Goal: Task Accomplishment & Management: Use online tool/utility

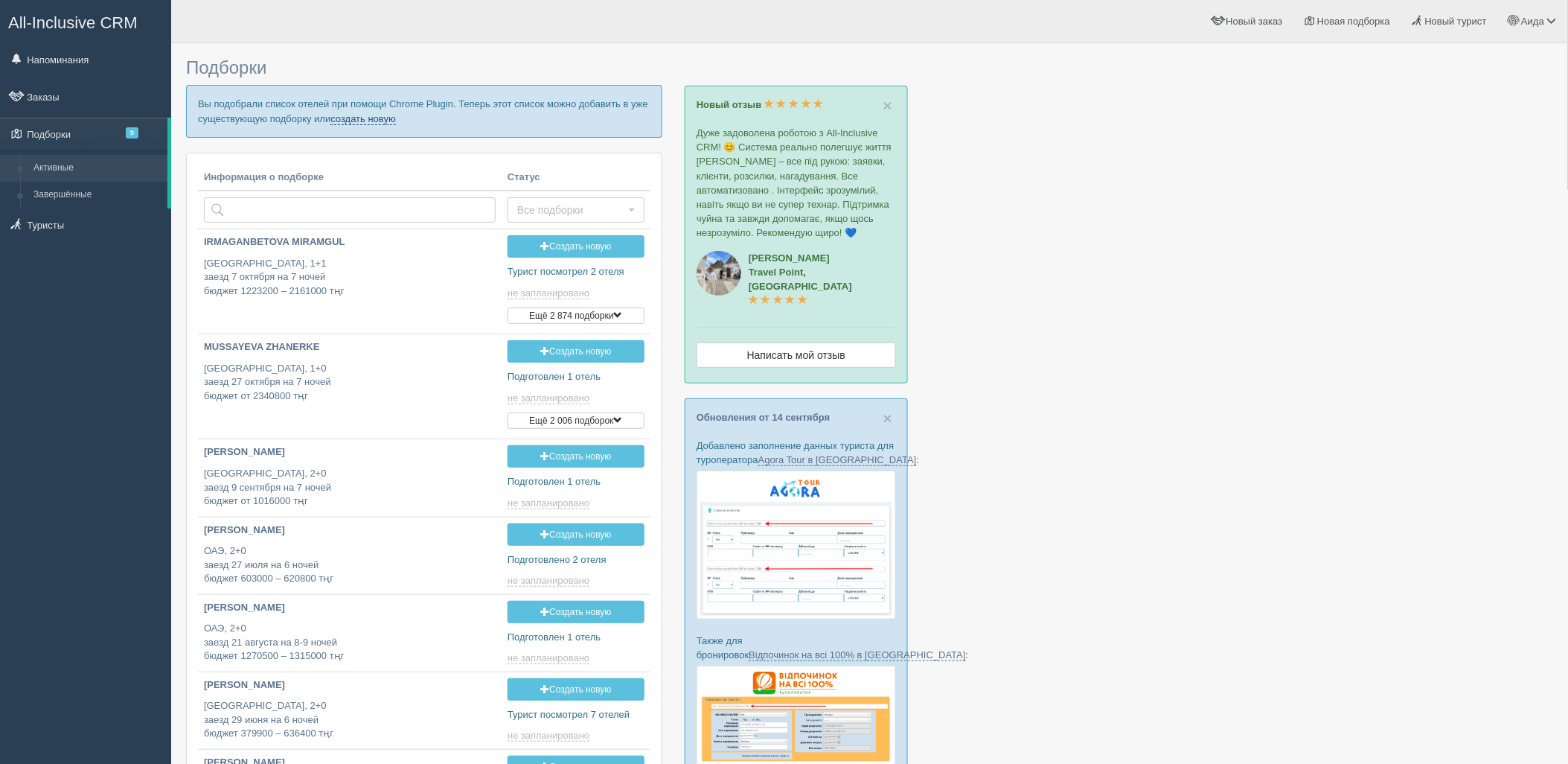
click at [377, 122] on link "создать новую" at bounding box center [363, 119] width 66 height 12
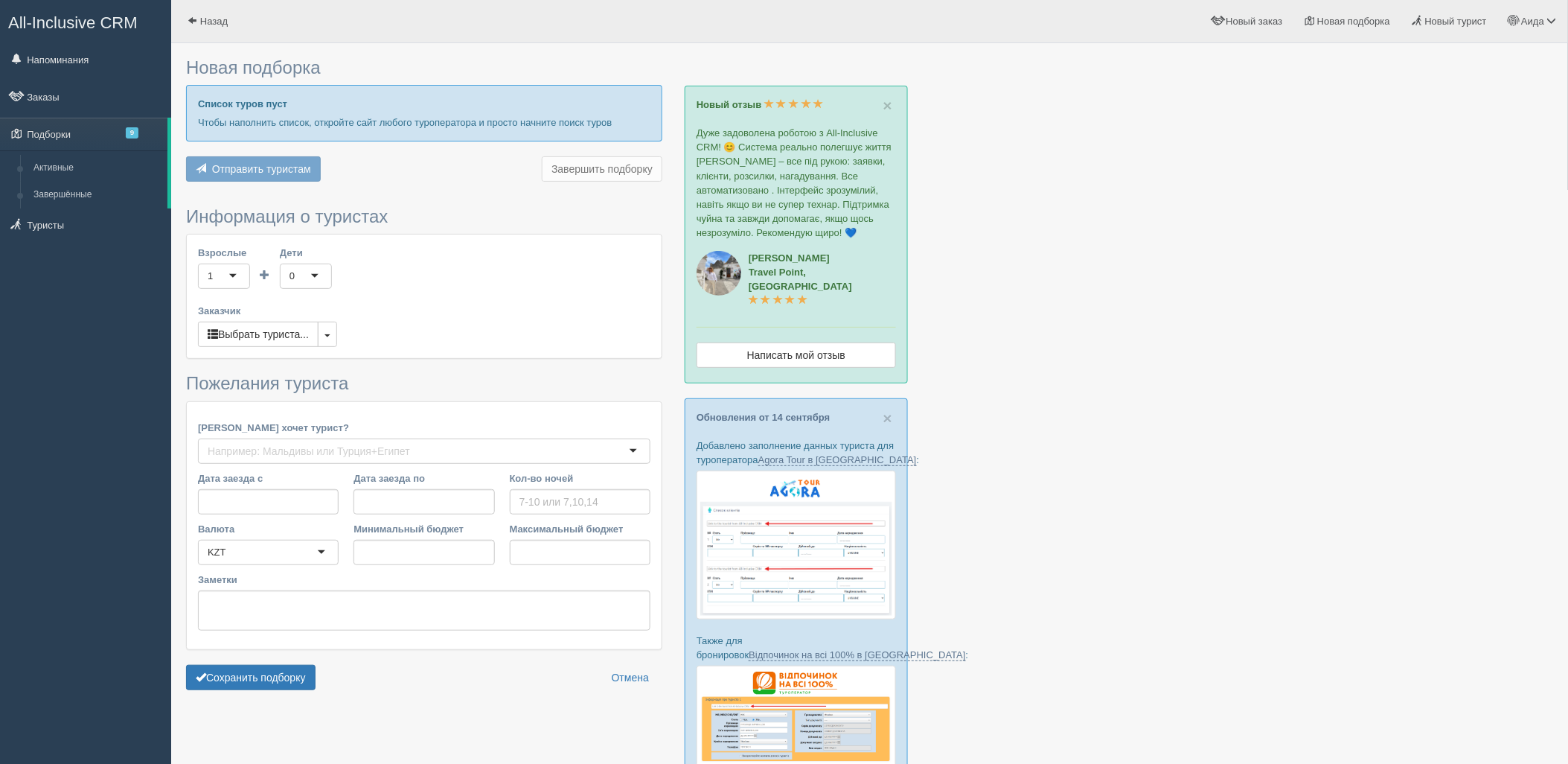
type input "6"
type input "2064700"
type input "7953000"
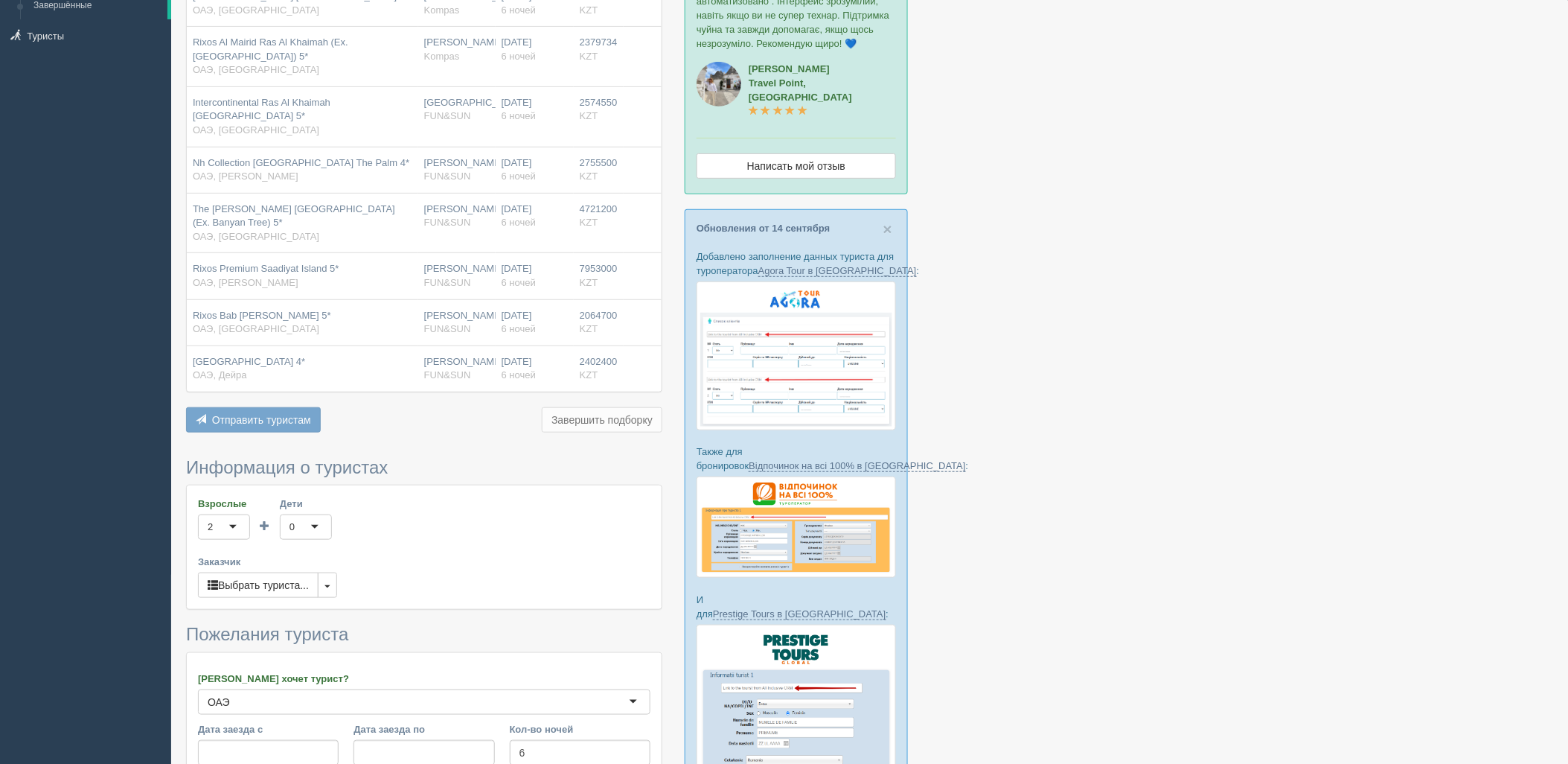
scroll to position [442, 0]
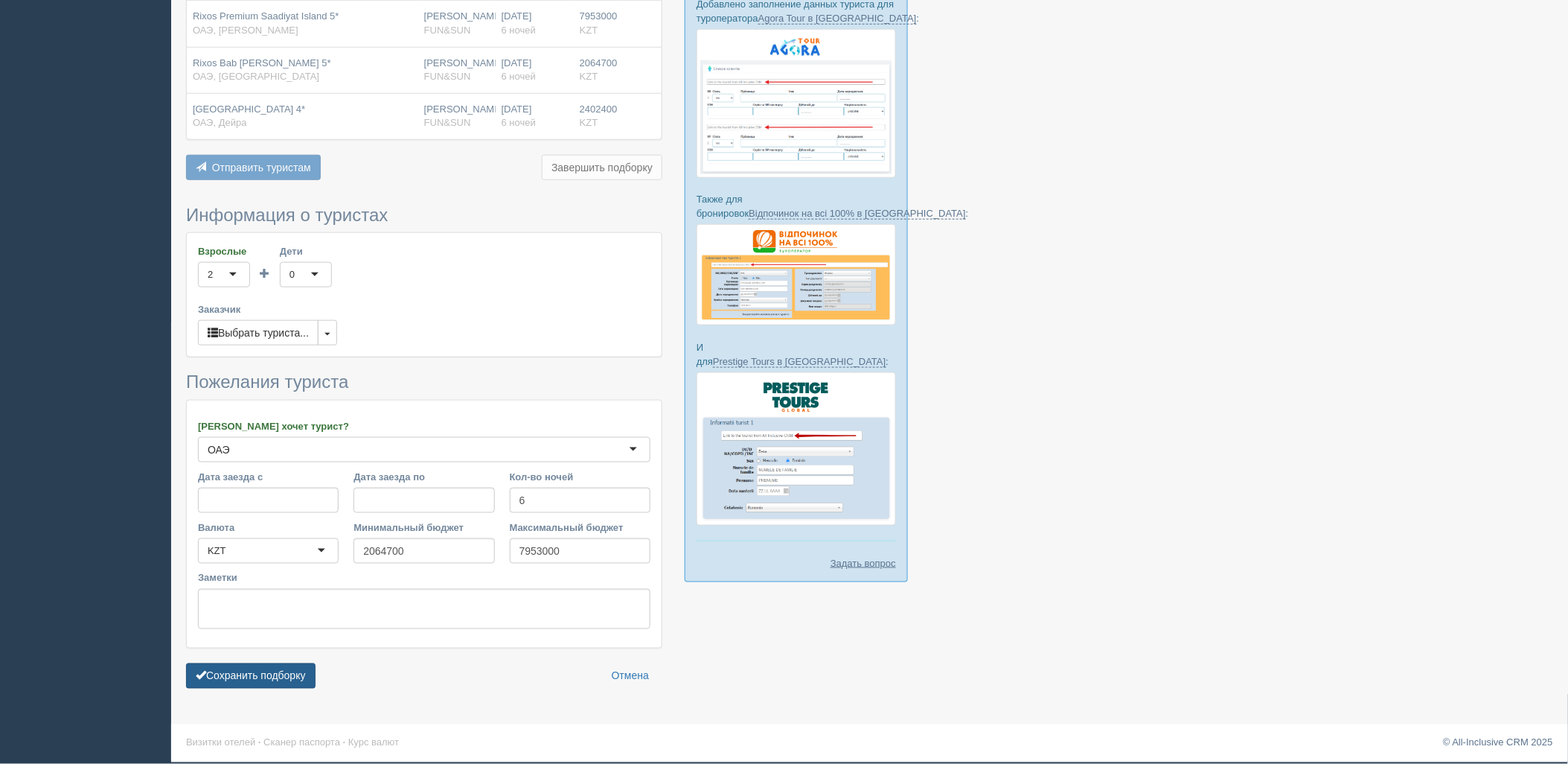
click at [254, 673] on button "Сохранить подборку" at bounding box center [250, 676] width 129 height 26
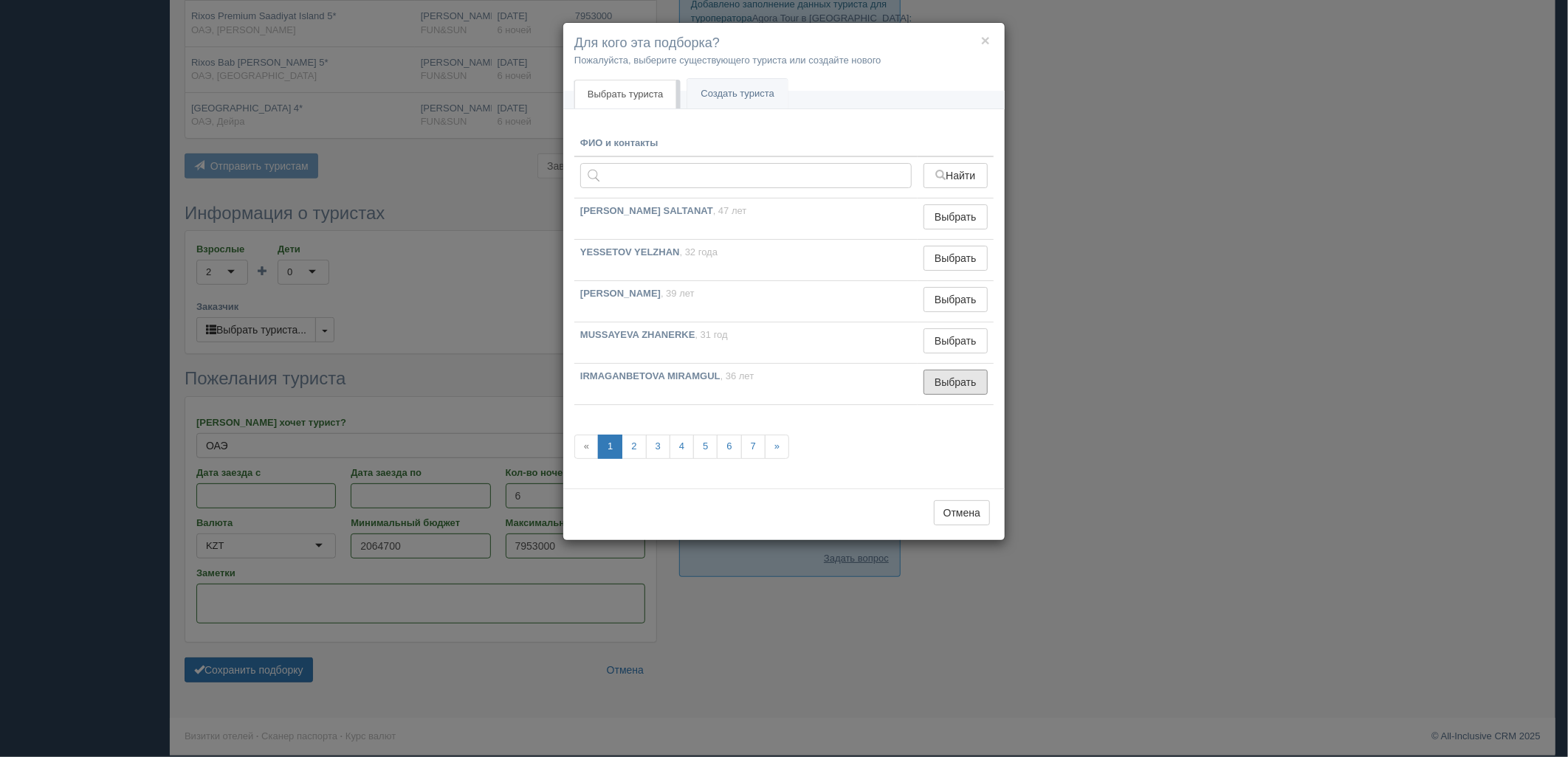
drag, startPoint x: 931, startPoint y: 376, endPoint x: 920, endPoint y: 387, distance: 15.6
click at [930, 373] on button "Выбрать" at bounding box center [956, 382] width 65 height 25
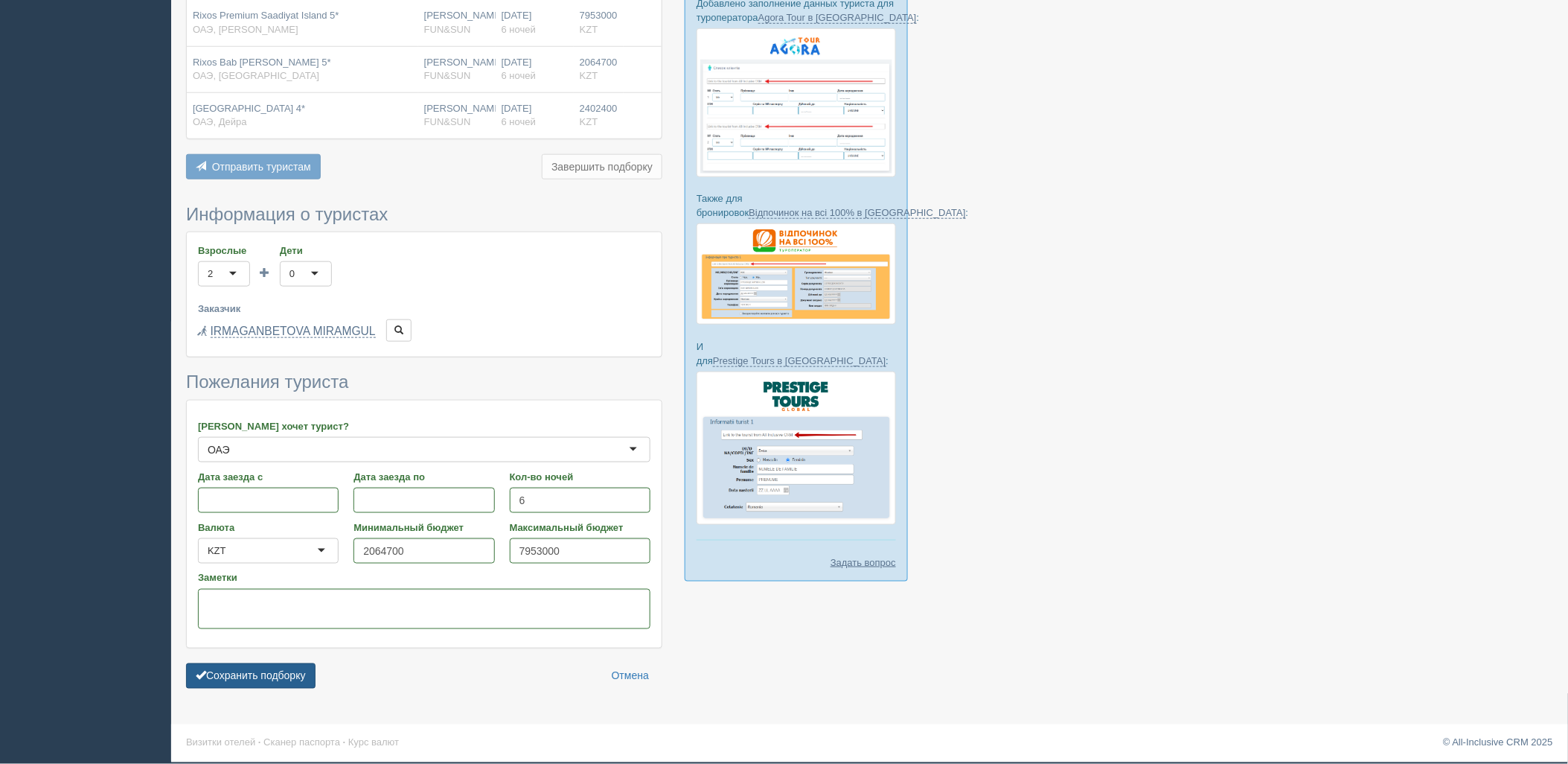
click at [289, 687] on button "Сохранить подборку" at bounding box center [250, 676] width 129 height 26
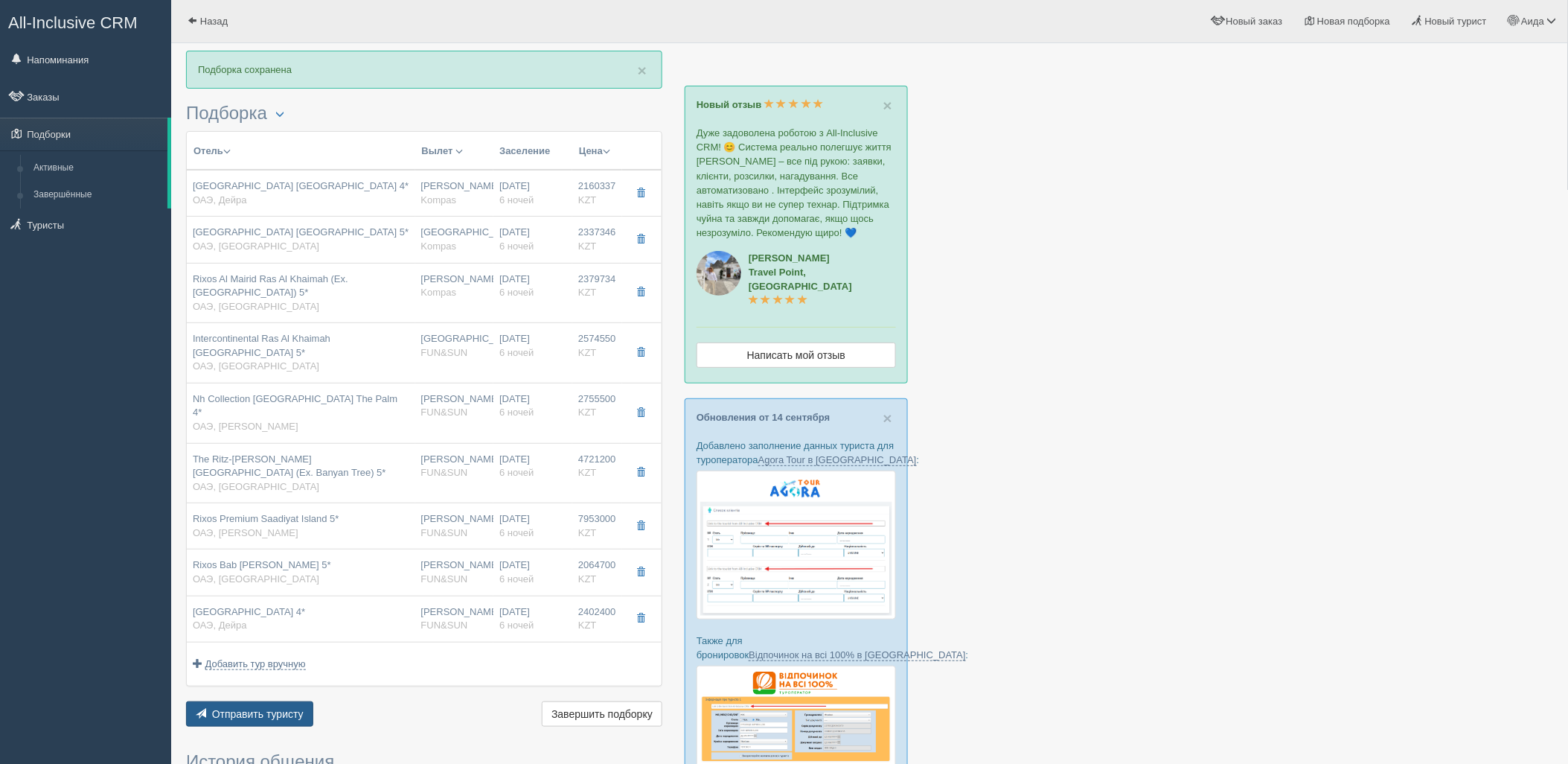
click at [269, 708] on span "Отправить туристу" at bounding box center [258, 714] width 91 height 12
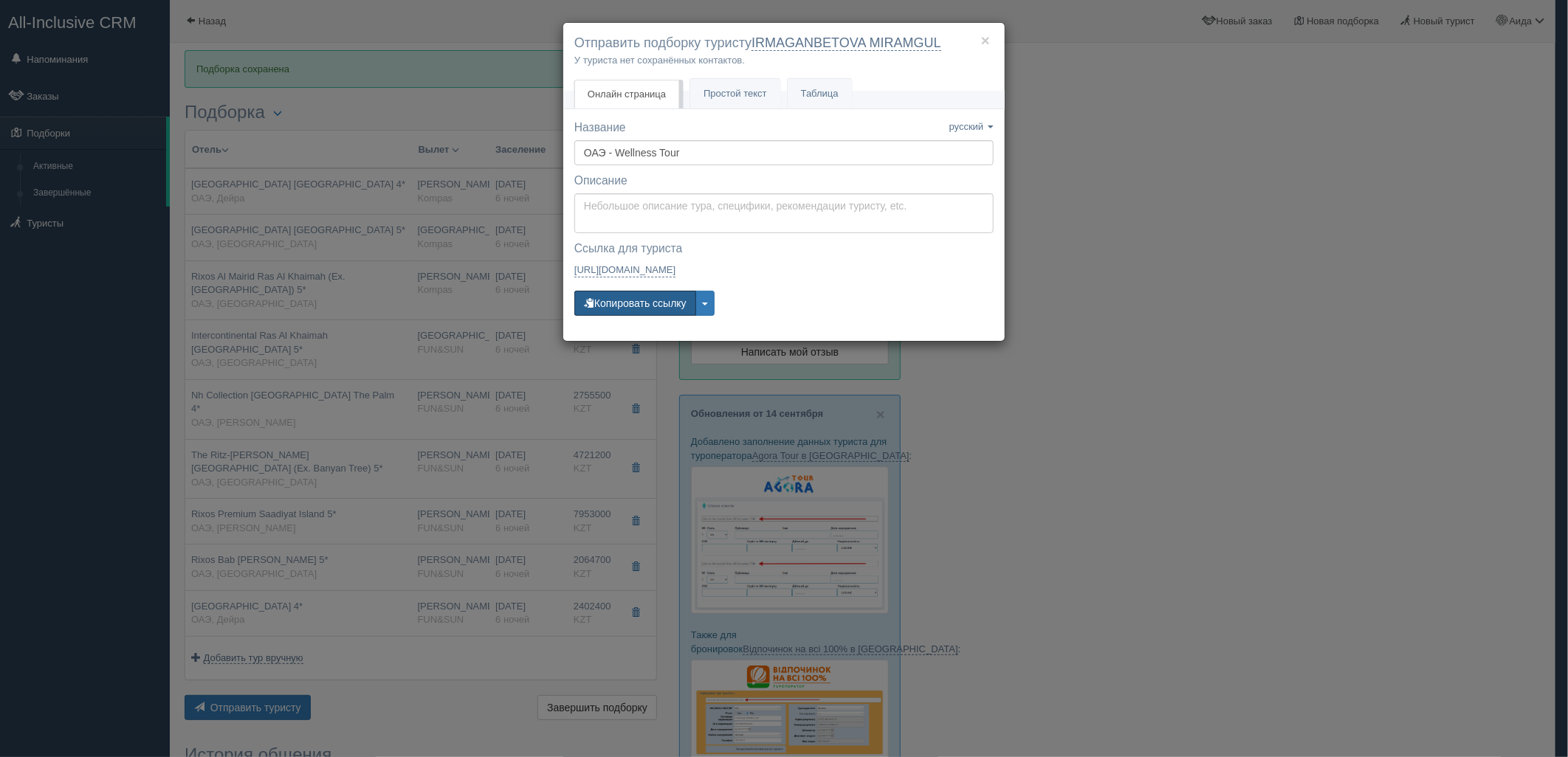
drag, startPoint x: 625, startPoint y: 293, endPoint x: 670, endPoint y: 327, distance: 56.4
click at [624, 293] on button "Копировать ссылку" at bounding box center [635, 303] width 122 height 25
click at [1251, 455] on div "× Отправить подборку туристу IRMAGANBETOVA MIRAMGUL У туриста нет сохранённых к…" at bounding box center [784, 378] width 1568 height 757
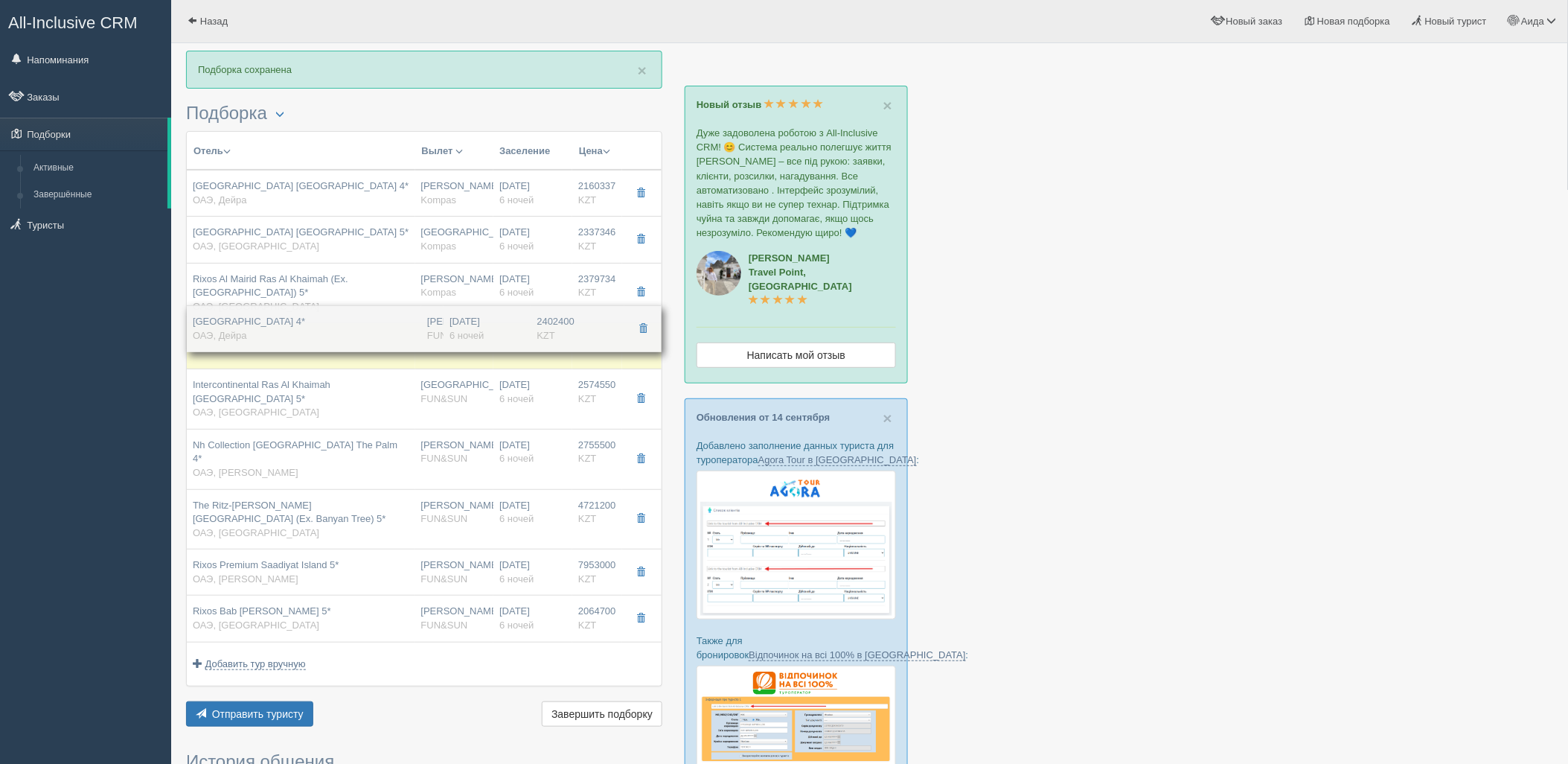
drag, startPoint x: 531, startPoint y: 616, endPoint x: 554, endPoint y: 339, distance: 278.0
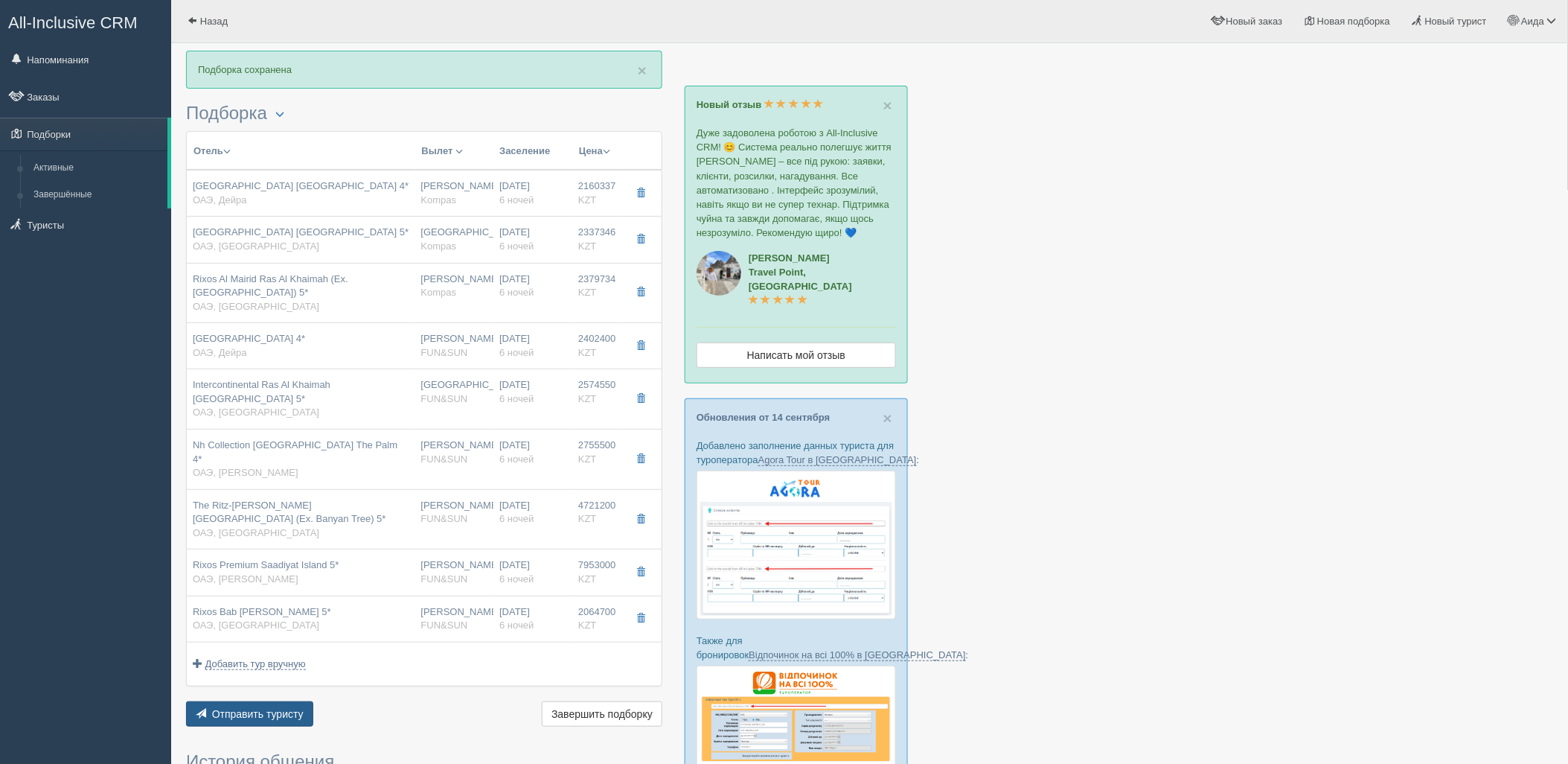
click at [294, 708] on span "Отправить туристу" at bounding box center [258, 714] width 91 height 12
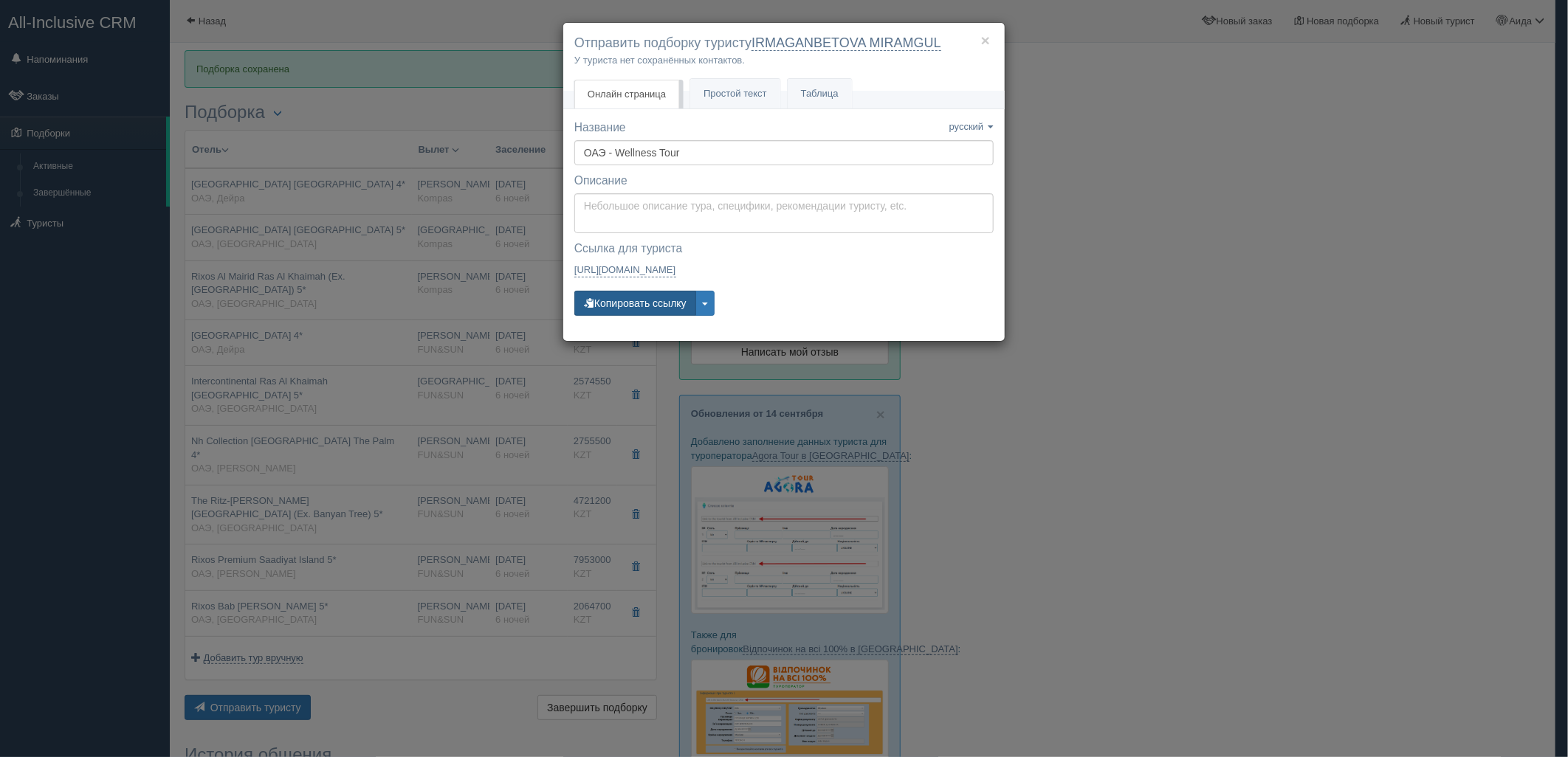
click at [618, 309] on button "Копировать ссылку" at bounding box center [635, 303] width 122 height 25
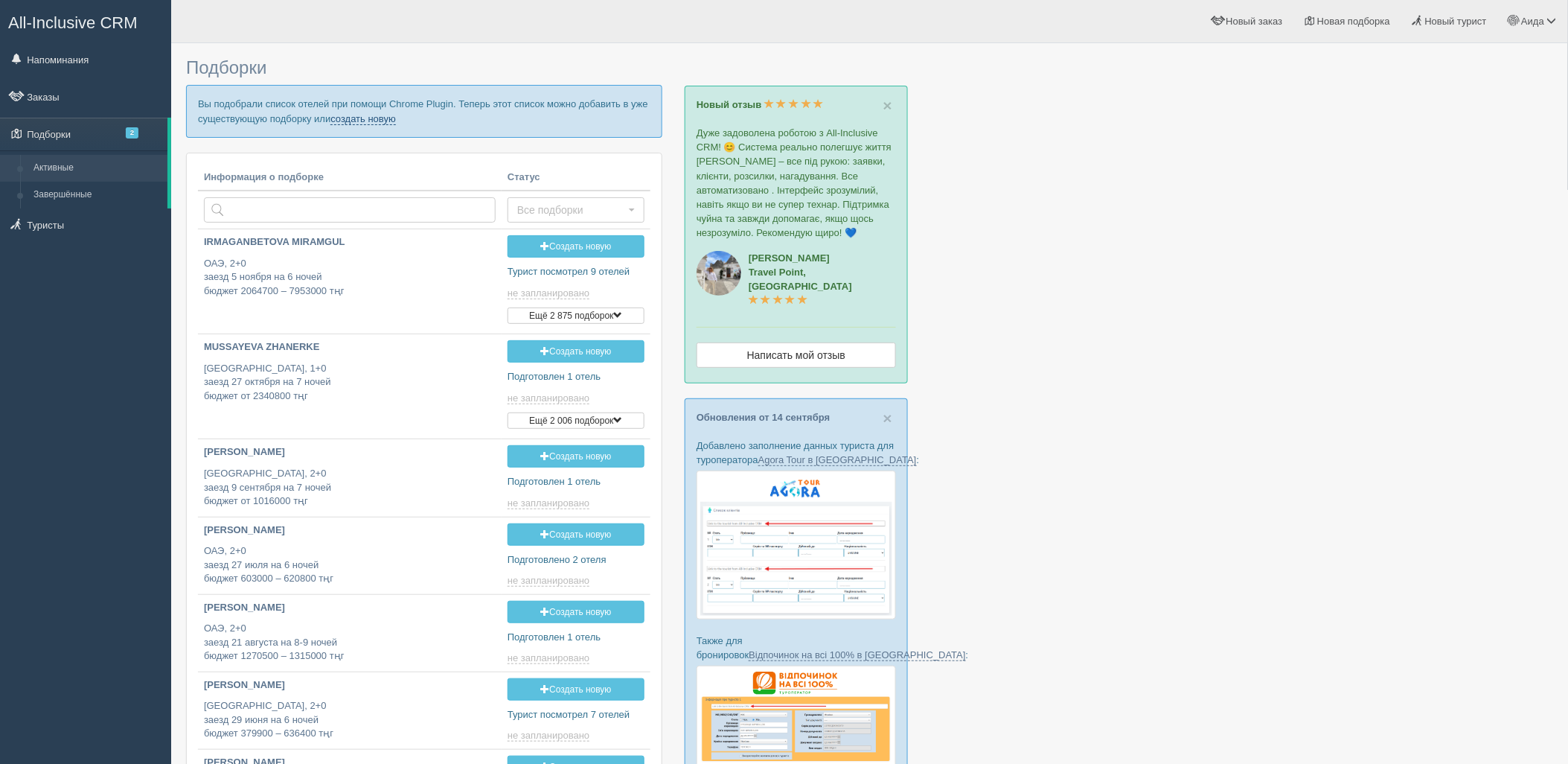
click at [363, 122] on link "создать новую" at bounding box center [363, 119] width 66 height 12
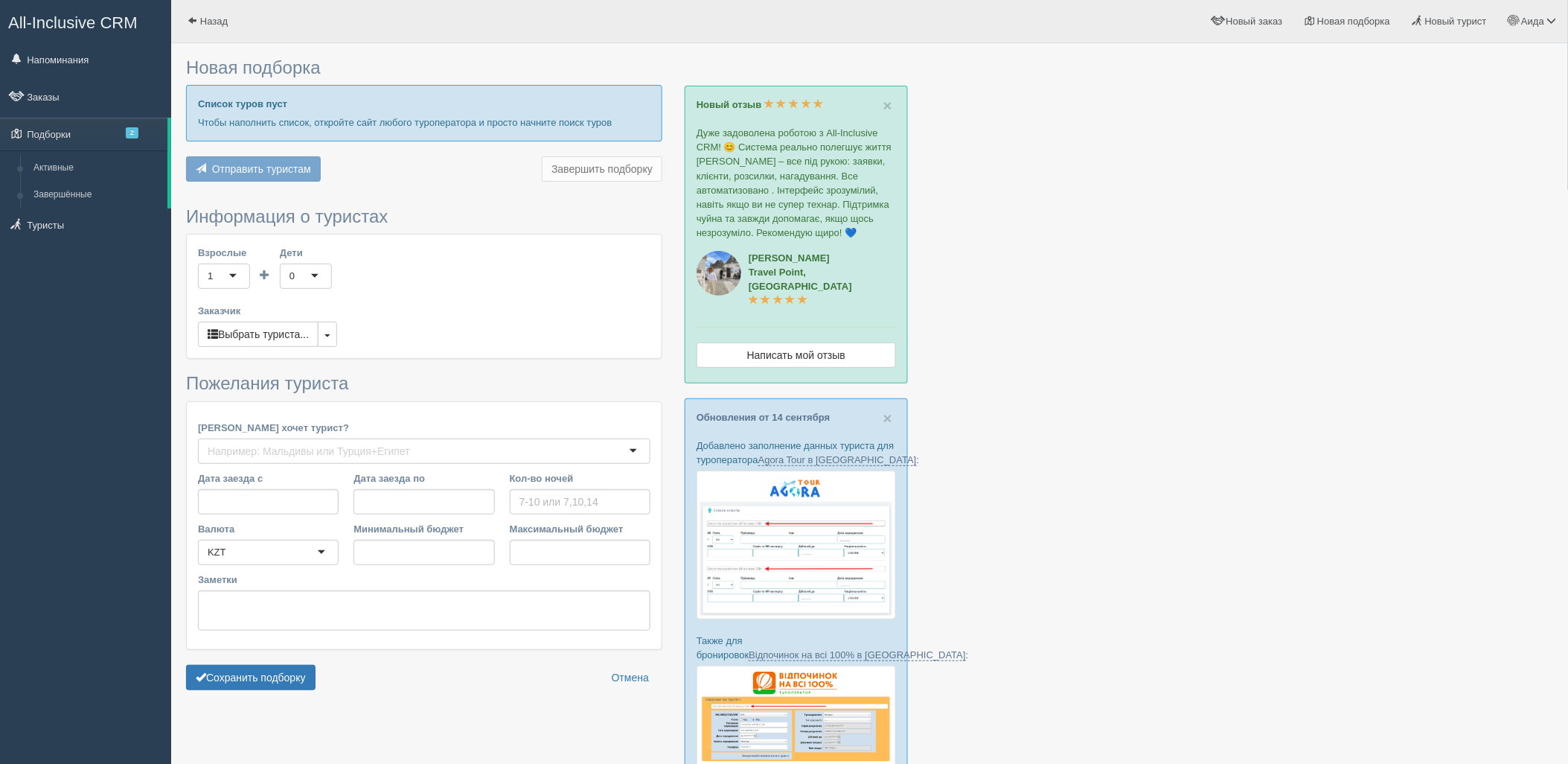
type input "5"
type input "1442700"
type input "1504300"
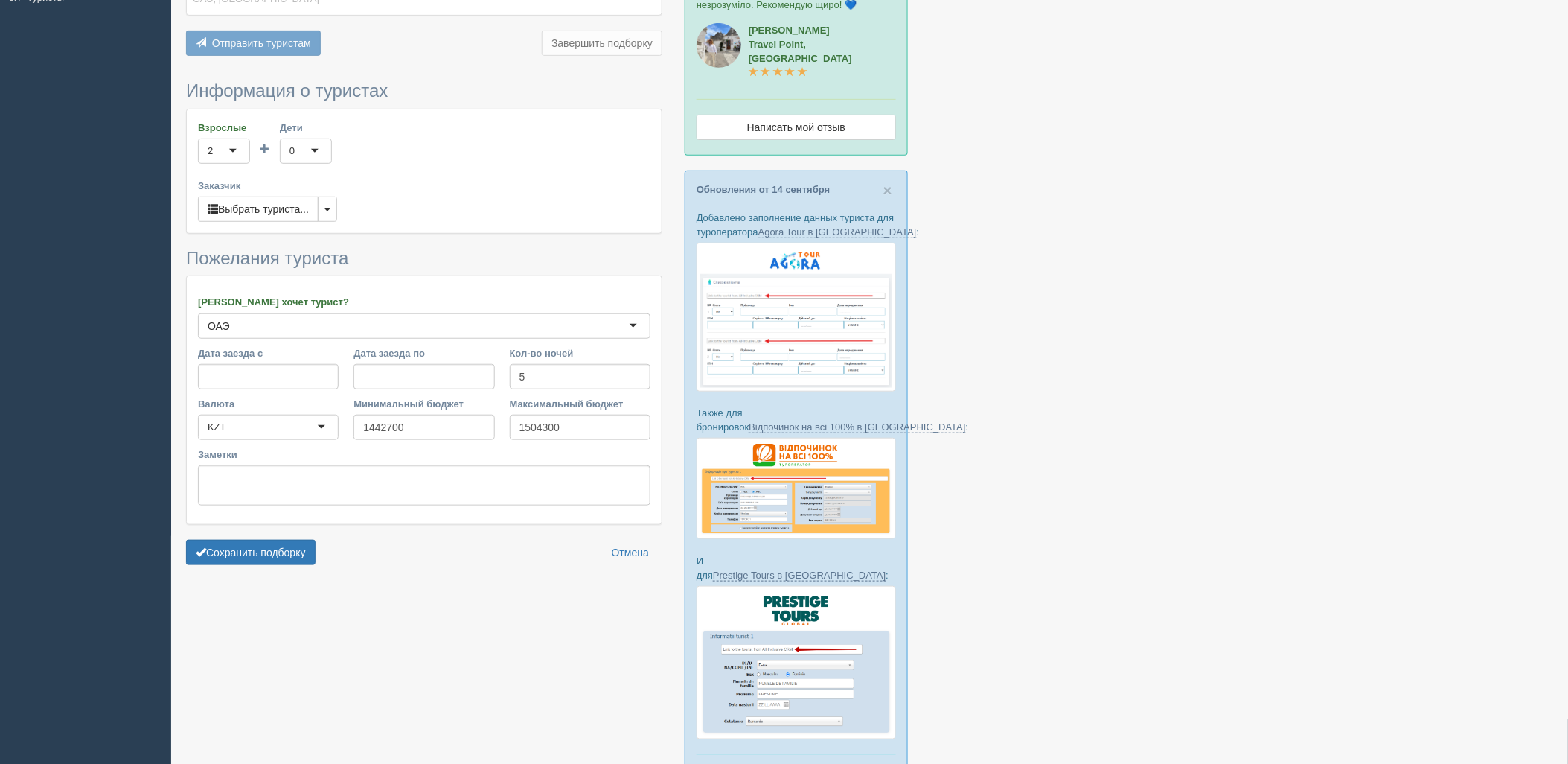
scroll to position [280, 0]
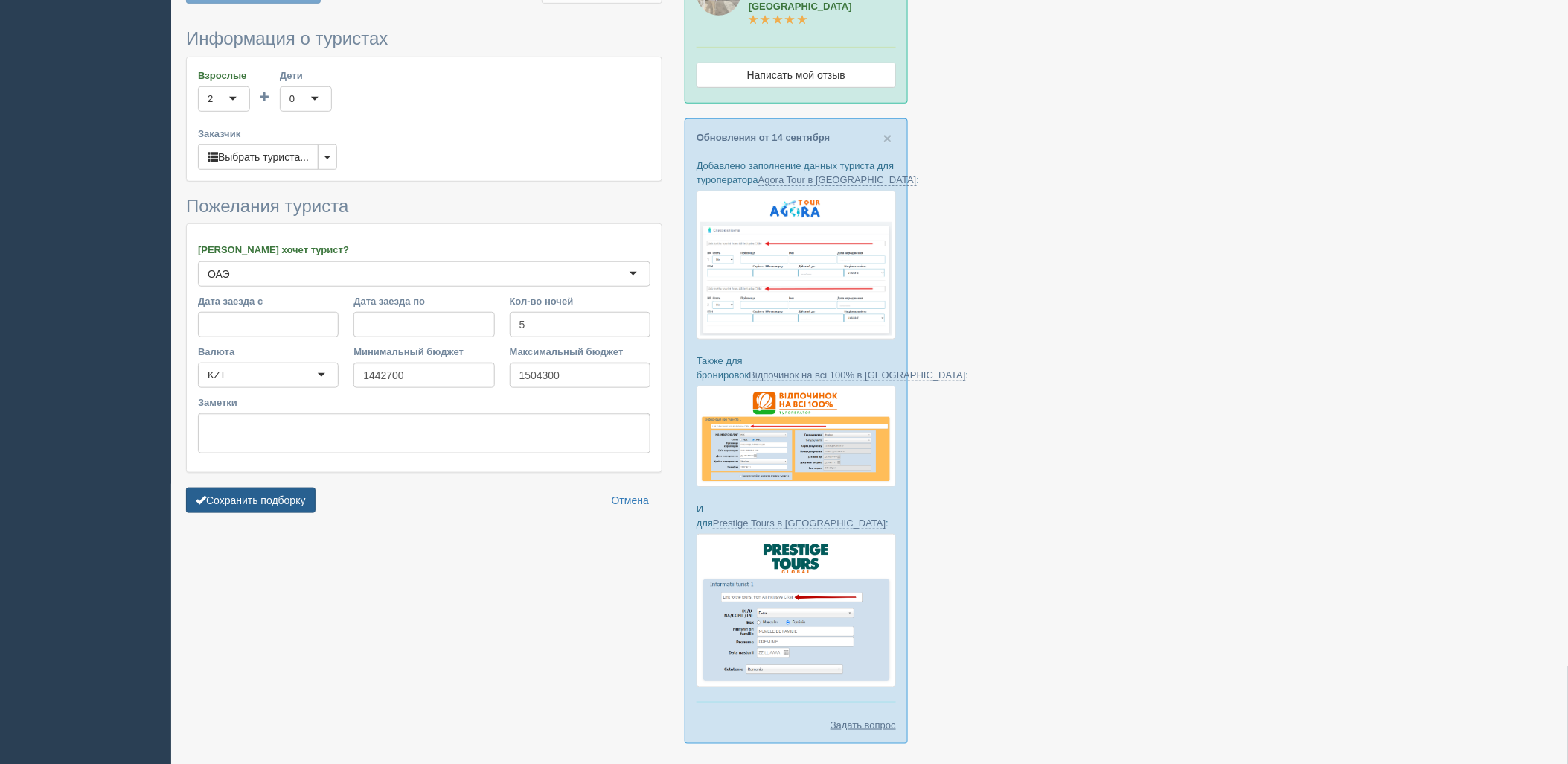
click at [281, 487] on button "Сохранить подборку" at bounding box center [250, 500] width 129 height 26
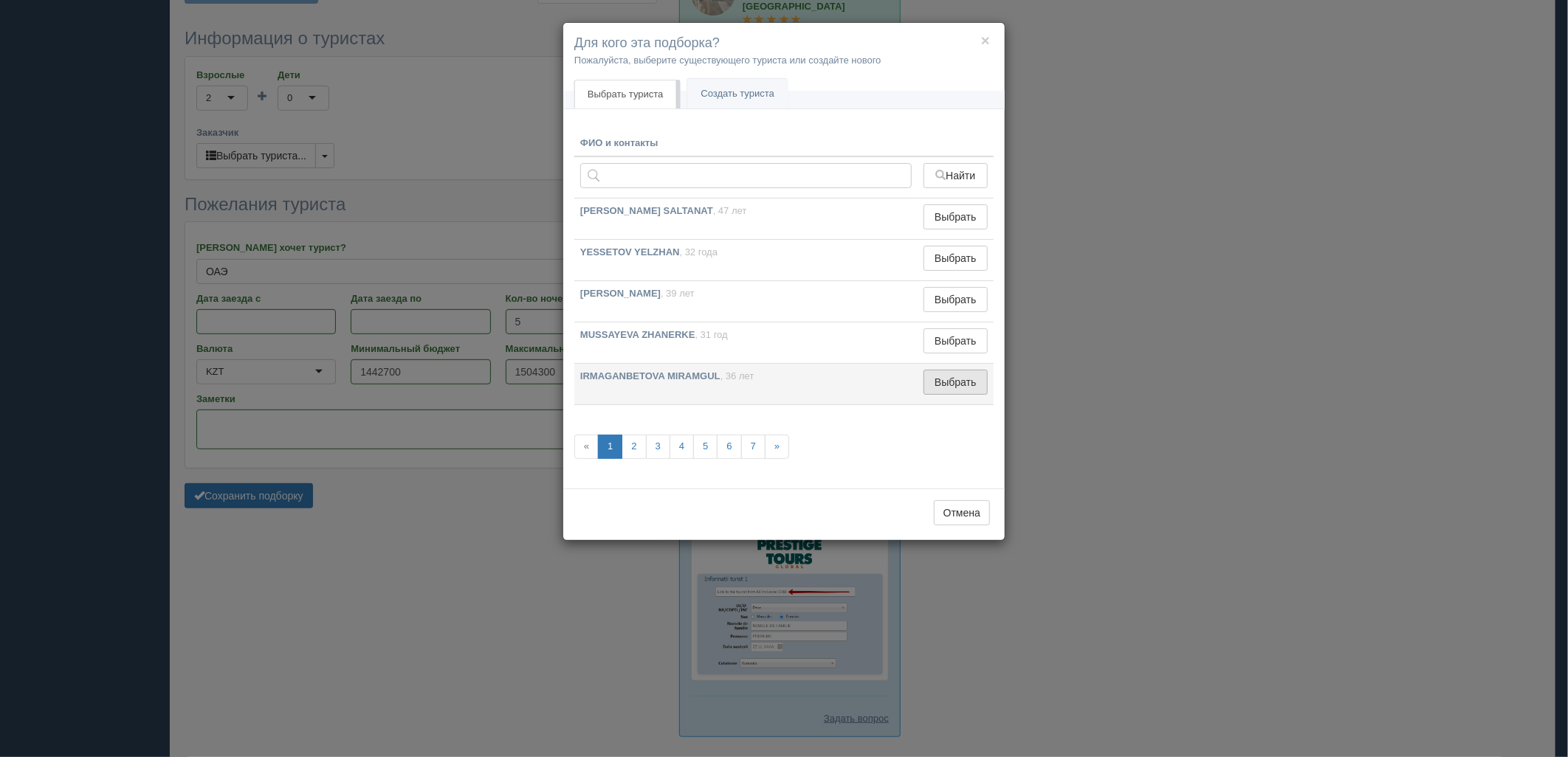
click at [943, 389] on button "Выбрать" at bounding box center [956, 382] width 65 height 25
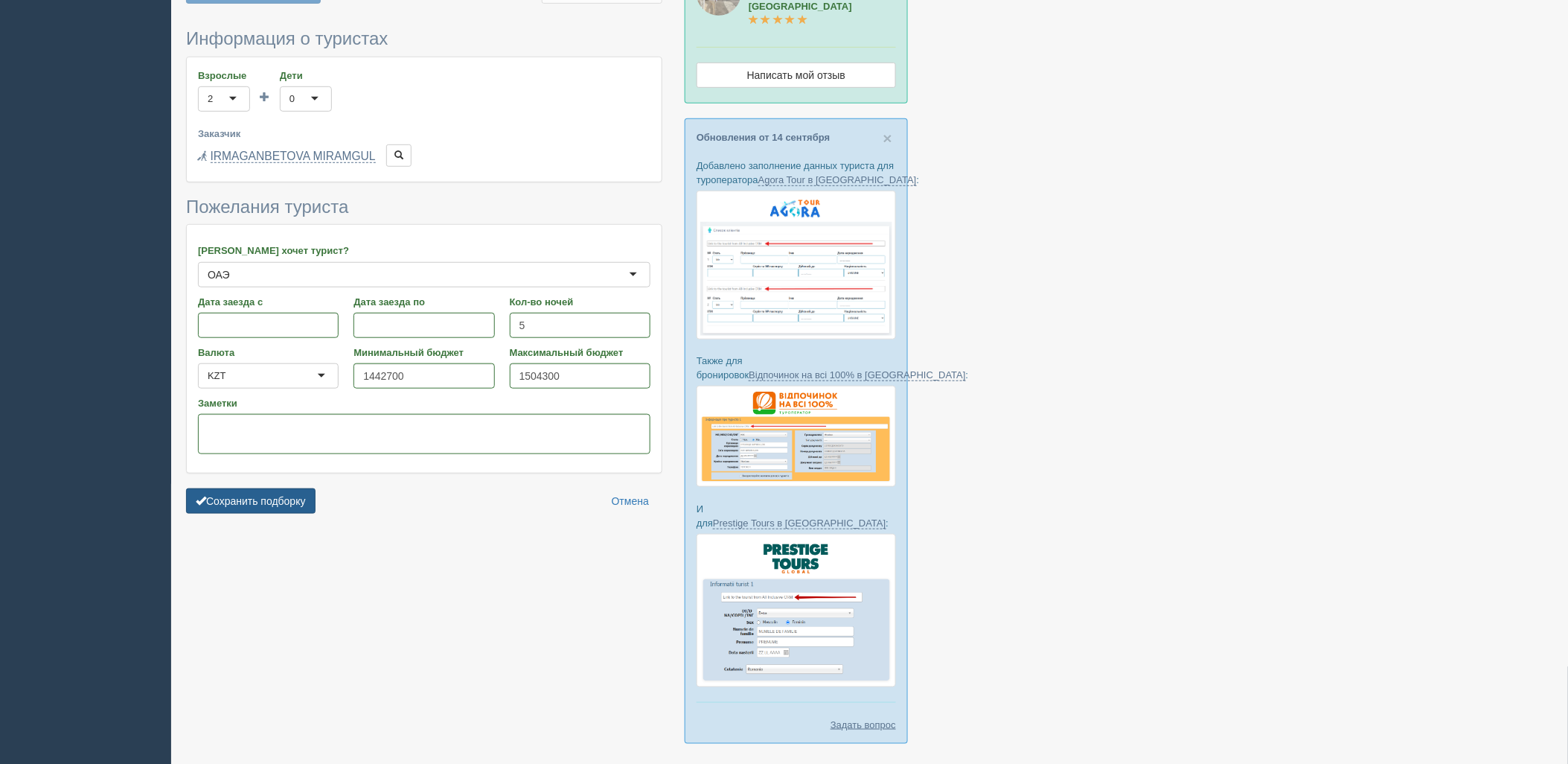
click at [289, 493] on button "Сохранить подборку" at bounding box center [250, 501] width 129 height 26
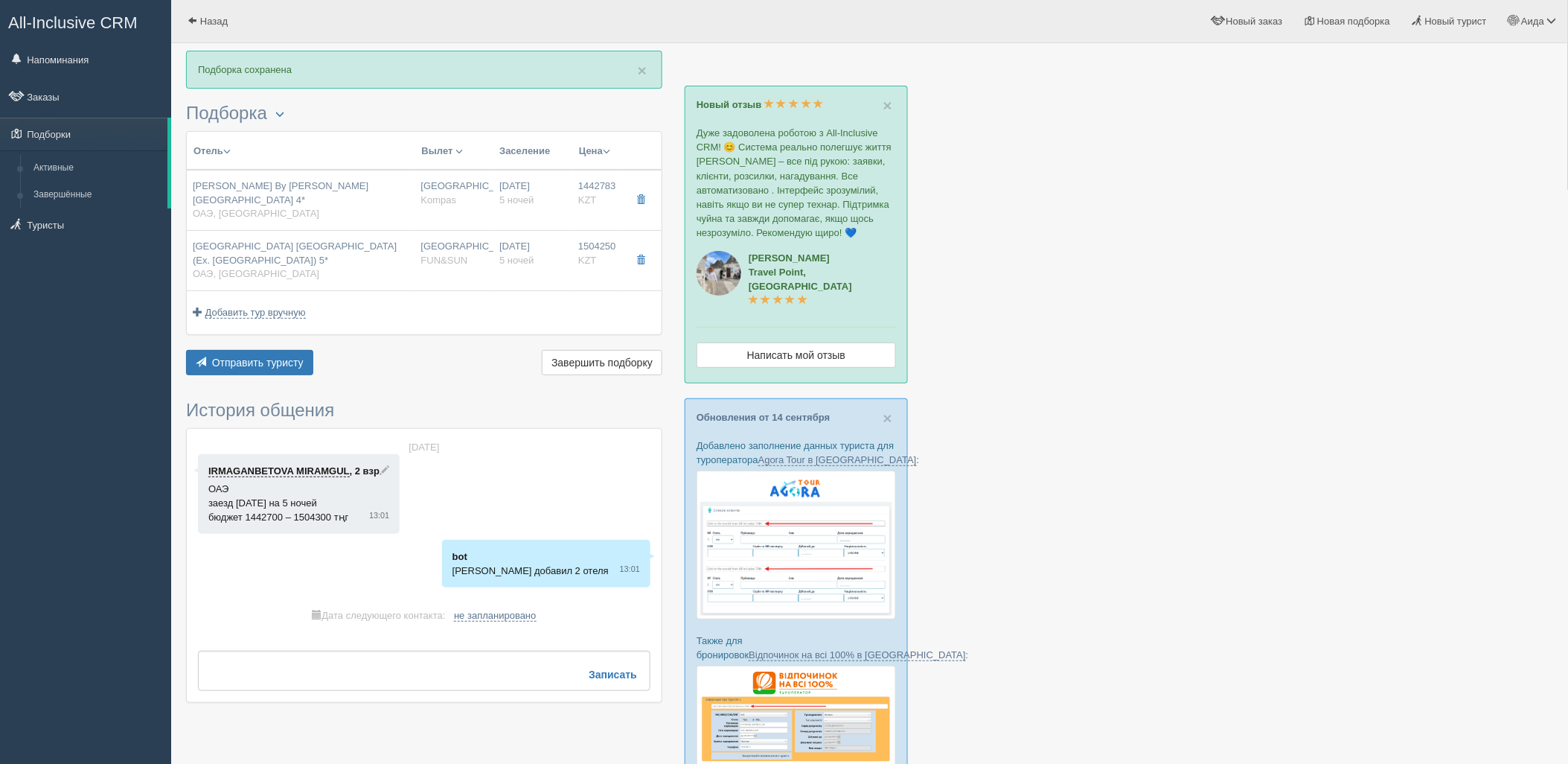
click at [255, 367] on div "× Подборка сохранена Подборка Менеджер: Аида Темирова Показать удалённые отели …" at bounding box center [424, 384] width 476 height 667
click at [255, 355] on button "Отправить туристу Отправить" at bounding box center [249, 363] width 127 height 26
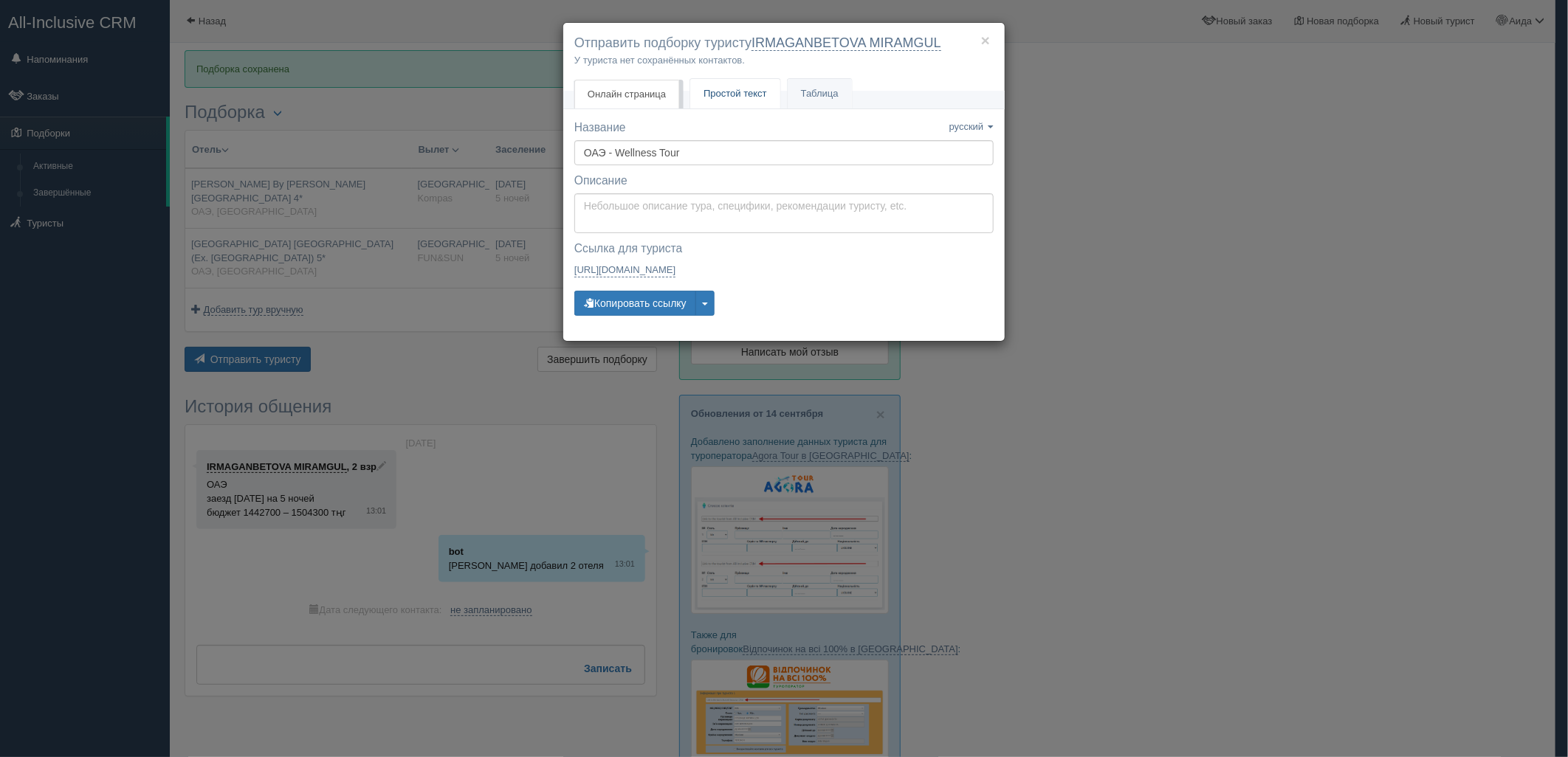
click at [749, 104] on link "Простой текст Текст" at bounding box center [734, 94] width 90 height 30
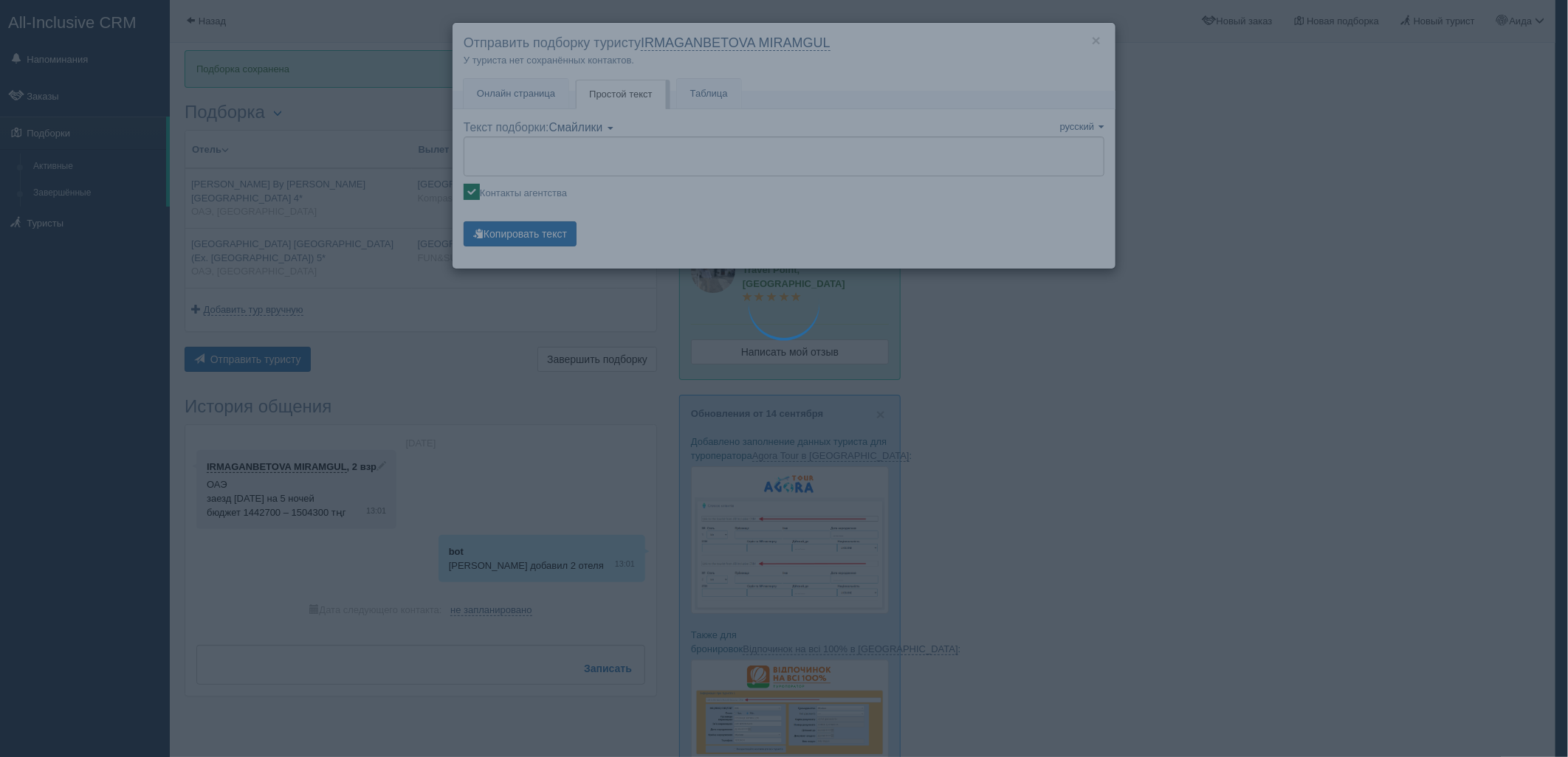
type textarea "🌞 Добрый день! Предлагаем Вам рассмотреть следующие варианты: 🌎 ОАЭ, Рас-эль-Ха…"
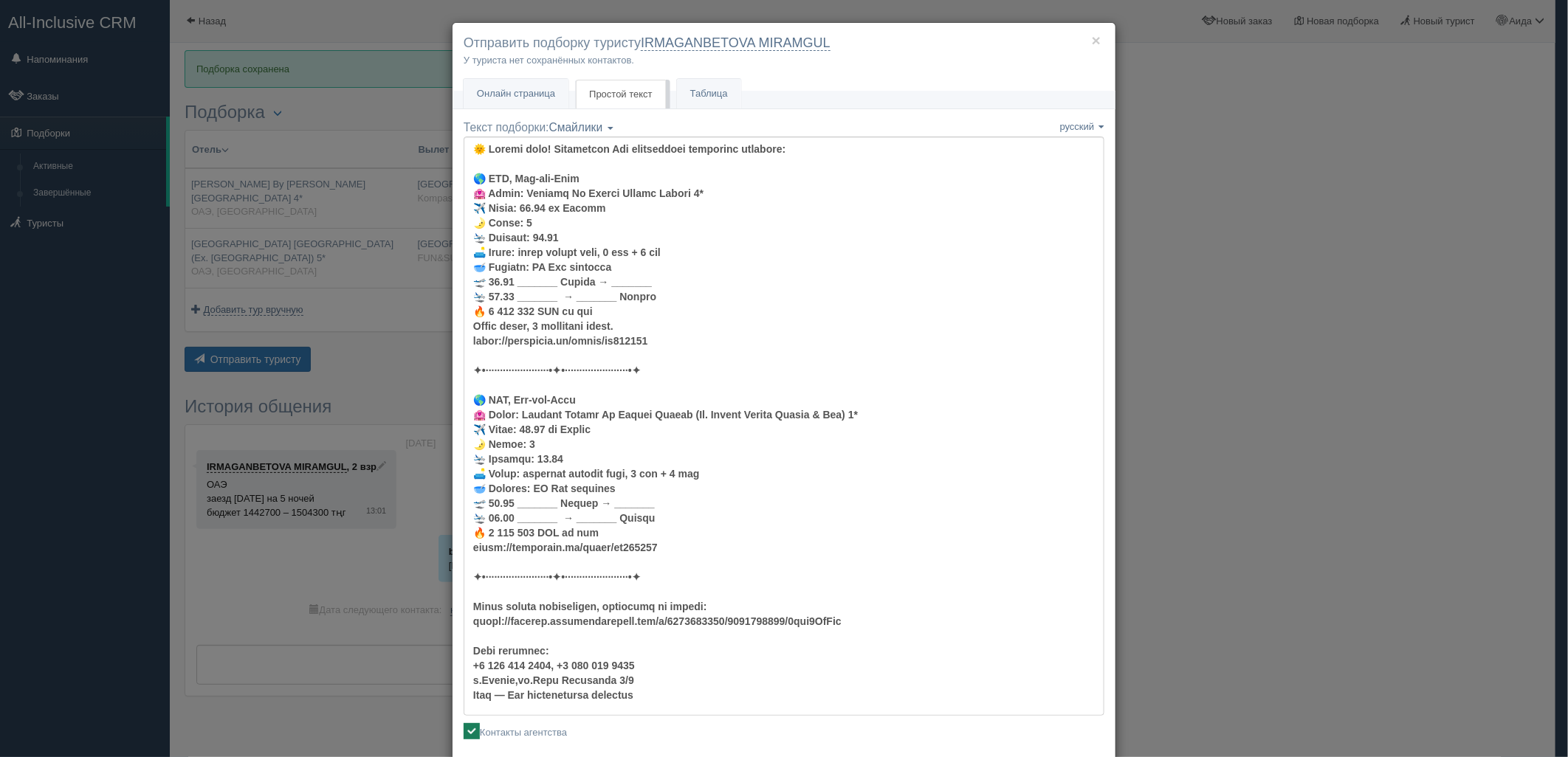
drag, startPoint x: 1519, startPoint y: 192, endPoint x: 1501, endPoint y: 312, distance: 121.3
click at [1501, 312] on div "× Отправить подборку туристу IRMAGANBETOVA MIRAMGUL У туриста нет сохранённых к…" at bounding box center [784, 378] width 1568 height 757
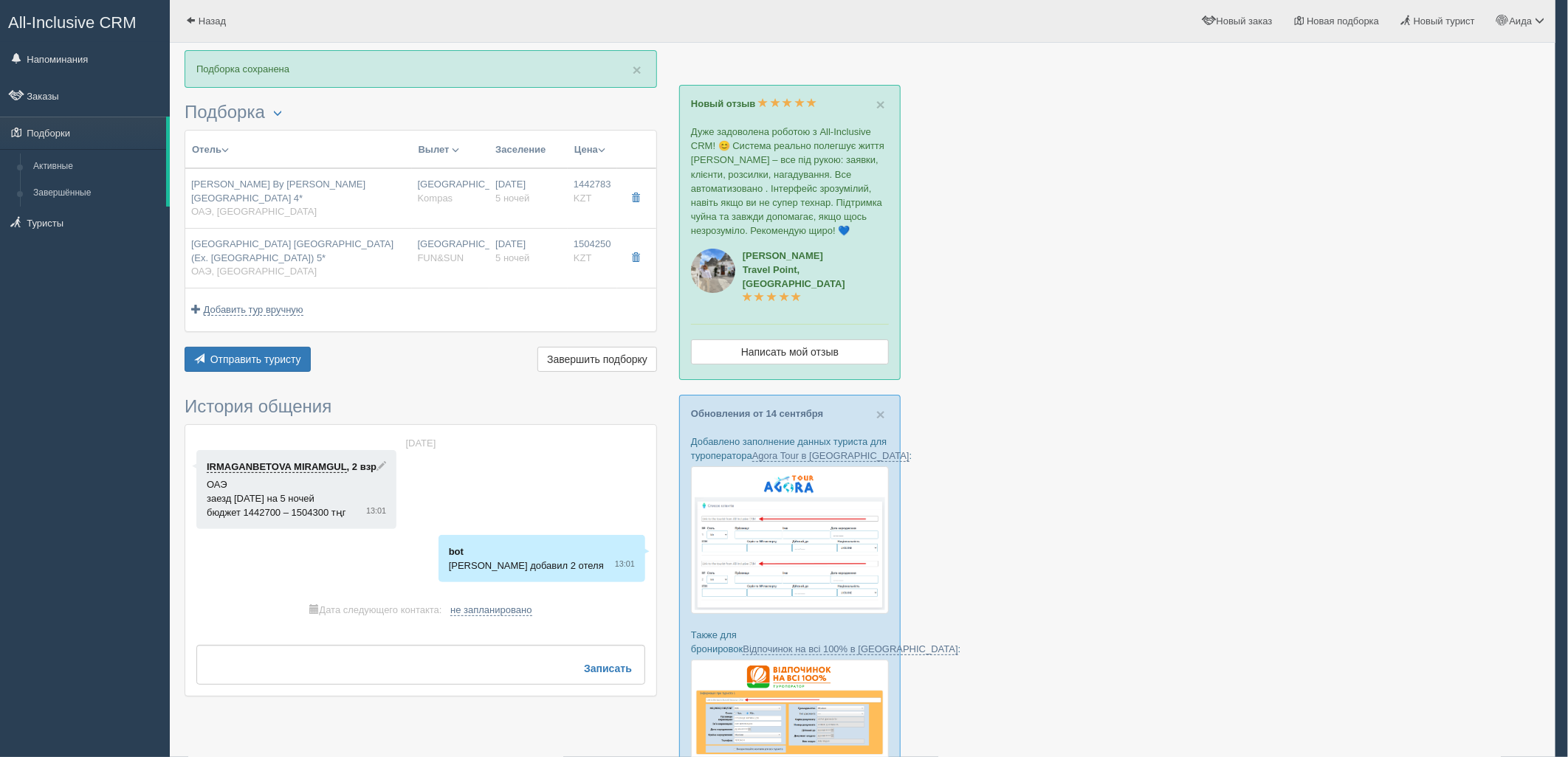
drag, startPoint x: 1501, startPoint y: 312, endPoint x: 1221, endPoint y: 396, distance: 292.3
click at [1221, 396] on div at bounding box center [784, 378] width 1568 height 757
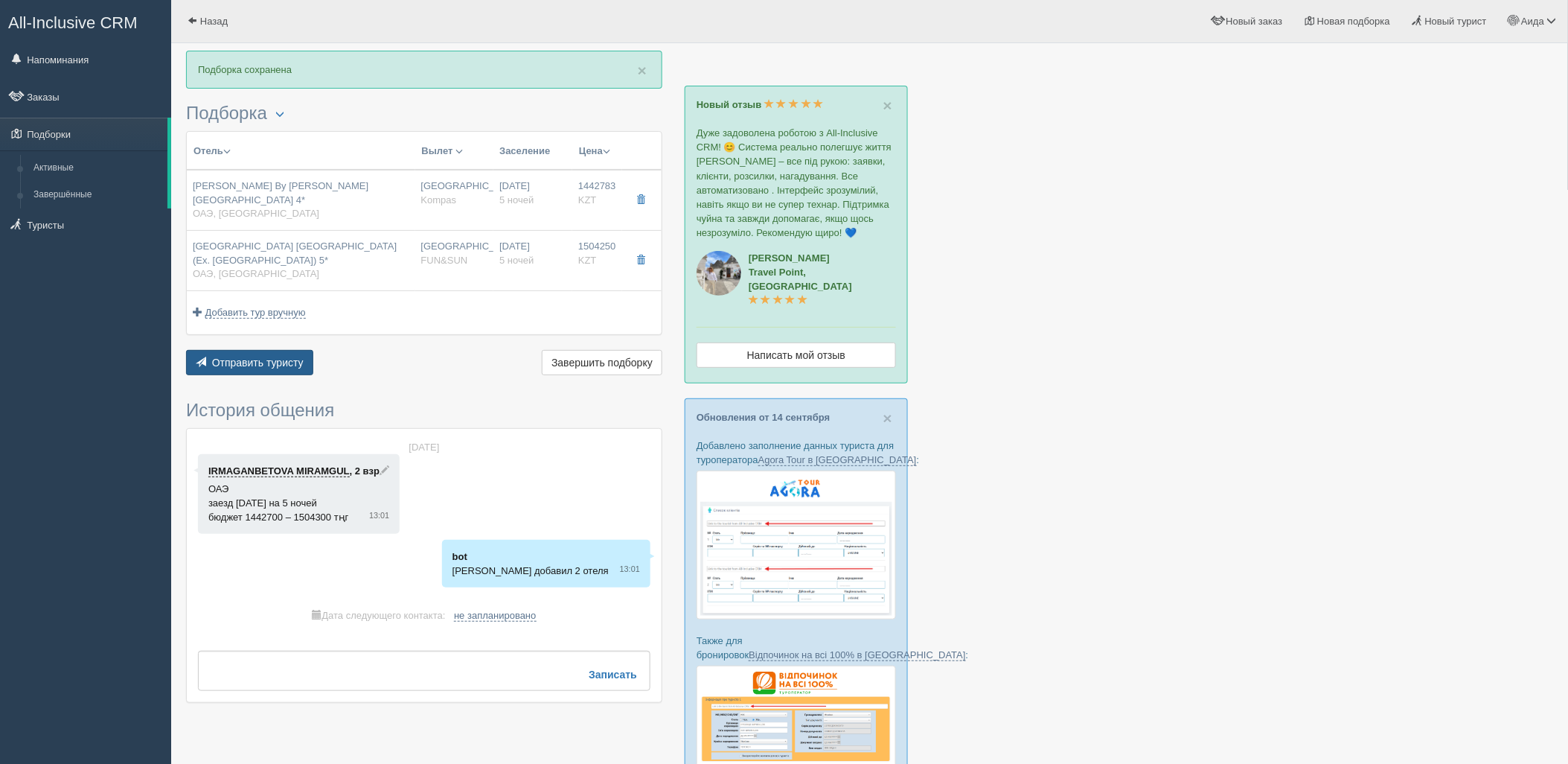
click at [291, 356] on span "Отправить туристу" at bounding box center [258, 362] width 91 height 12
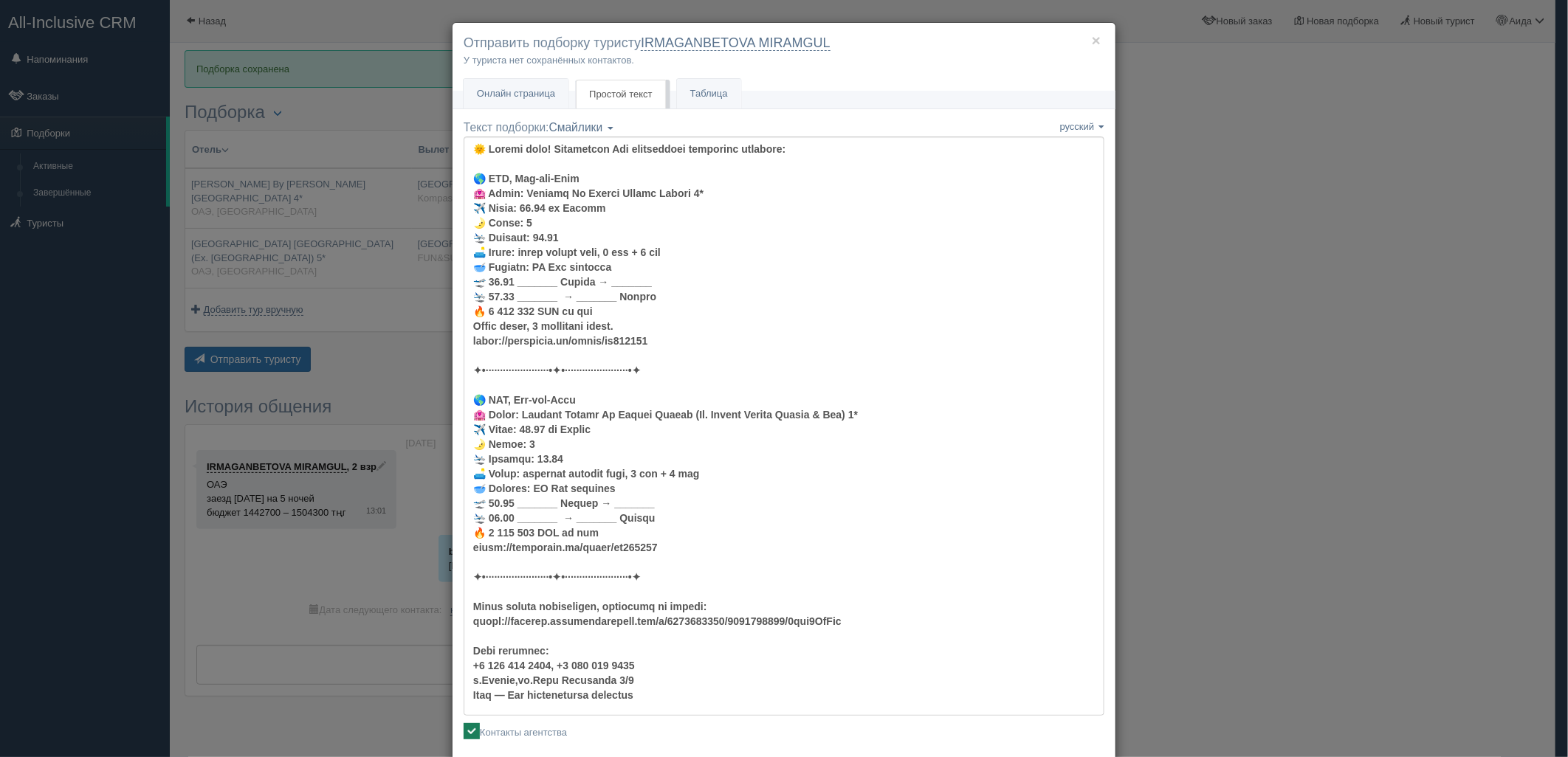
click at [536, 109] on div "× Отправить подборку туристу IRMAGANBETOVA MIRAMGUL У туриста нет сохранённых к…" at bounding box center [784, 415] width 665 height 786
click at [539, 103] on link "Онлайн страница Онлайн" at bounding box center [515, 94] width 104 height 30
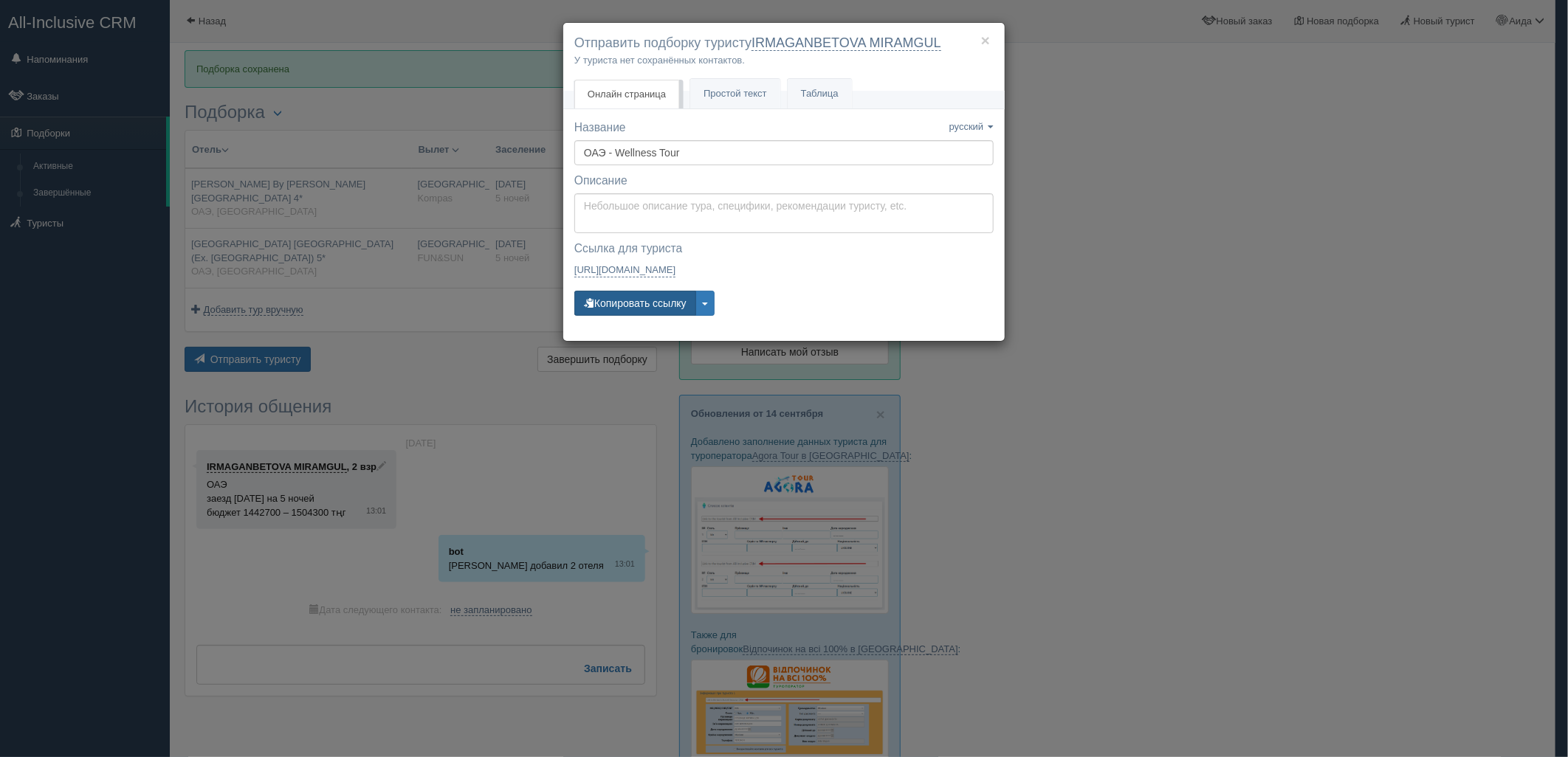
click at [625, 298] on button "Копировать ссылку" at bounding box center [635, 303] width 122 height 25
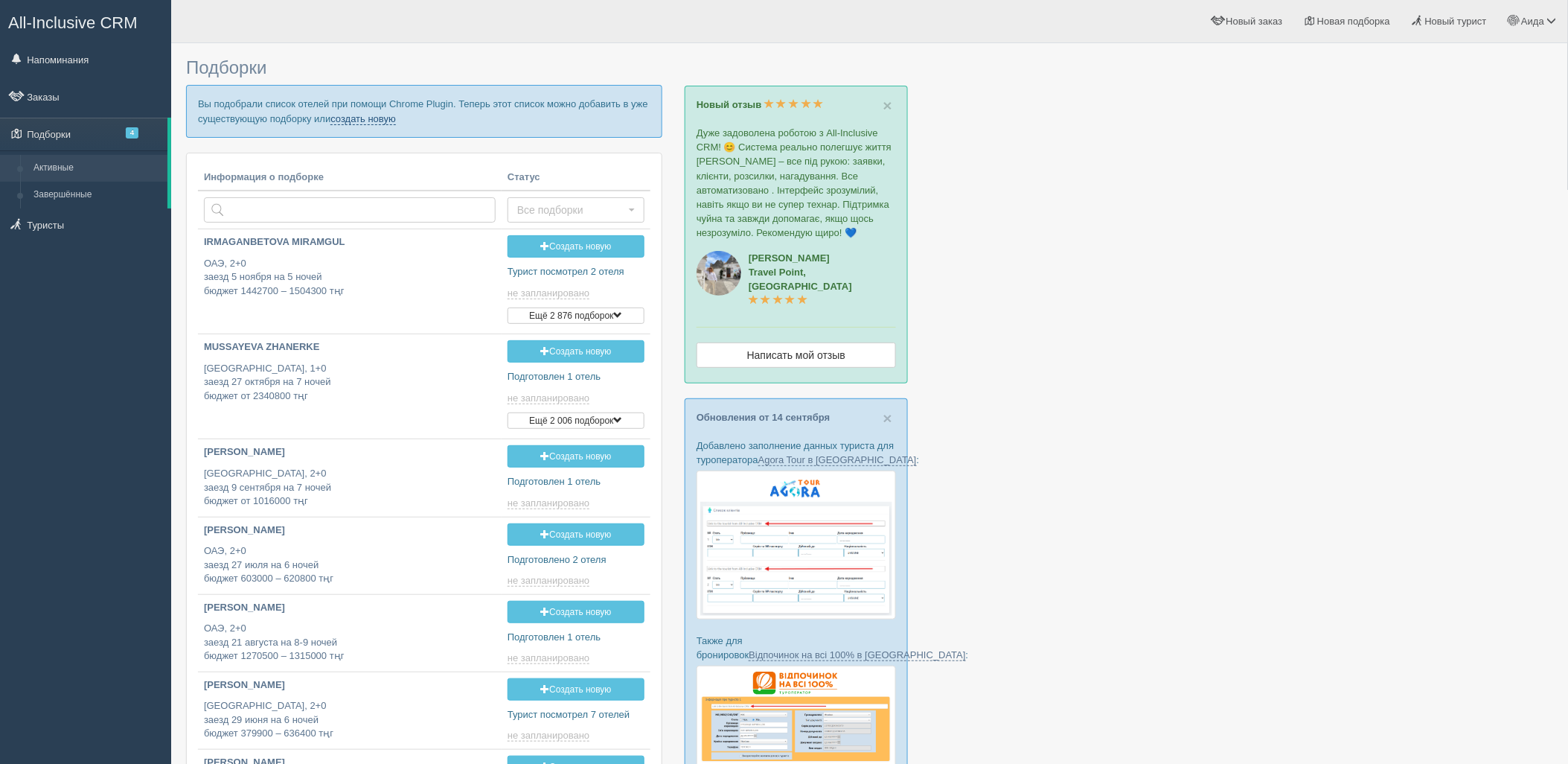
click at [383, 121] on link "создать новую" at bounding box center [363, 119] width 66 height 12
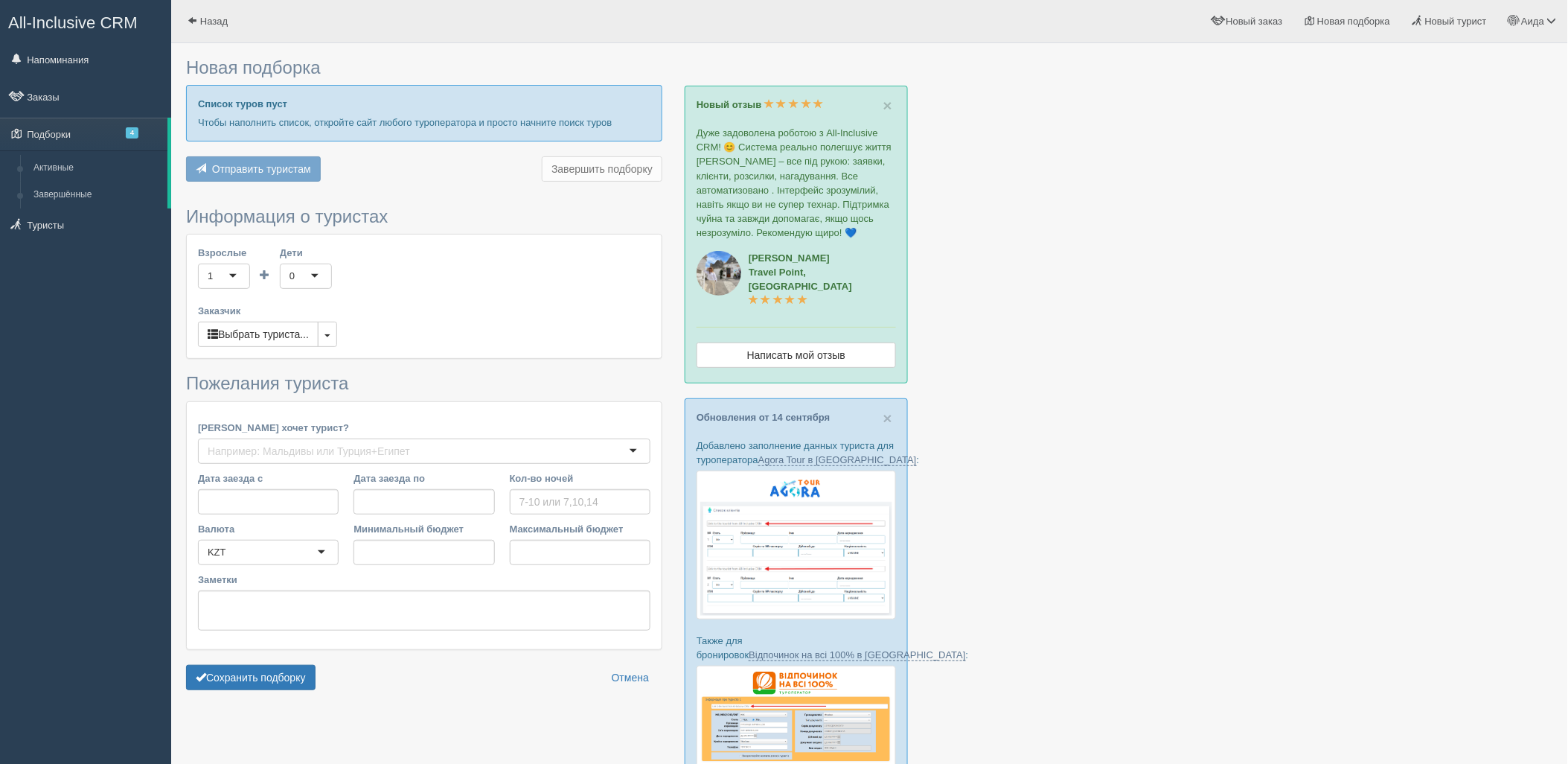
type input "7"
type input "1618400"
type input "1801300"
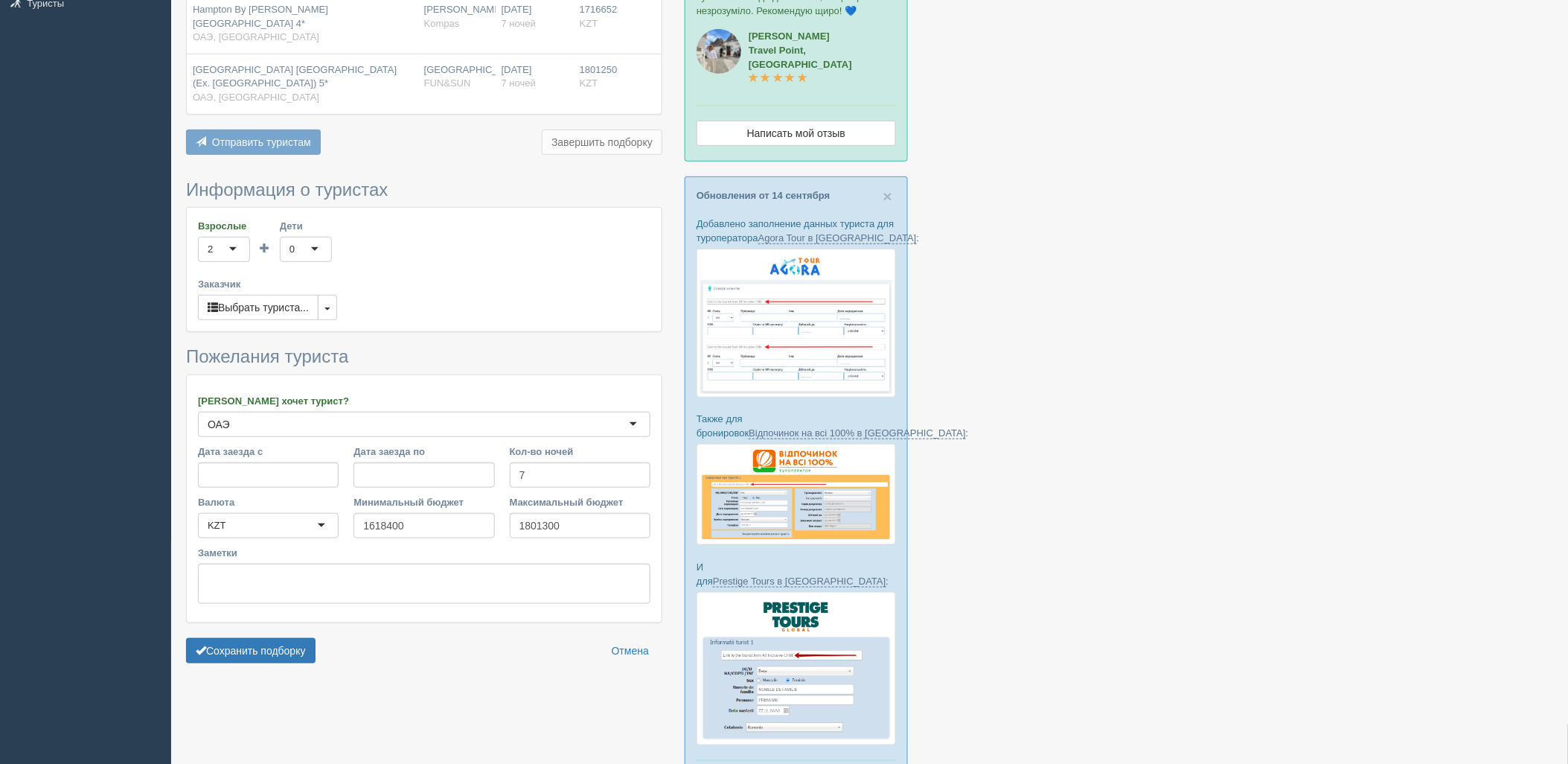
scroll to position [252, 0]
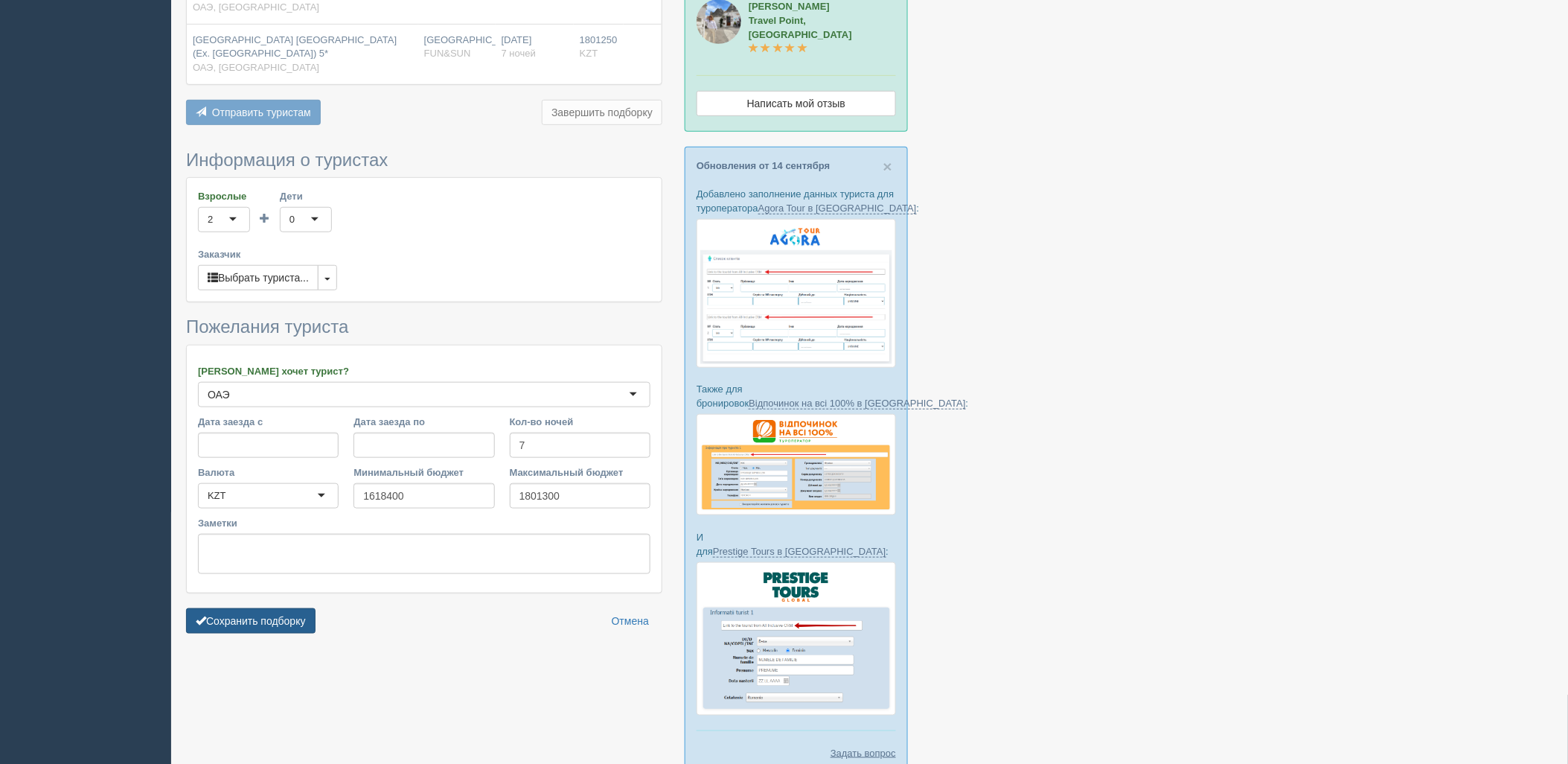
click at [226, 618] on button "Сохранить подборку" at bounding box center [250, 621] width 129 height 26
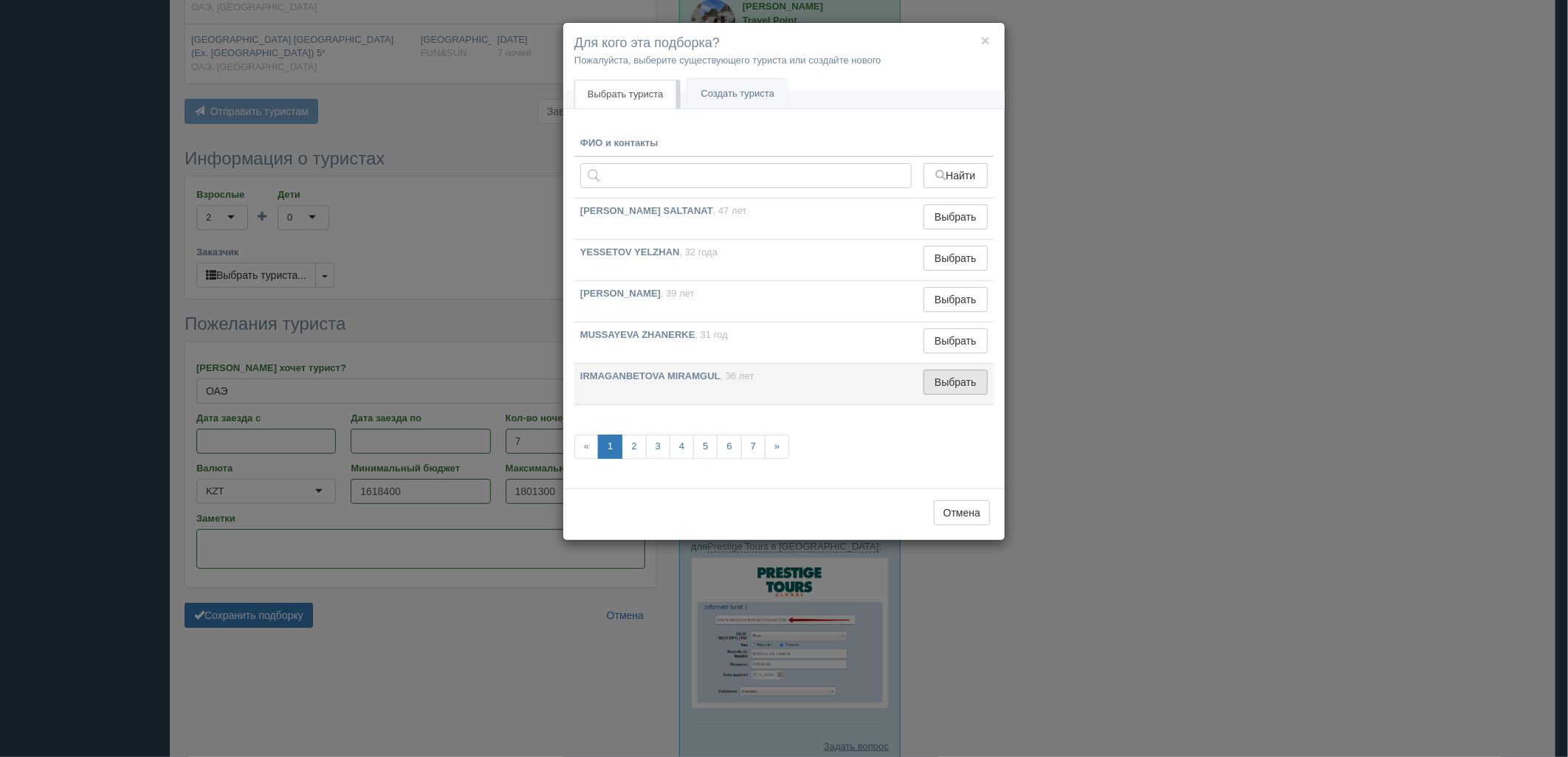
click at [943, 382] on button "Выбрать" at bounding box center [956, 382] width 65 height 25
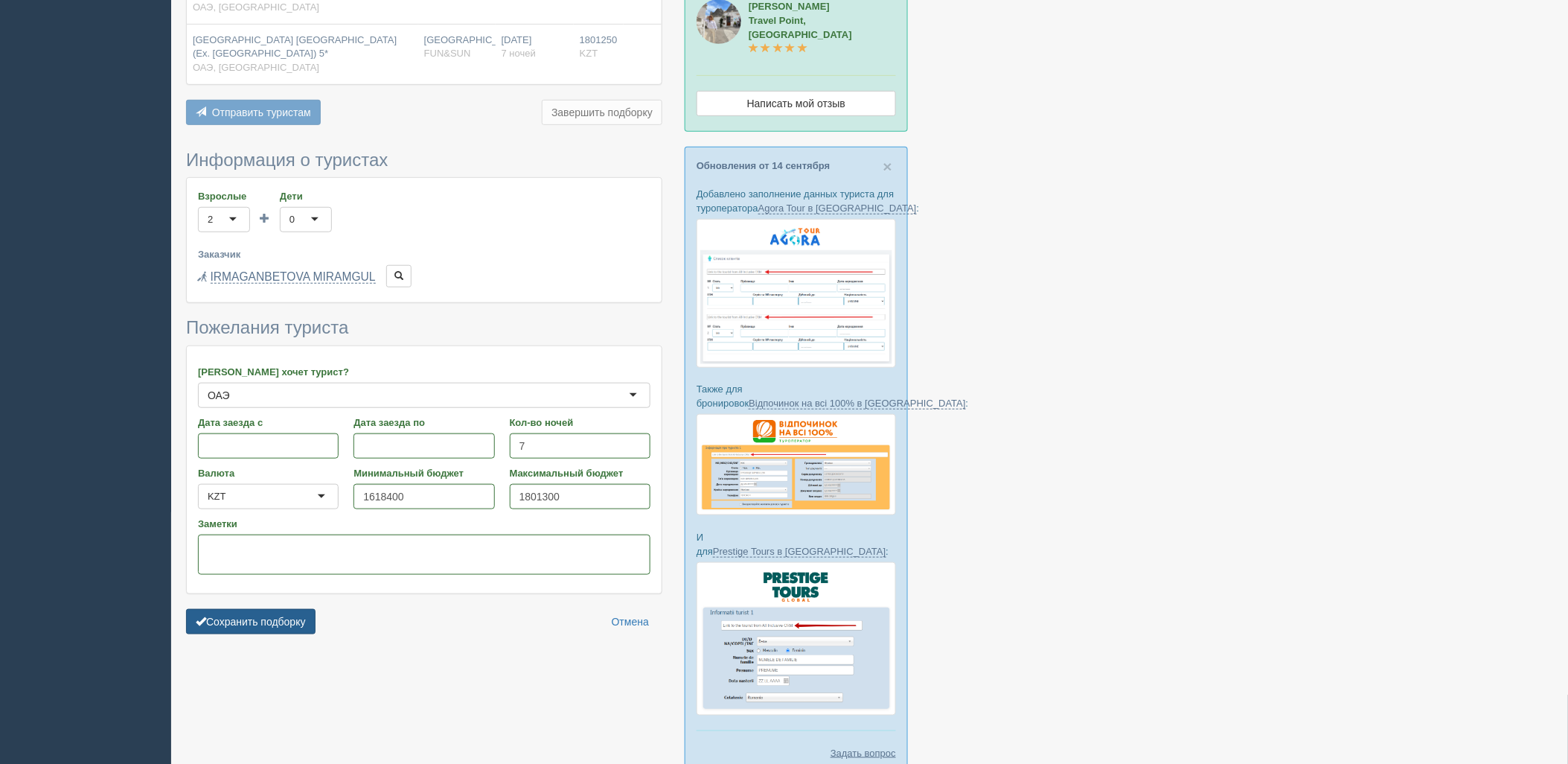
click at [294, 609] on button "Сохранить подборку" at bounding box center [250, 621] width 129 height 26
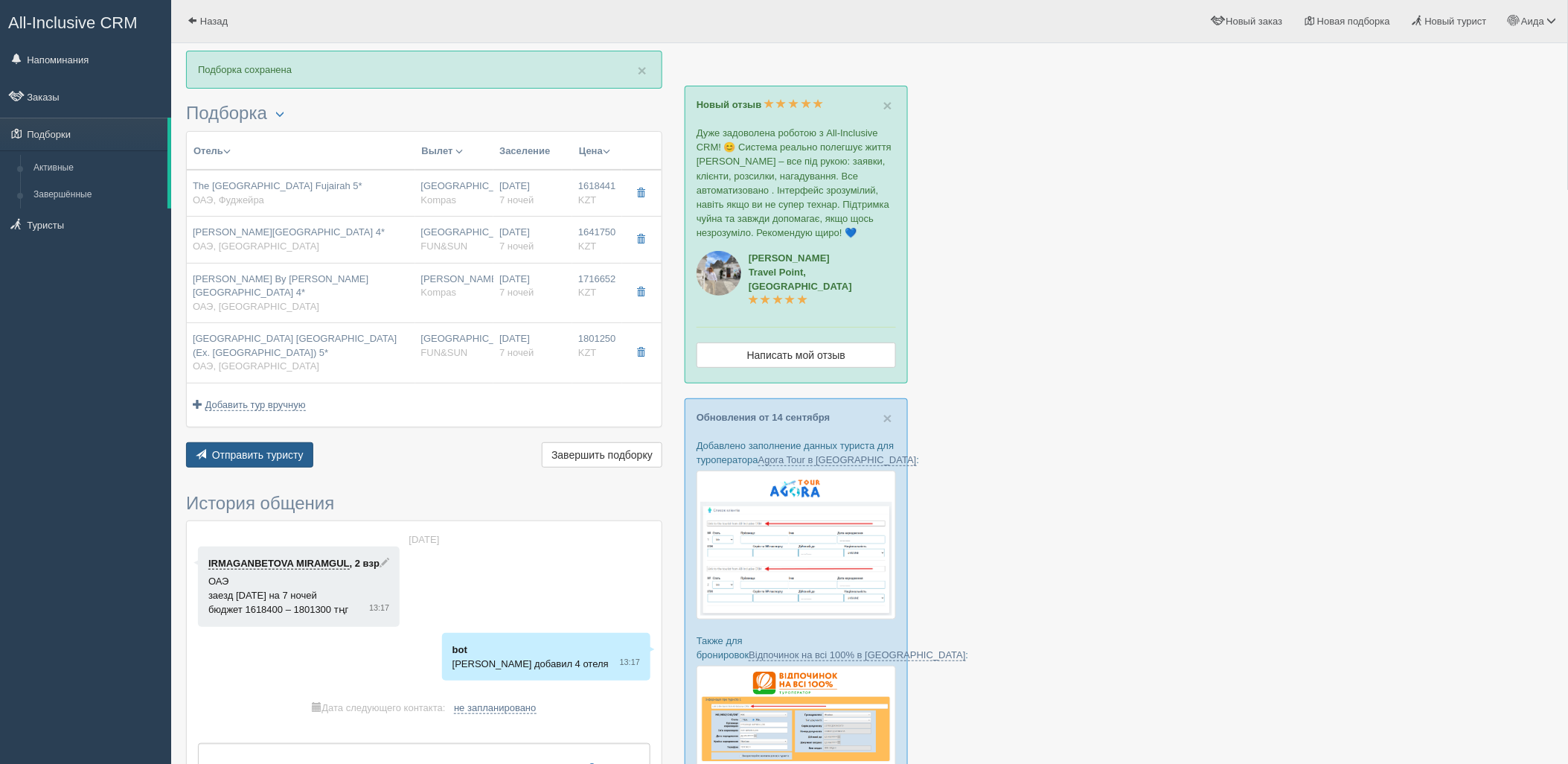
click at [258, 449] on span "Отправить туристу" at bounding box center [258, 454] width 91 height 12
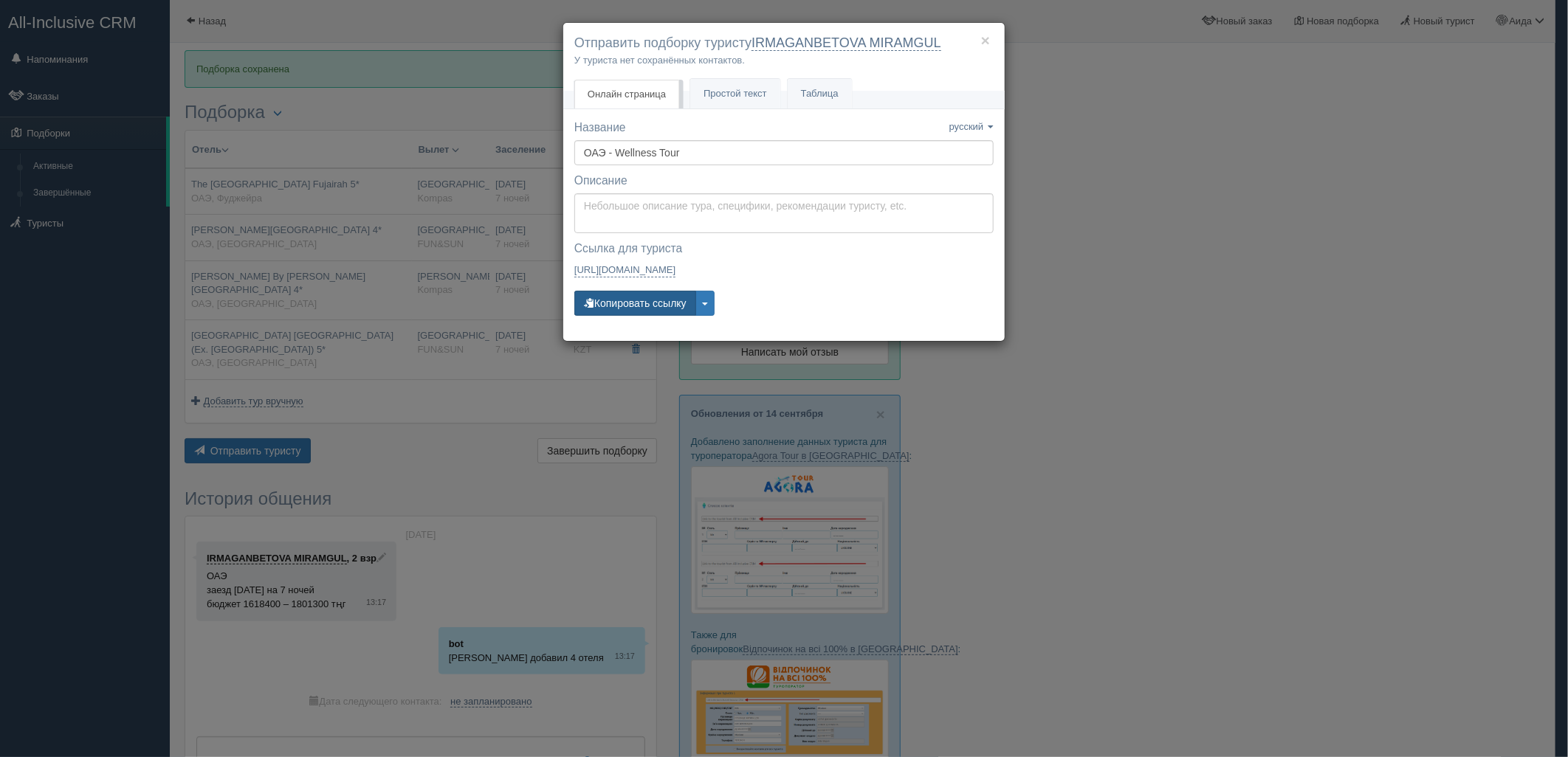
click at [665, 306] on button "Копировать ссылку" at bounding box center [635, 303] width 122 height 25
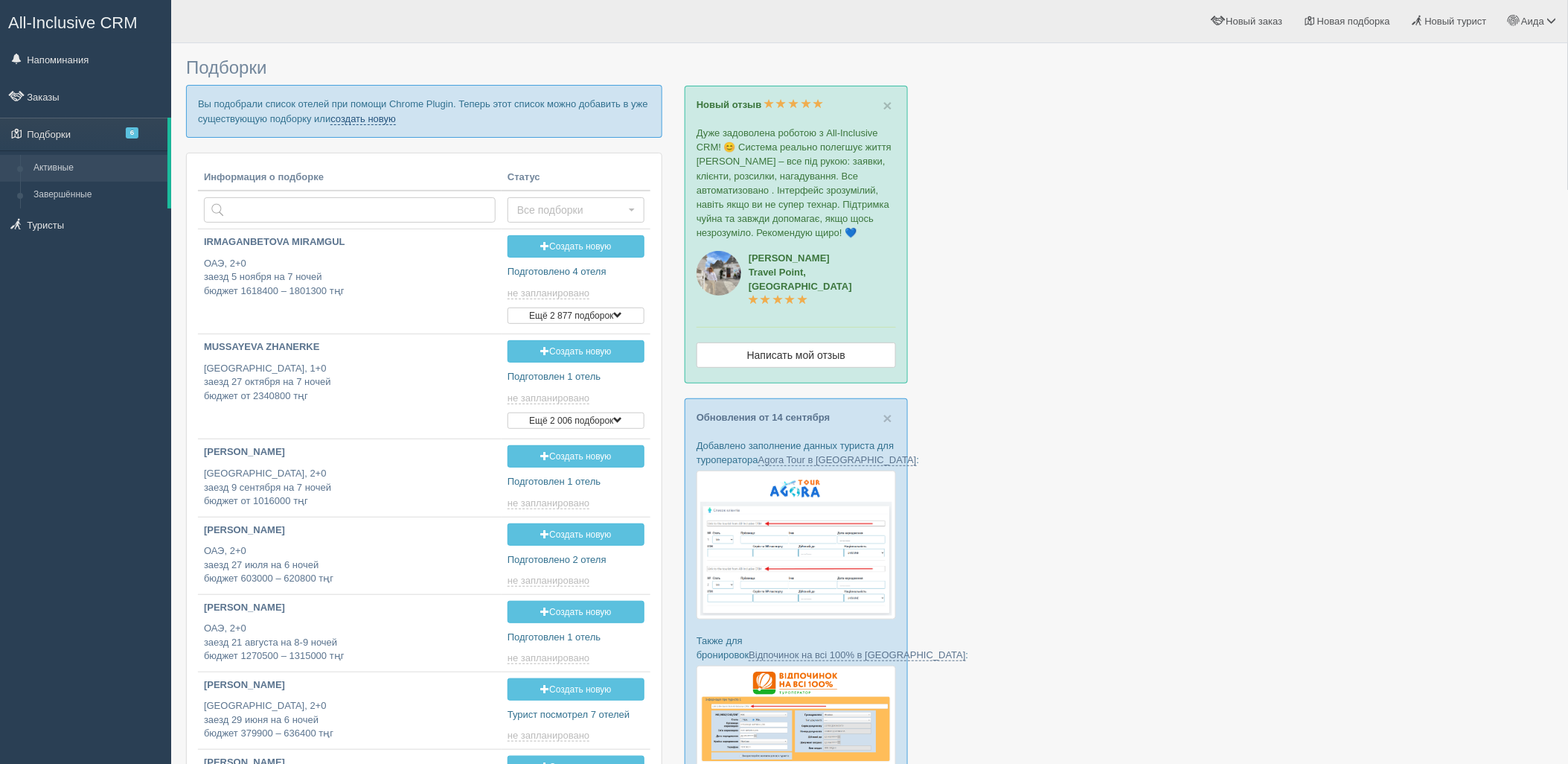
click at [376, 113] on link "создать новую" at bounding box center [363, 119] width 66 height 12
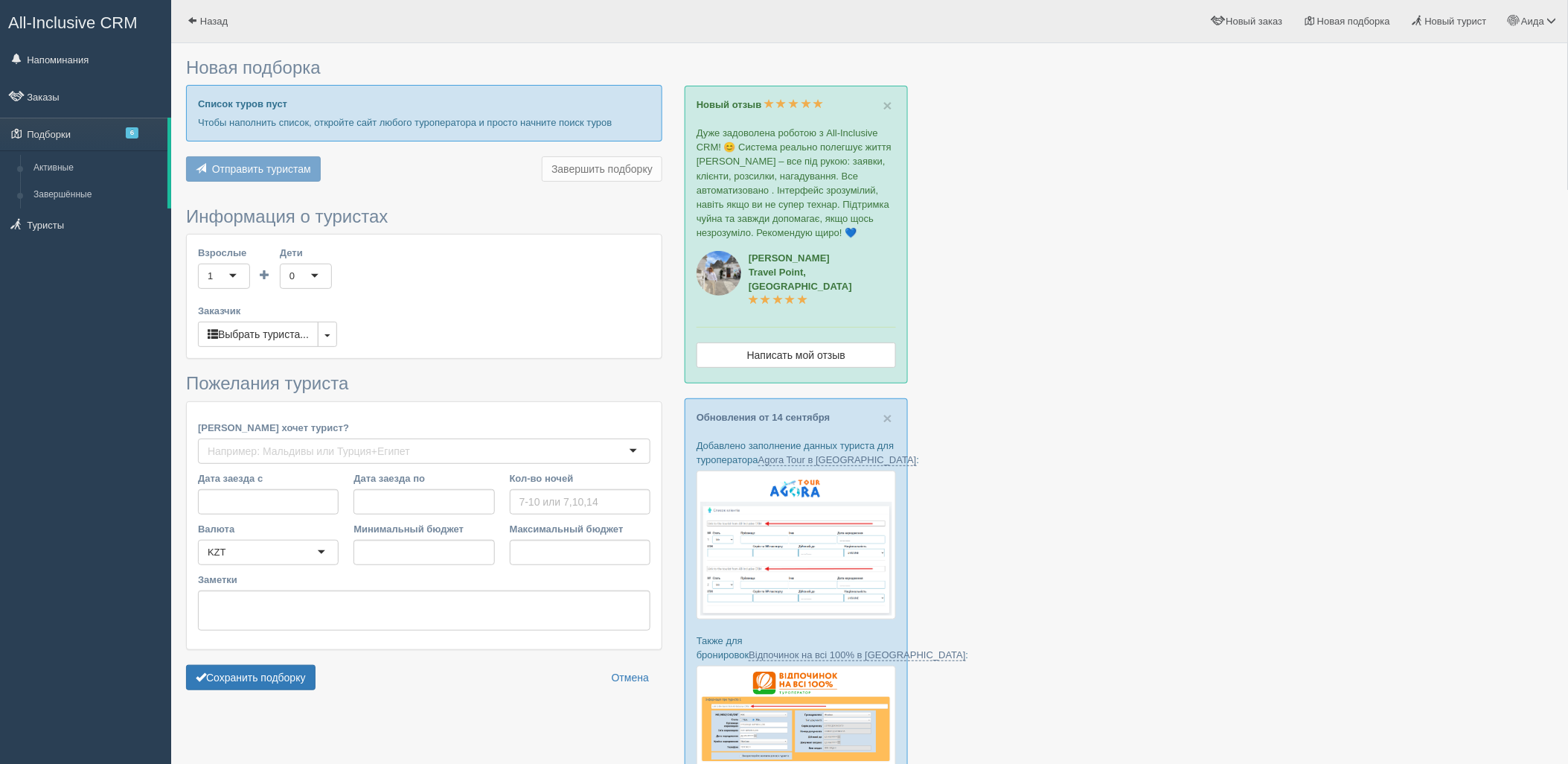
type input "7"
type input "1552100"
type input "2821000"
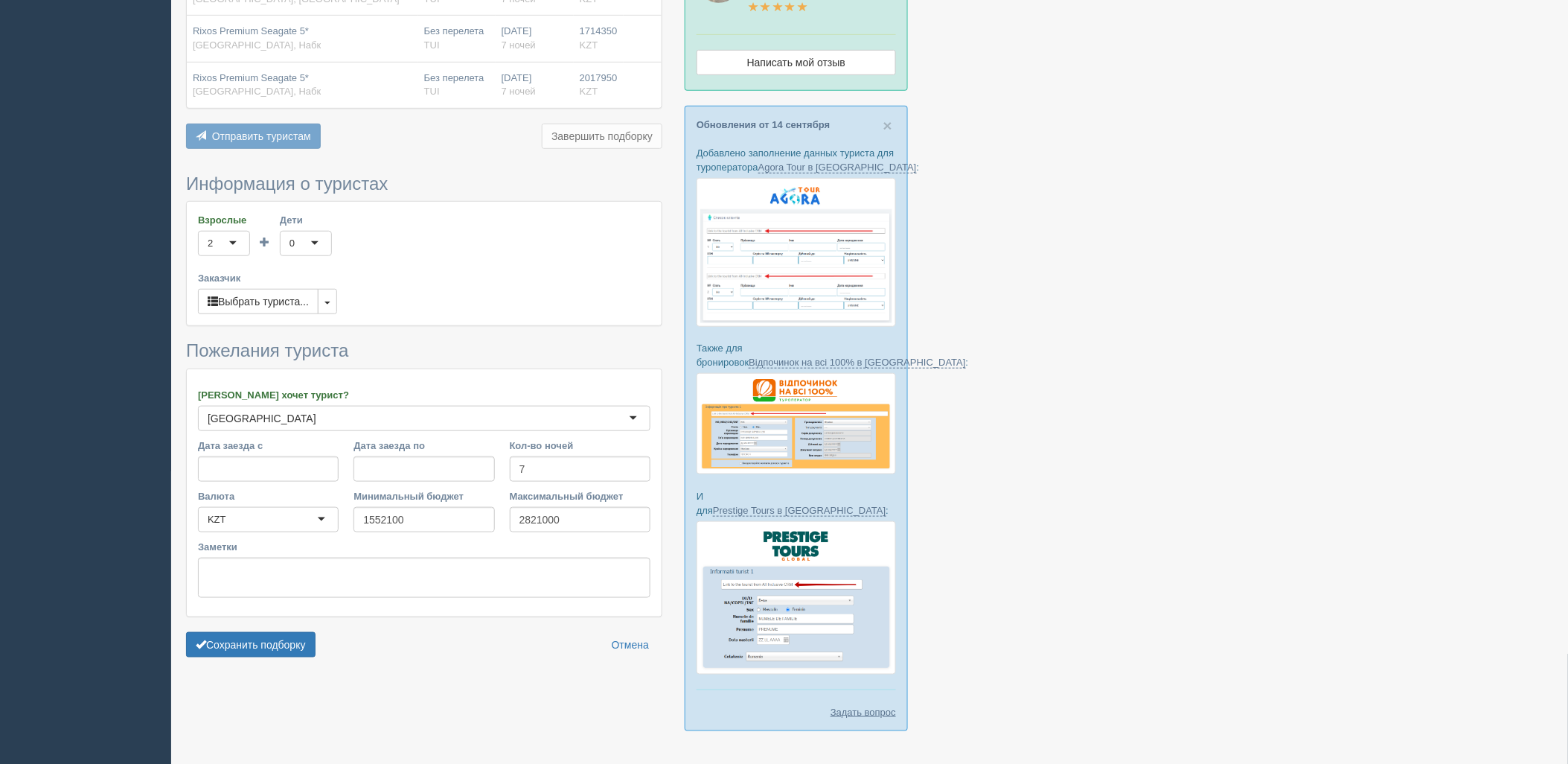
scroll to position [313, 0]
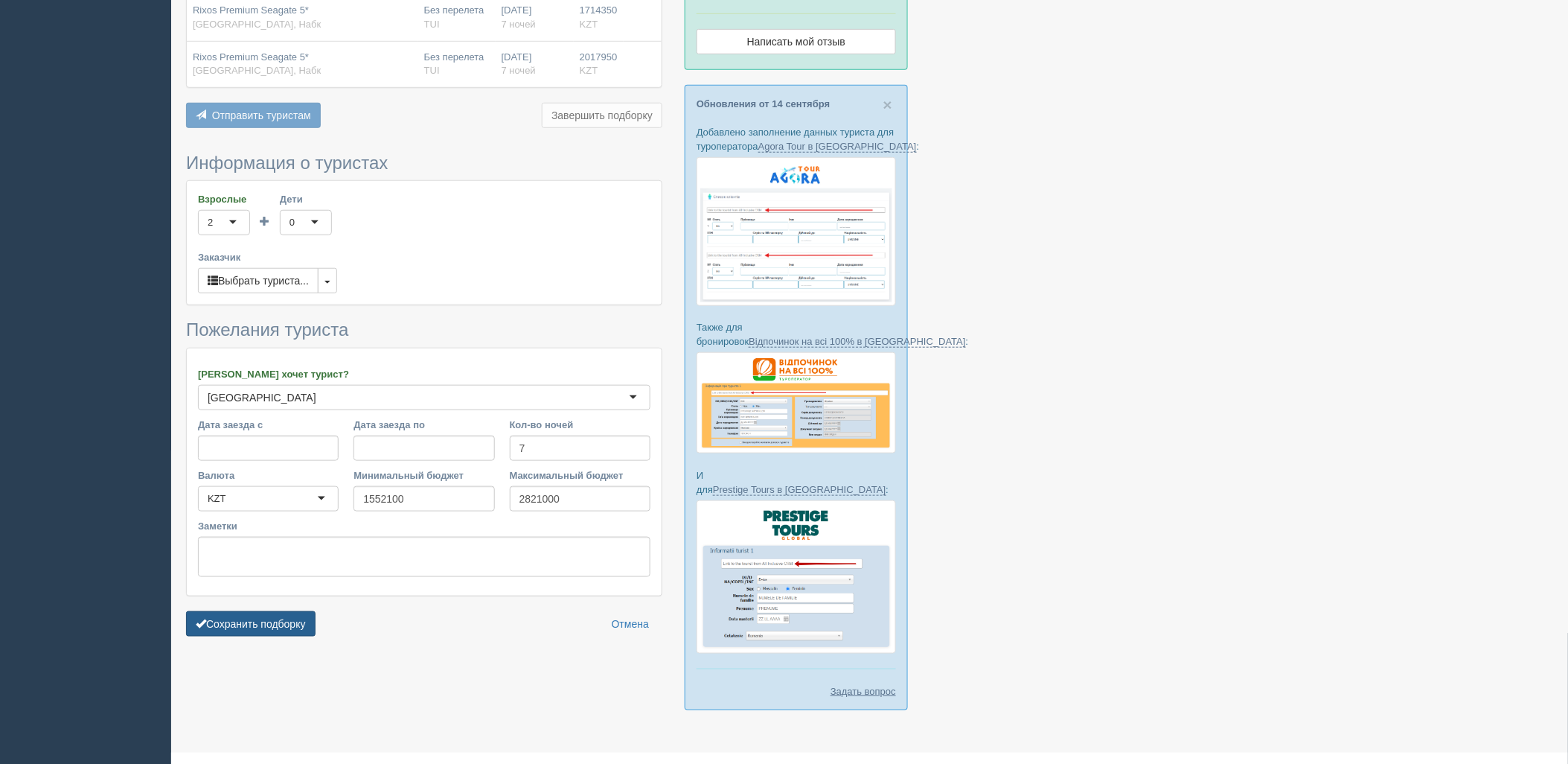
click at [283, 616] on button "Сохранить подборку" at bounding box center [250, 624] width 129 height 26
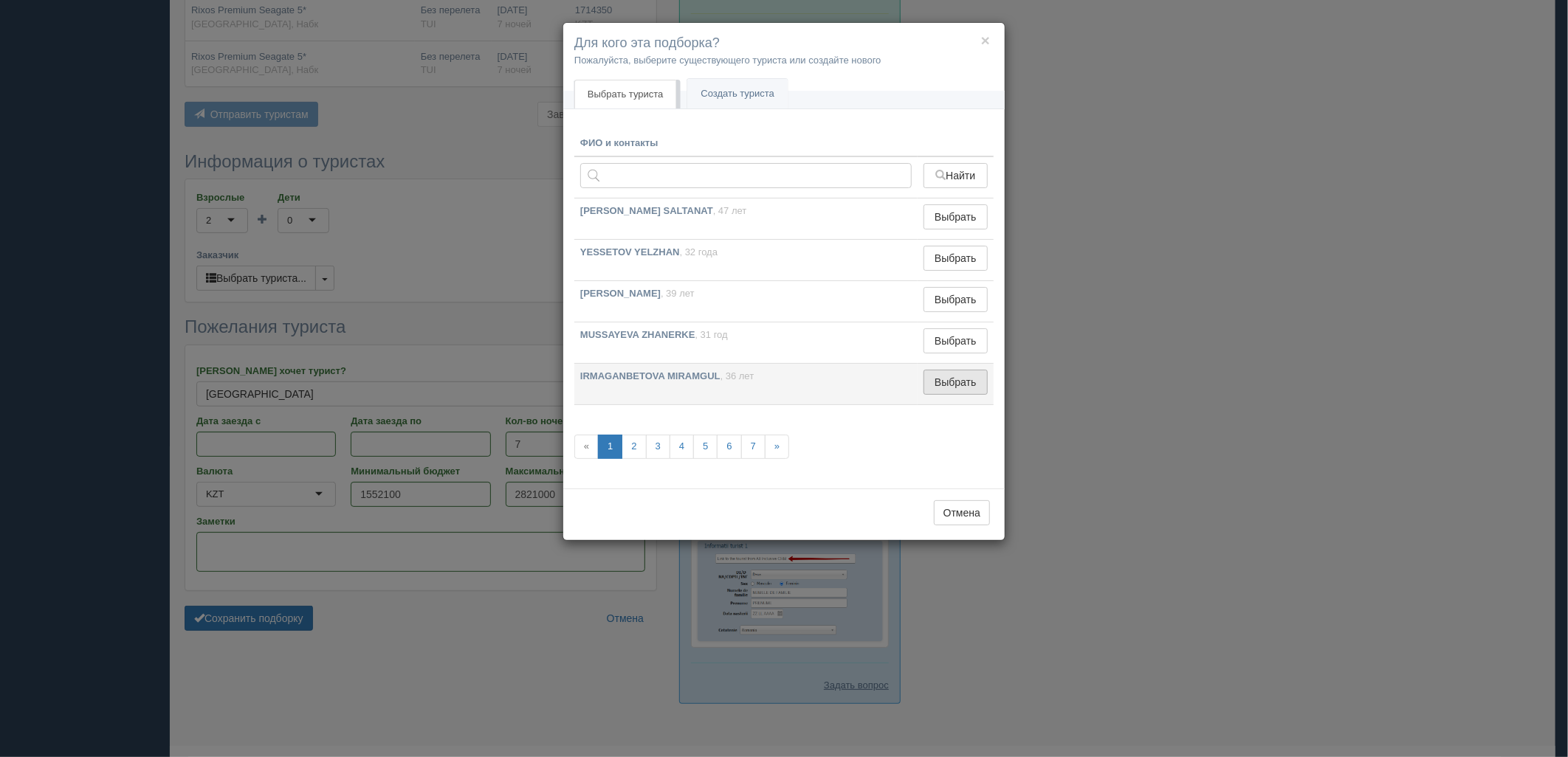
click at [940, 384] on button "Выбрать" at bounding box center [956, 382] width 65 height 25
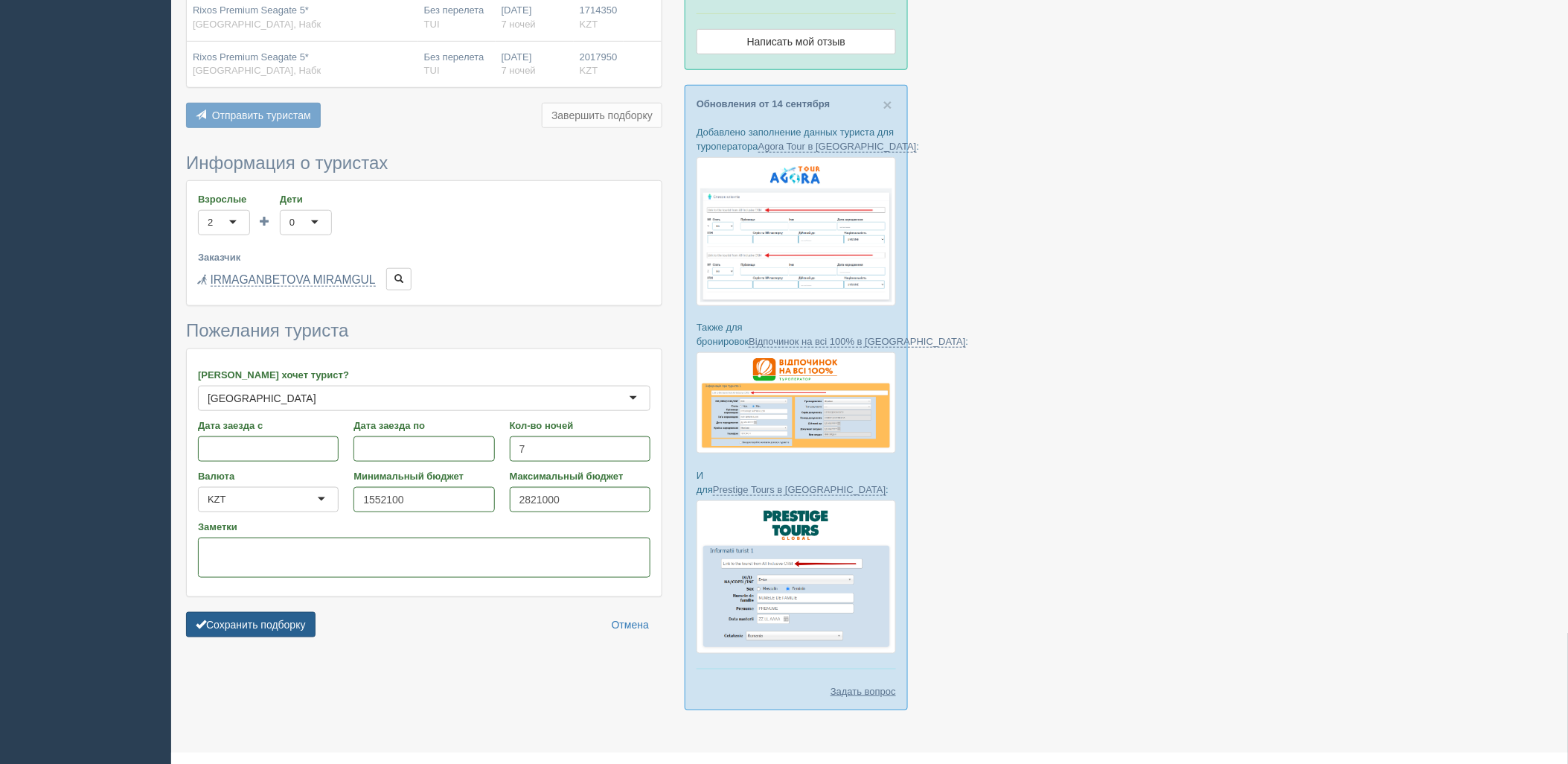
click at [266, 621] on button "Сохранить подборку" at bounding box center [250, 625] width 129 height 26
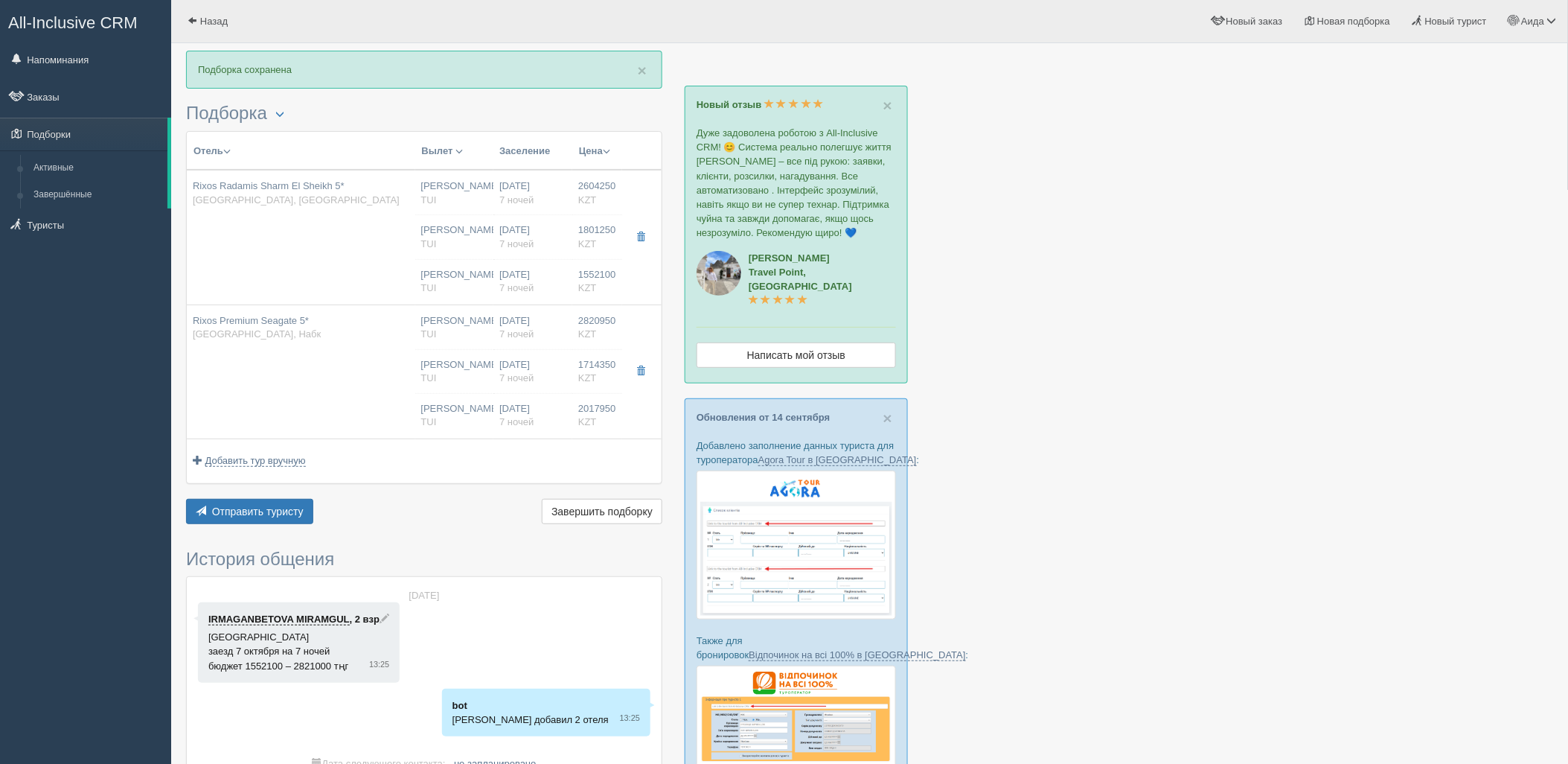
click at [292, 494] on div "Отель Разделить отели... Вылет Выезд Авиа Автобус Заселение Цена Дешёвые вначале" at bounding box center [424, 329] width 476 height 397
click at [289, 505] on span "Отправить туристу" at bounding box center [258, 511] width 91 height 12
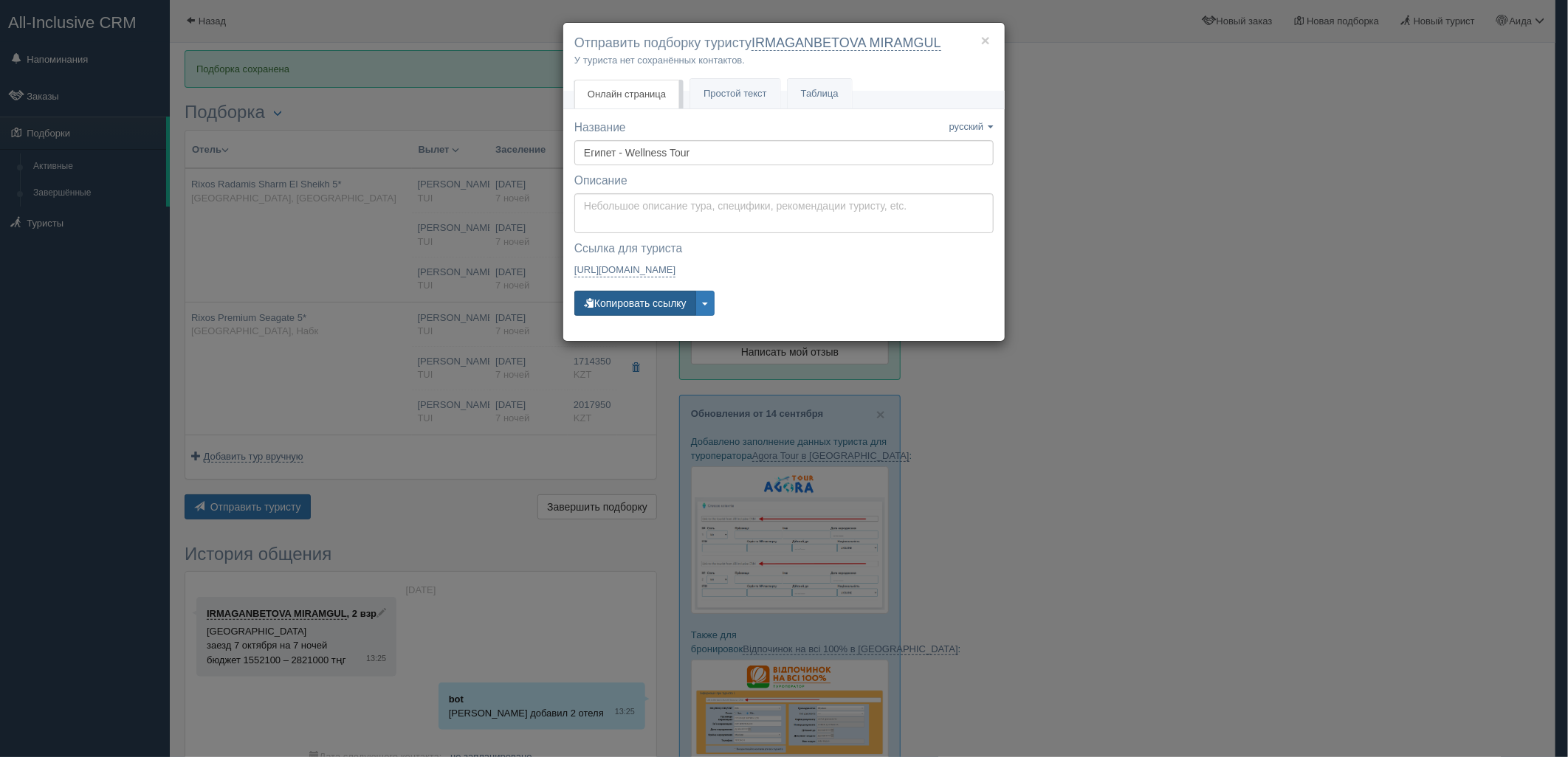
drag, startPoint x: 622, startPoint y: 312, endPoint x: 603, endPoint y: 301, distance: 22.0
click at [622, 312] on button "Копировать ссылку" at bounding box center [635, 303] width 122 height 25
click at [983, 39] on button "×" at bounding box center [986, 40] width 9 height 15
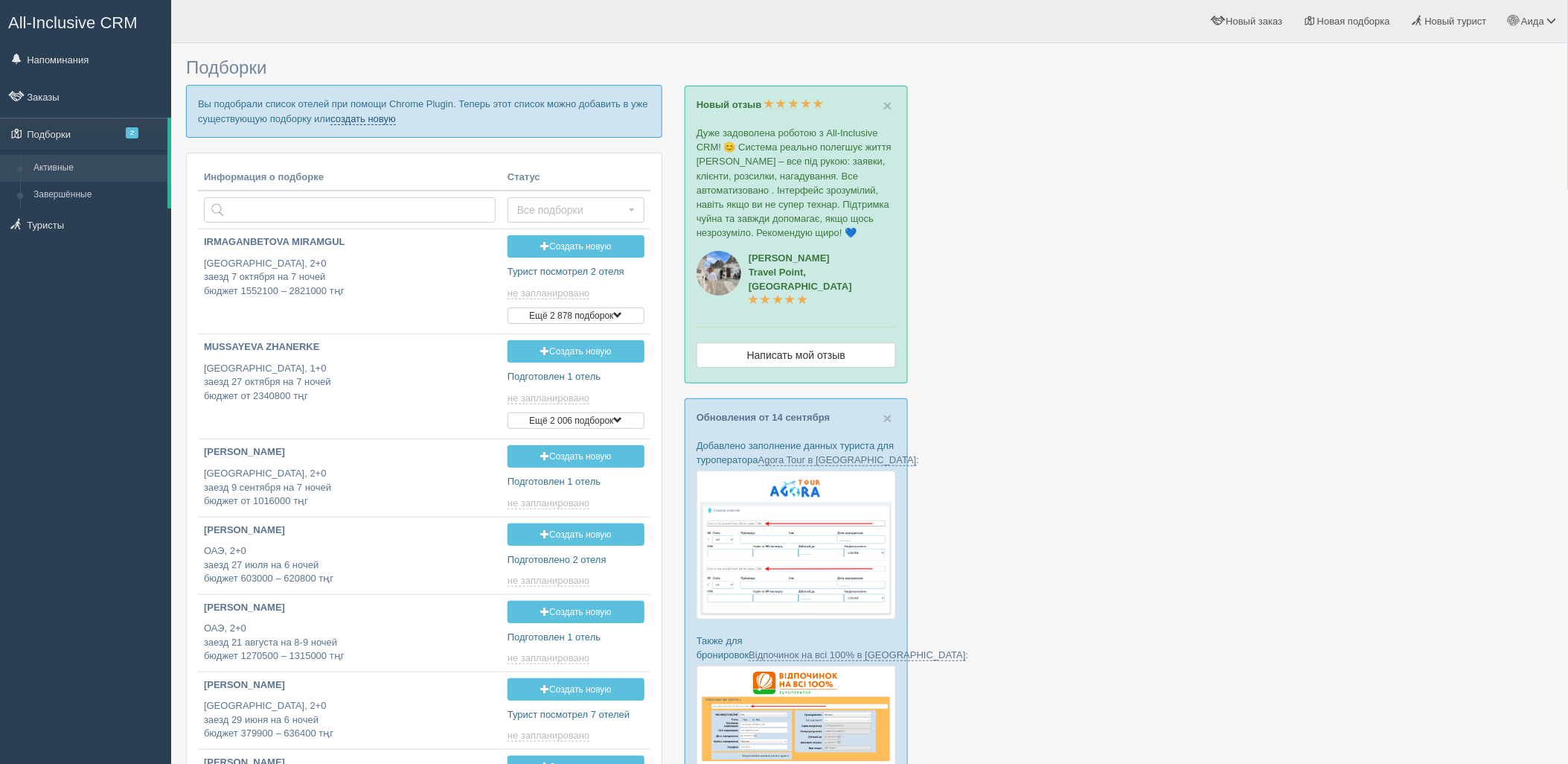
click at [388, 118] on link "создать новую" at bounding box center [363, 119] width 66 height 12
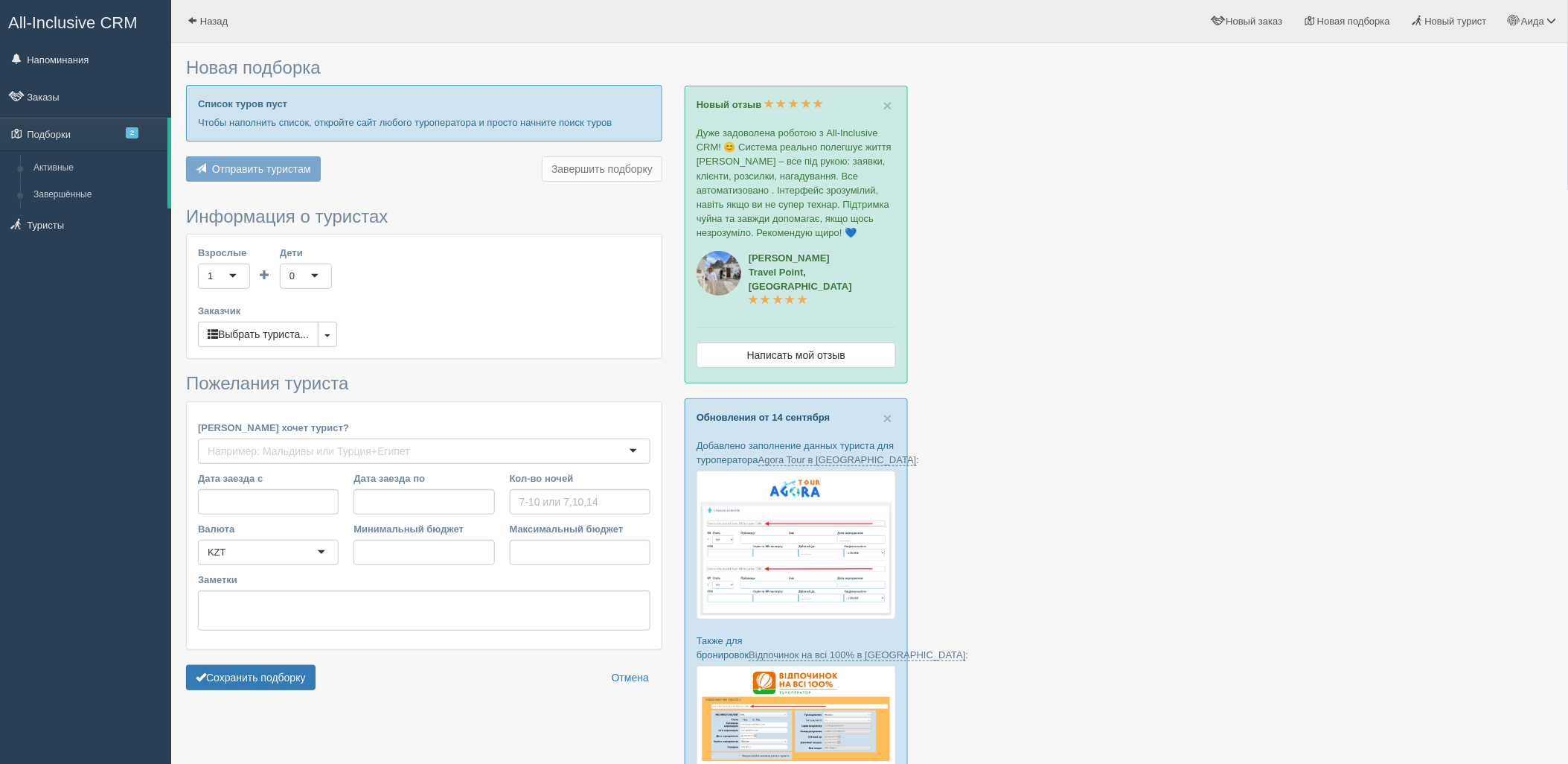
type input "6"
type input "1527300"
type input "1855200"
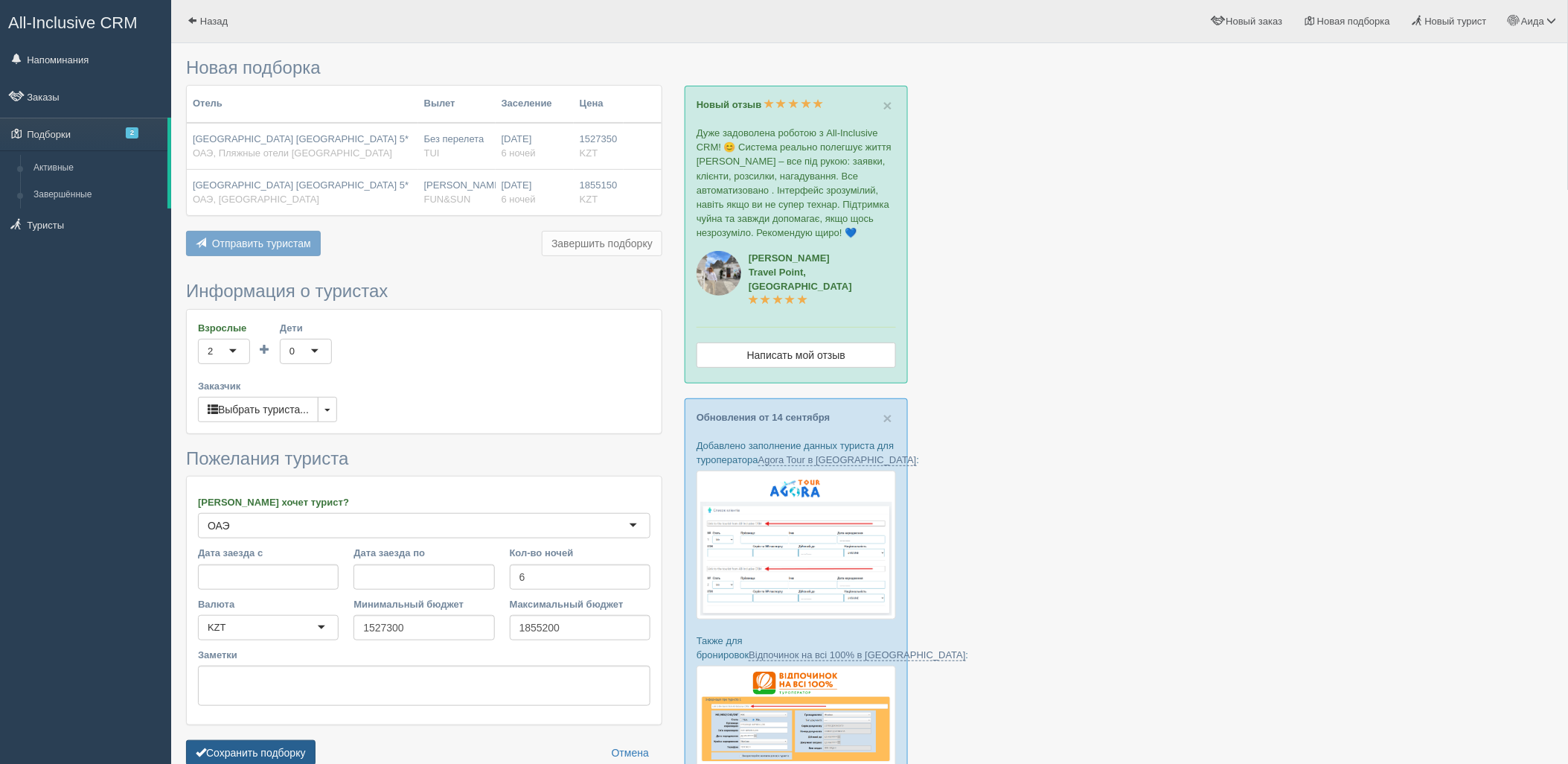
click at [311, 756] on button "Сохранить подборку" at bounding box center [250, 752] width 129 height 26
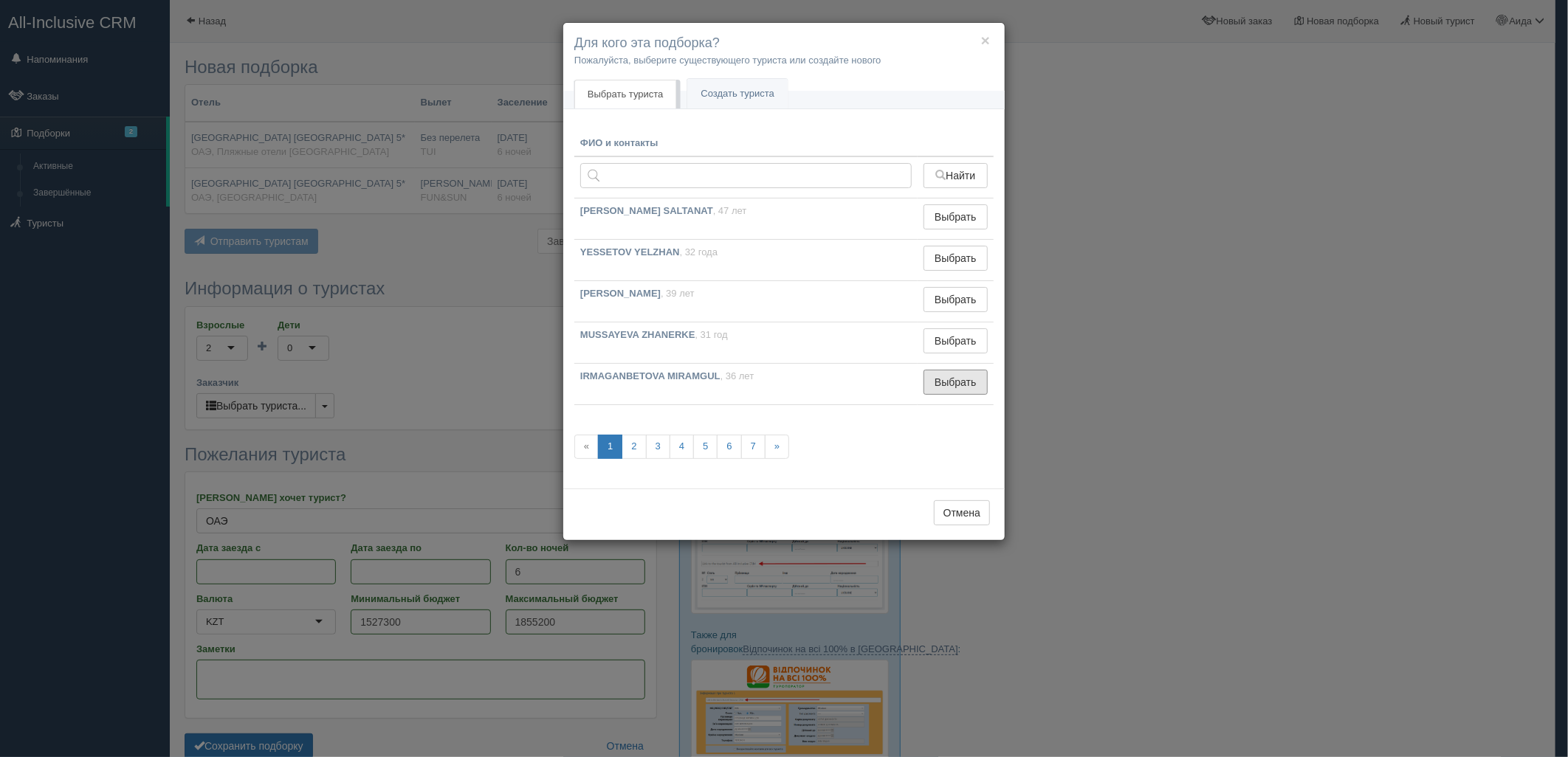
drag, startPoint x: 942, startPoint y: 381, endPoint x: 912, endPoint y: 401, distance: 36.1
click at [942, 382] on button "Выбрать" at bounding box center [956, 382] width 65 height 25
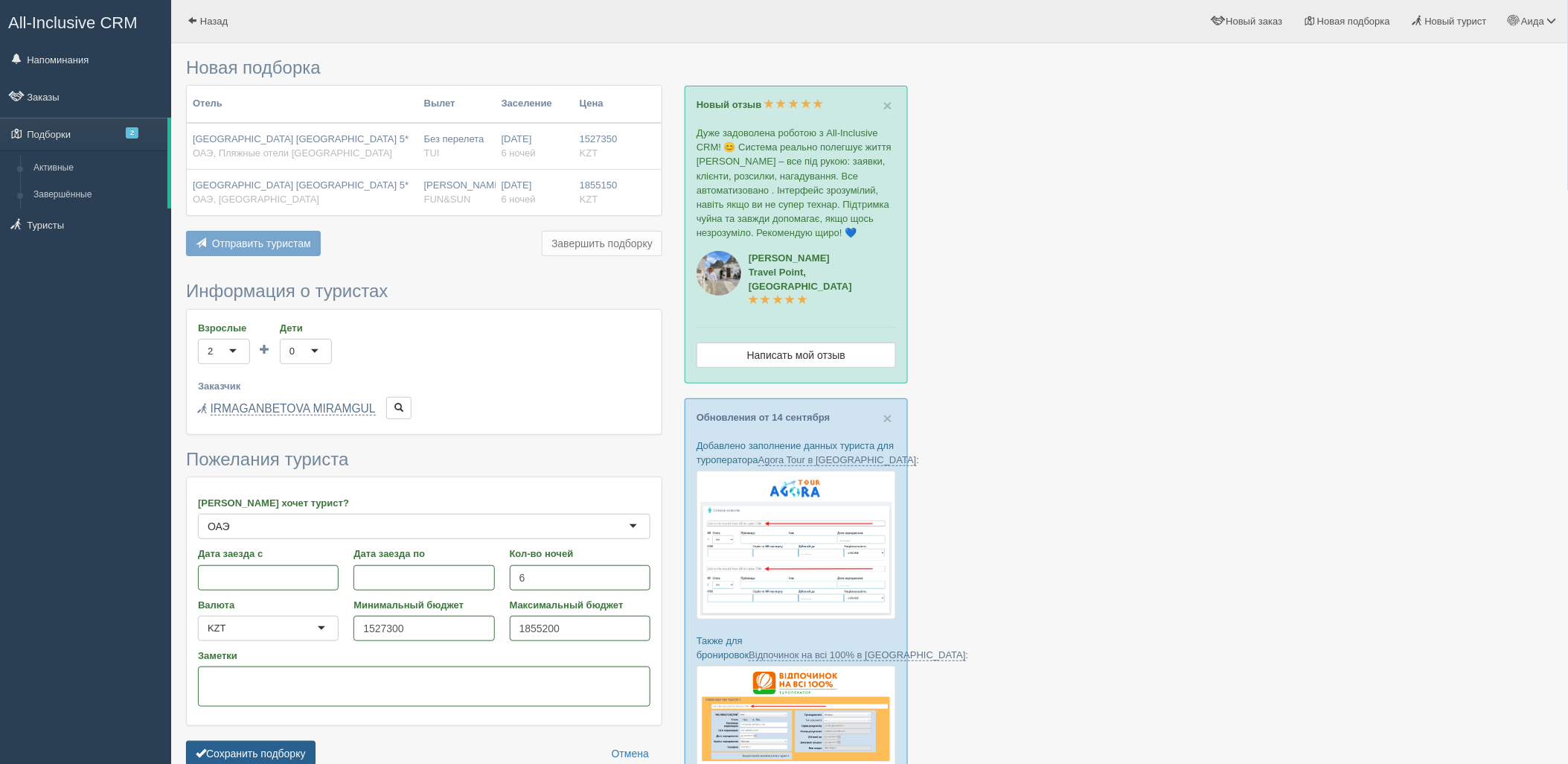
click at [211, 753] on button "Сохранить подборку" at bounding box center [250, 753] width 129 height 26
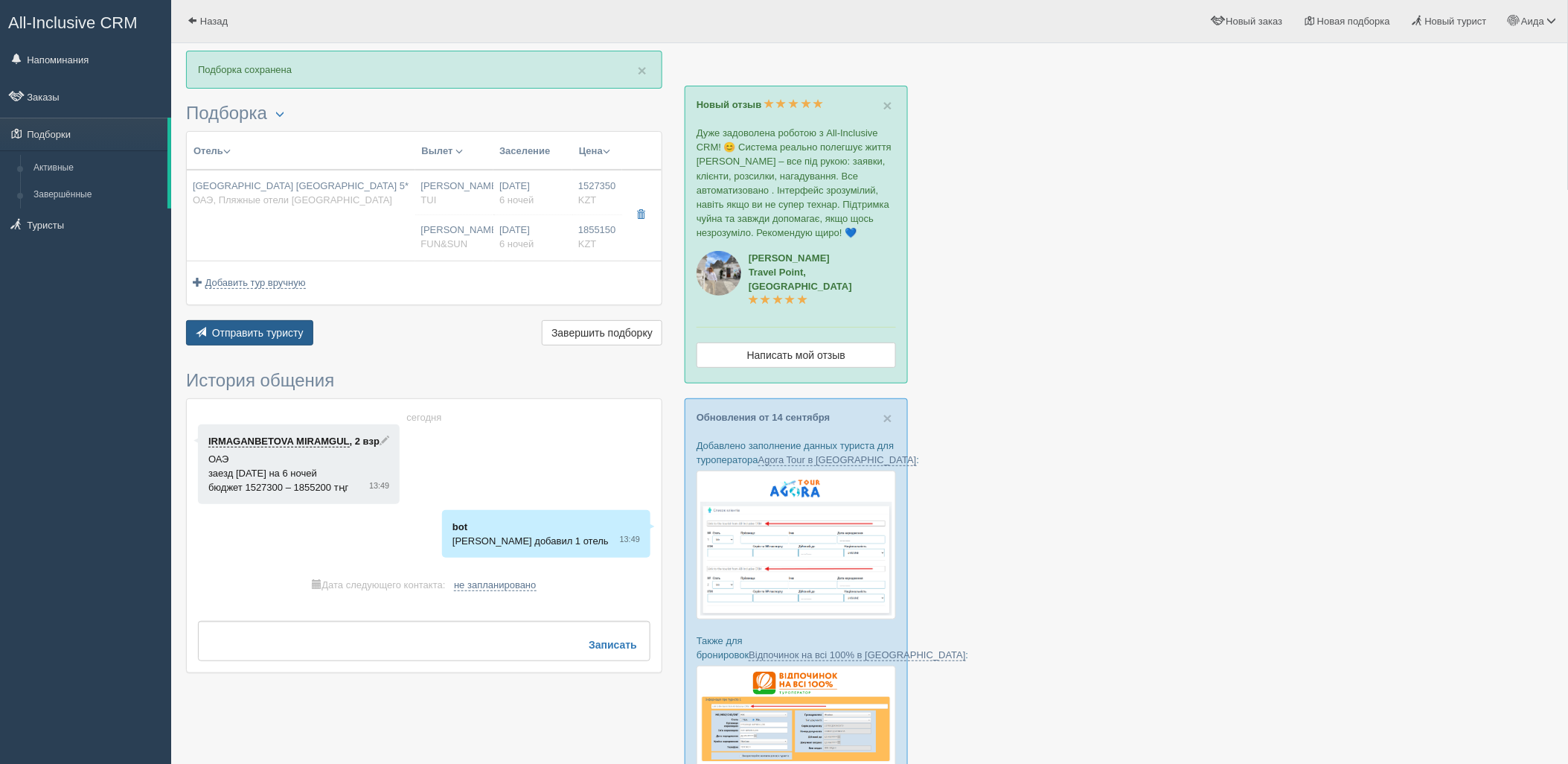
click at [256, 333] on span "Отправить туристу" at bounding box center [258, 332] width 91 height 12
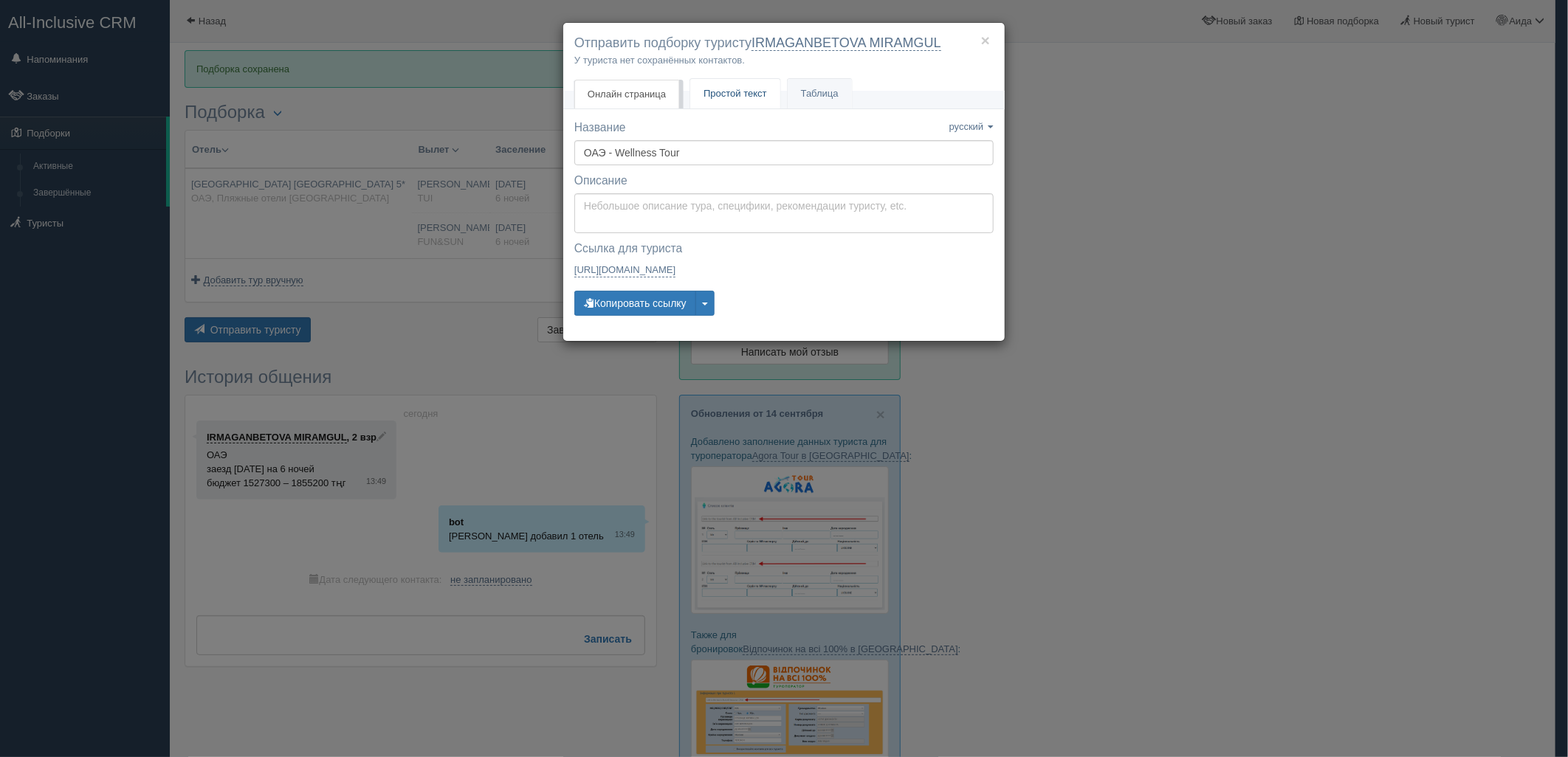
click at [701, 102] on link "Простой текст Текст" at bounding box center [734, 94] width 90 height 30
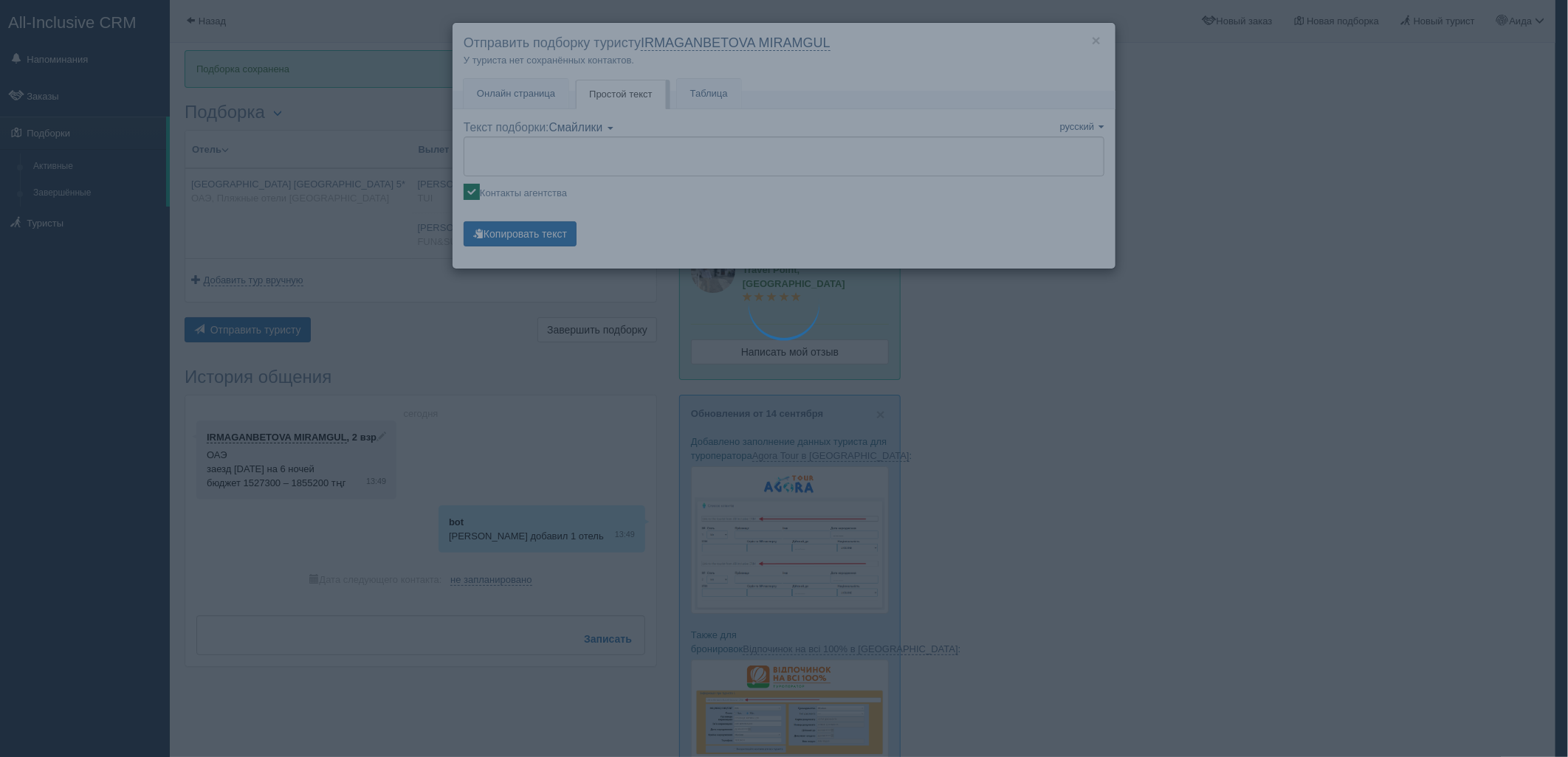
type textarea "🌞 Loremi dolo! Sitametcon Adi elitseddoei temporinc utlabore: 🌎 ETD, Magnaal en…"
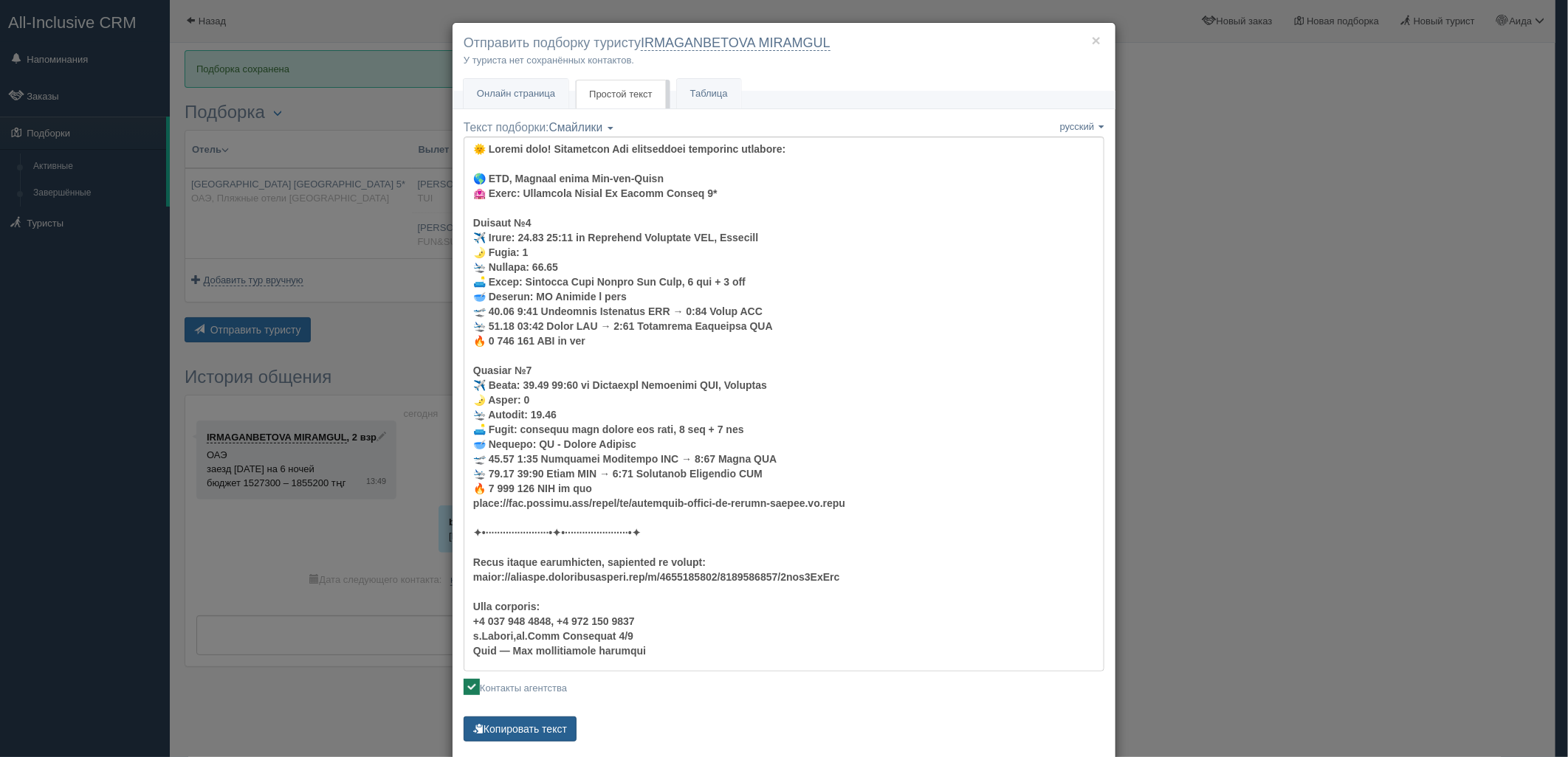
click at [543, 720] on button "Копировать текст" at bounding box center [519, 729] width 113 height 25
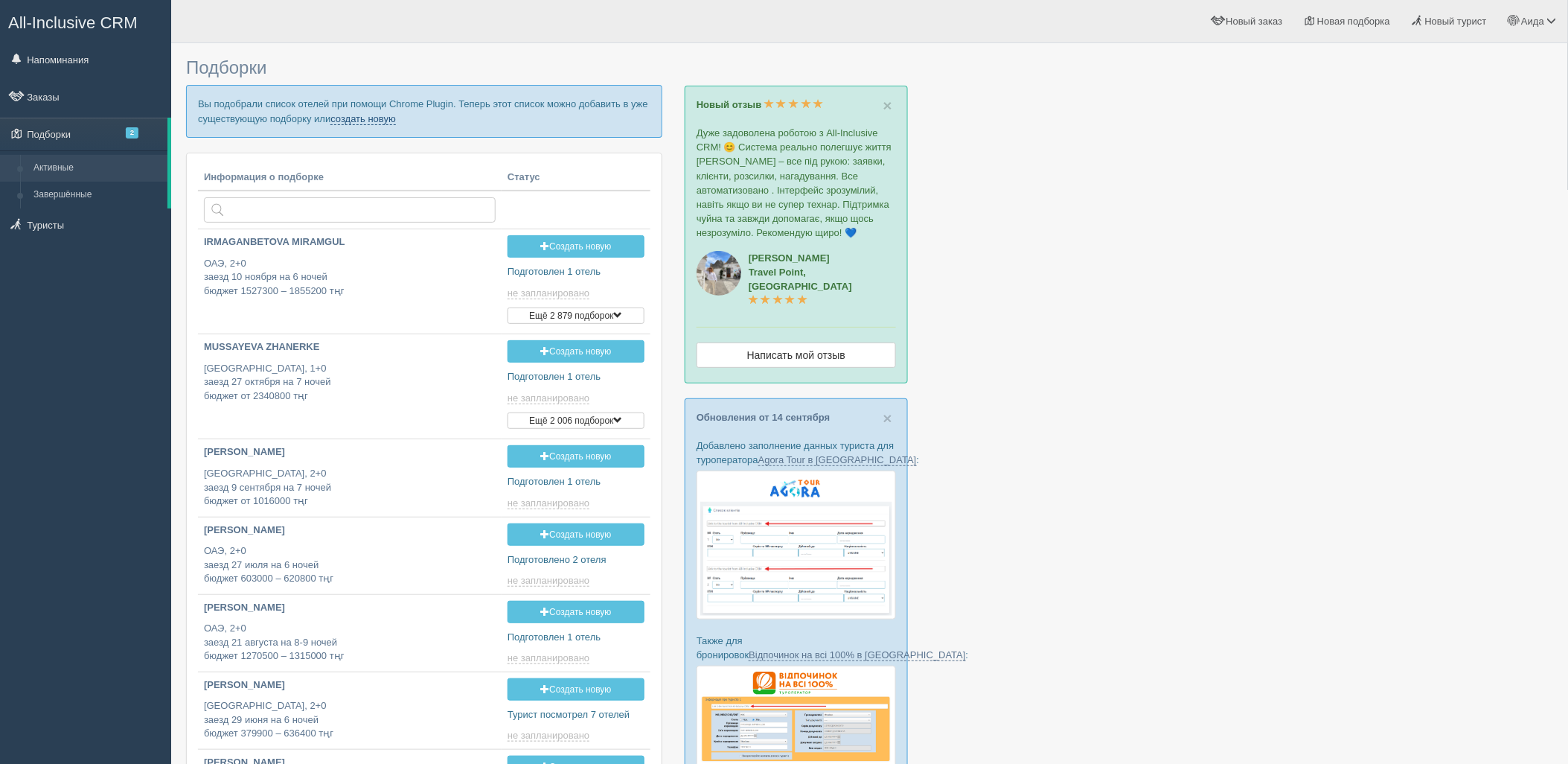
click at [378, 119] on link "создать новую" at bounding box center [363, 119] width 66 height 12
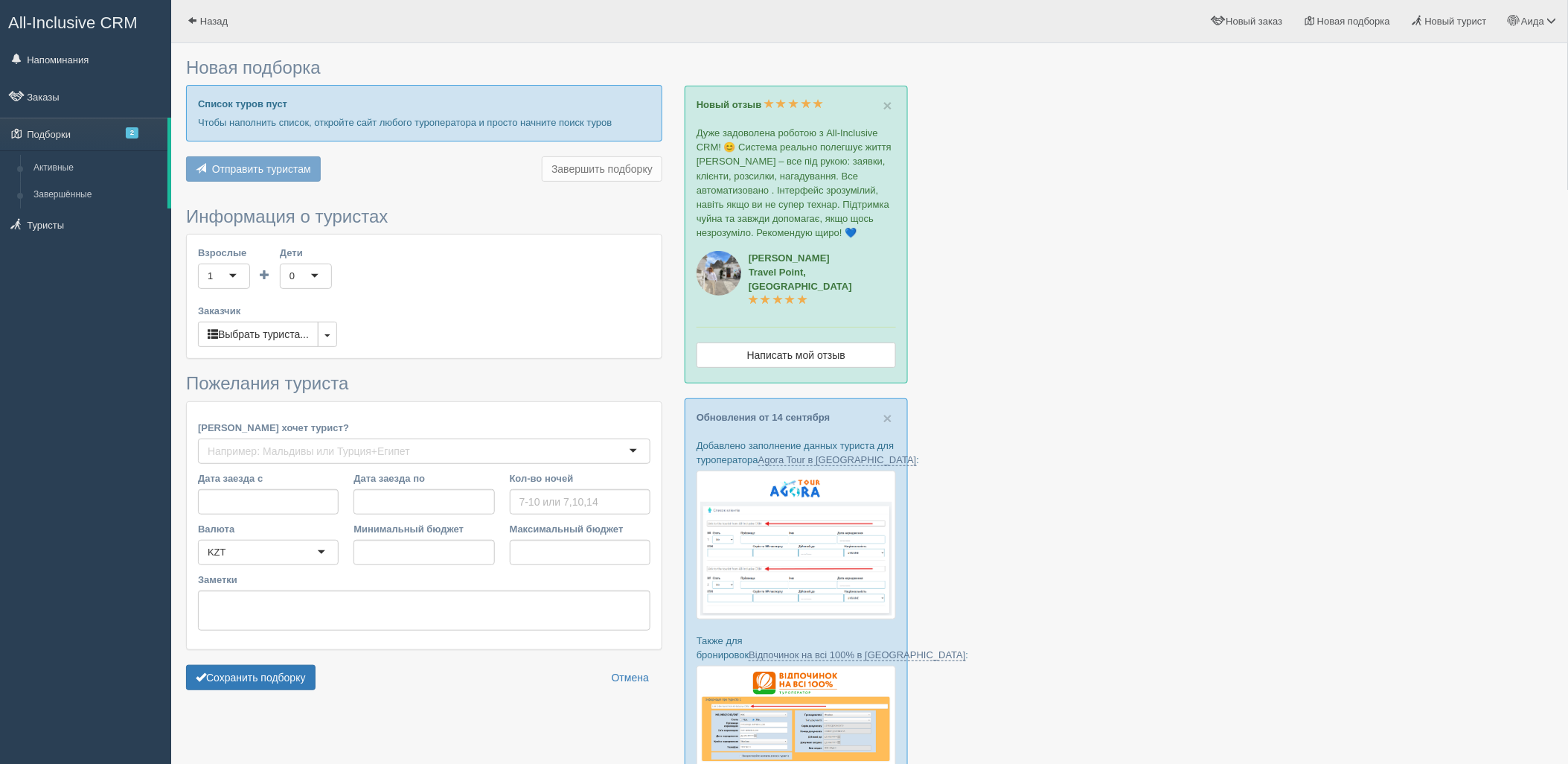
type input "6-7"
type input "1455900"
type input "1596000"
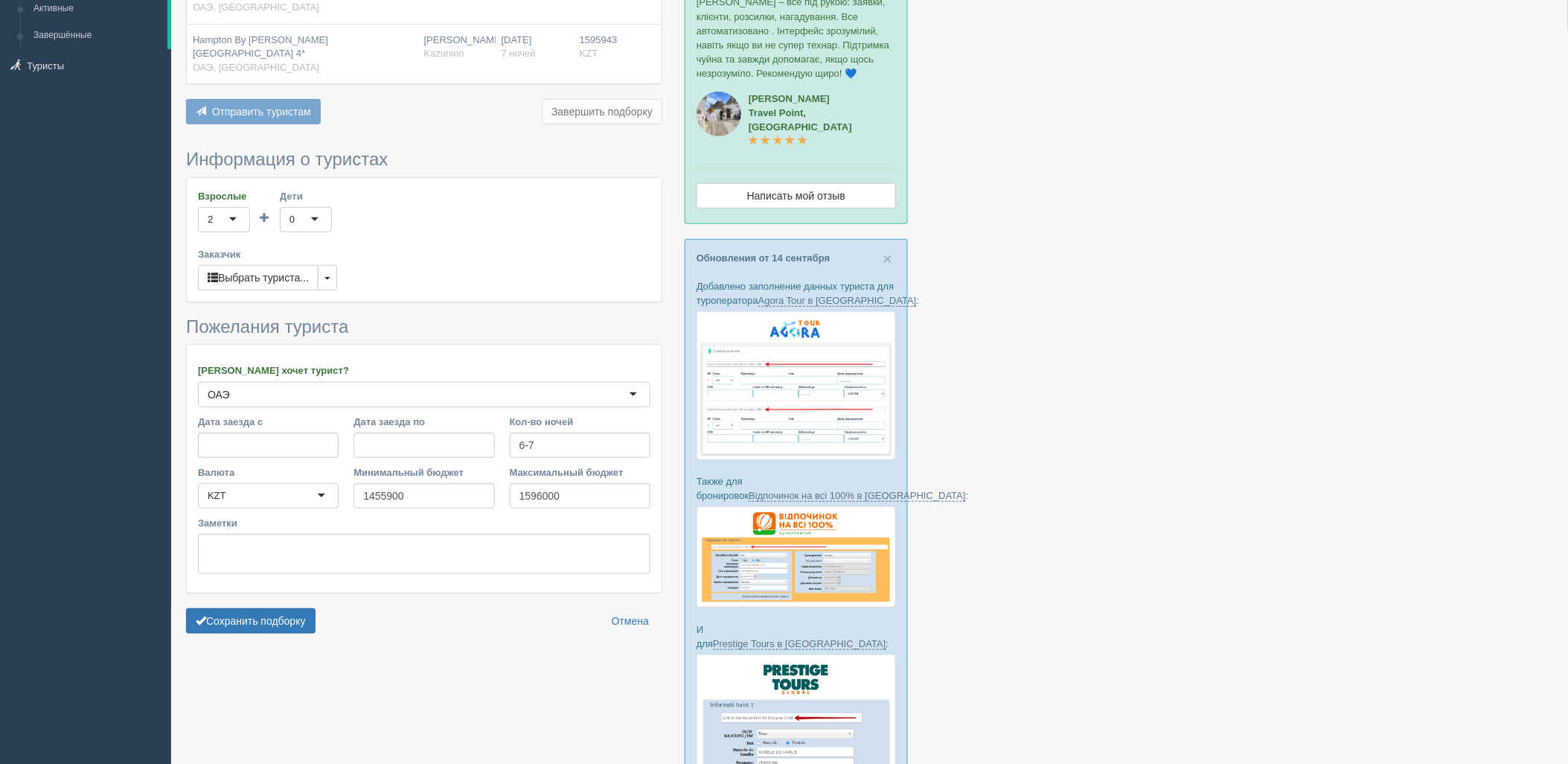
scroll to position [217, 0]
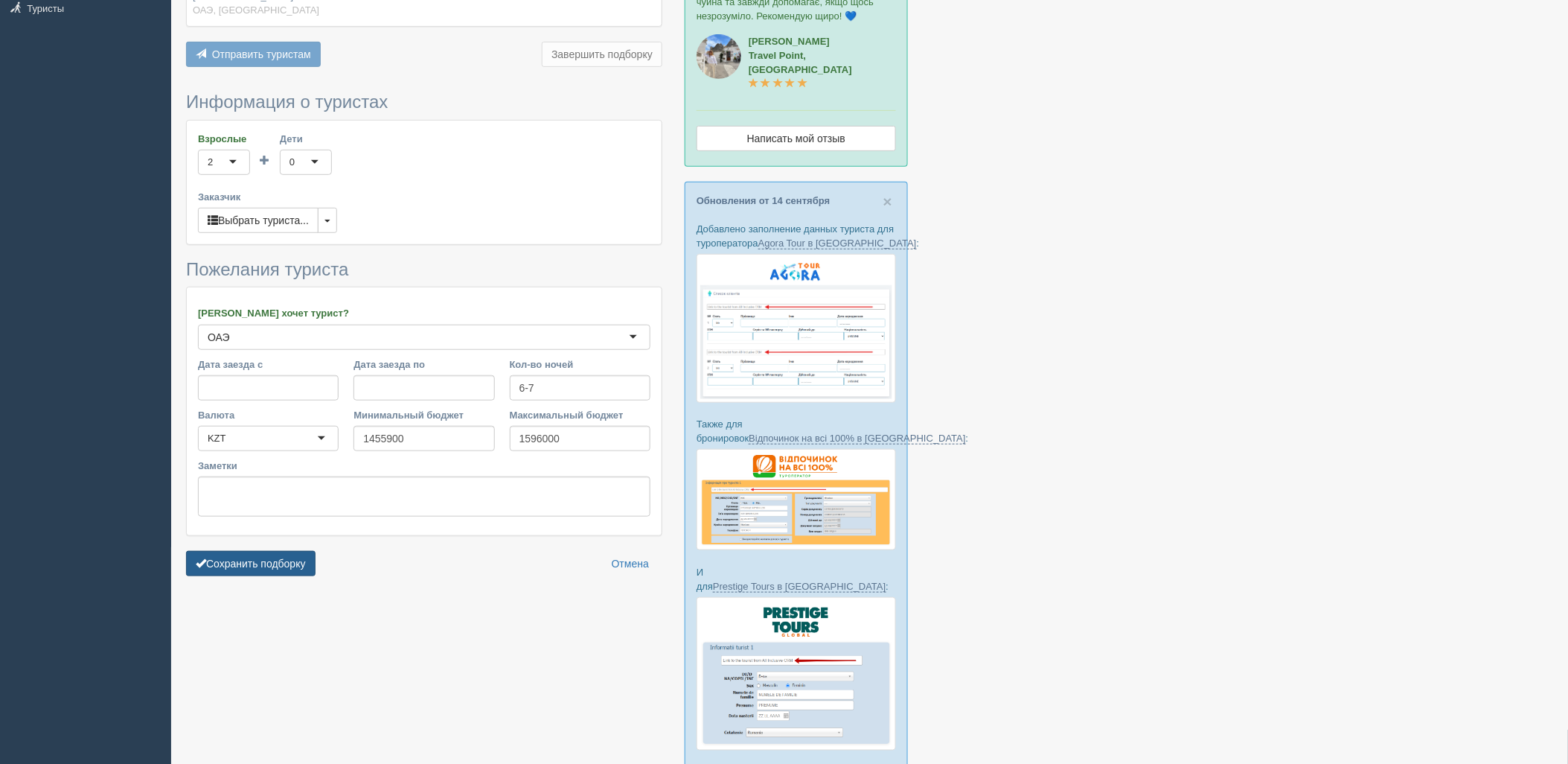
click at [304, 551] on button "Сохранить подборку" at bounding box center [250, 563] width 129 height 26
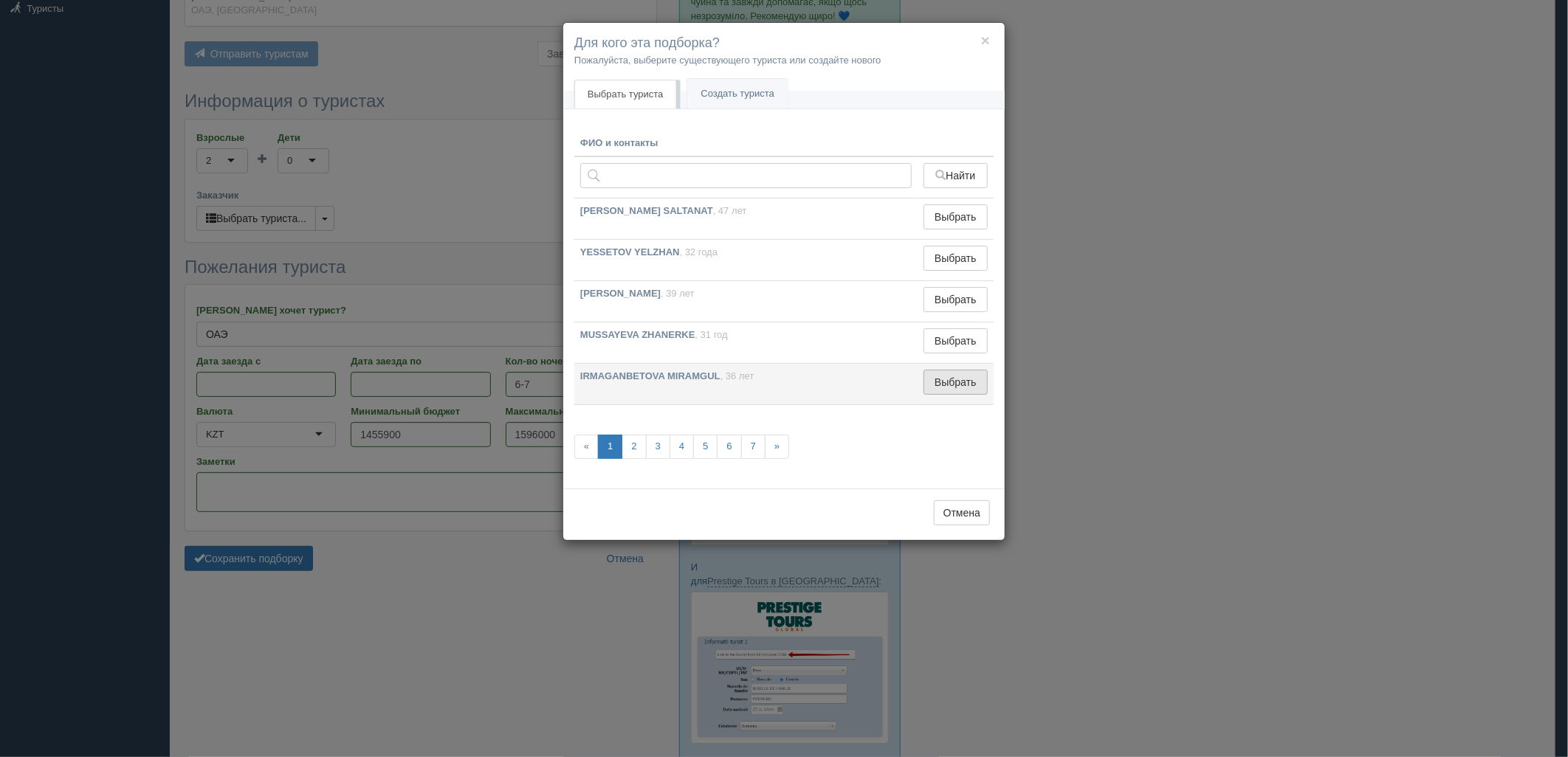
click at [952, 393] on button "Выбрать" at bounding box center [956, 382] width 65 height 25
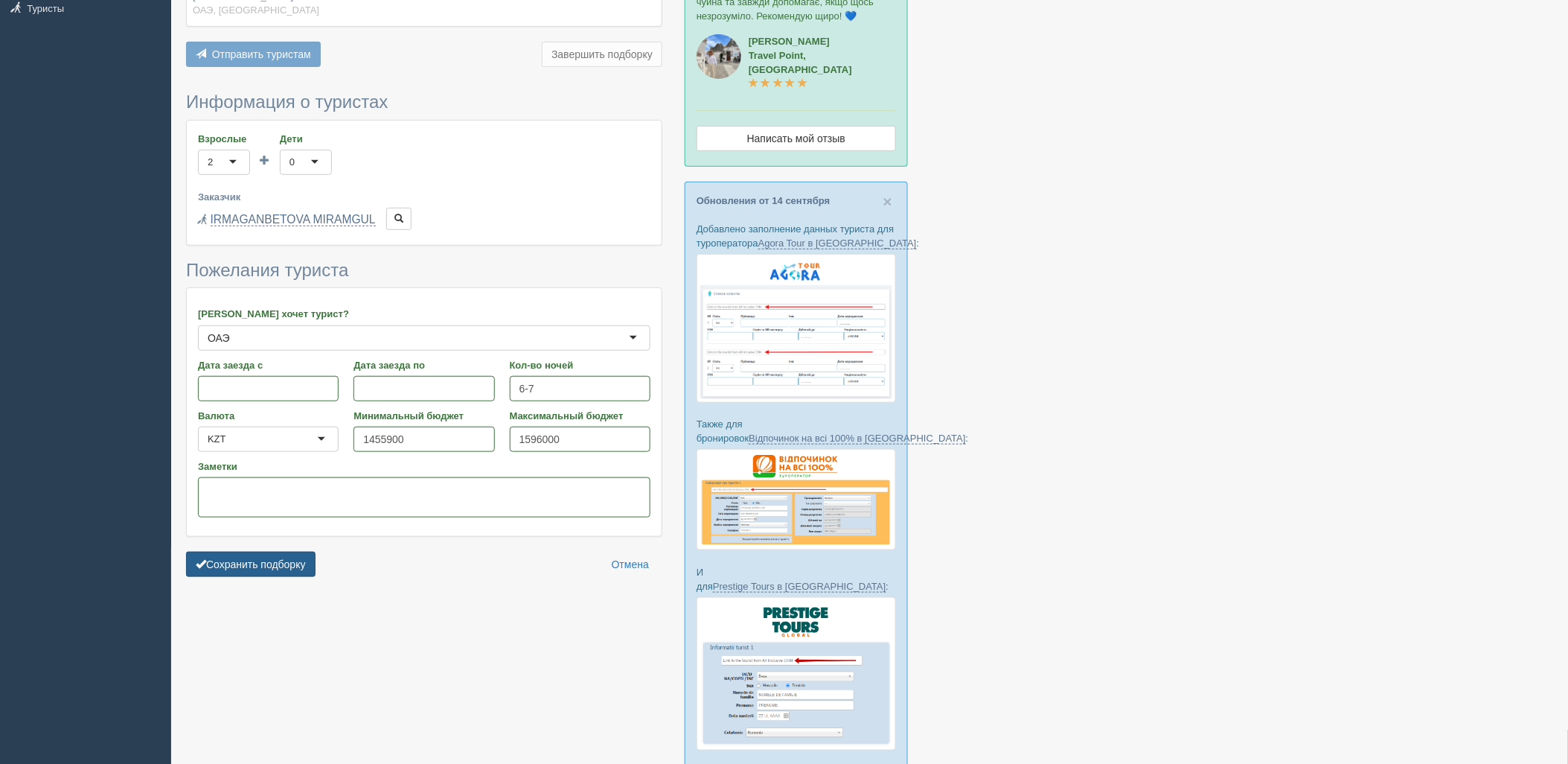
click at [297, 552] on button "Сохранить подборку" at bounding box center [250, 564] width 129 height 26
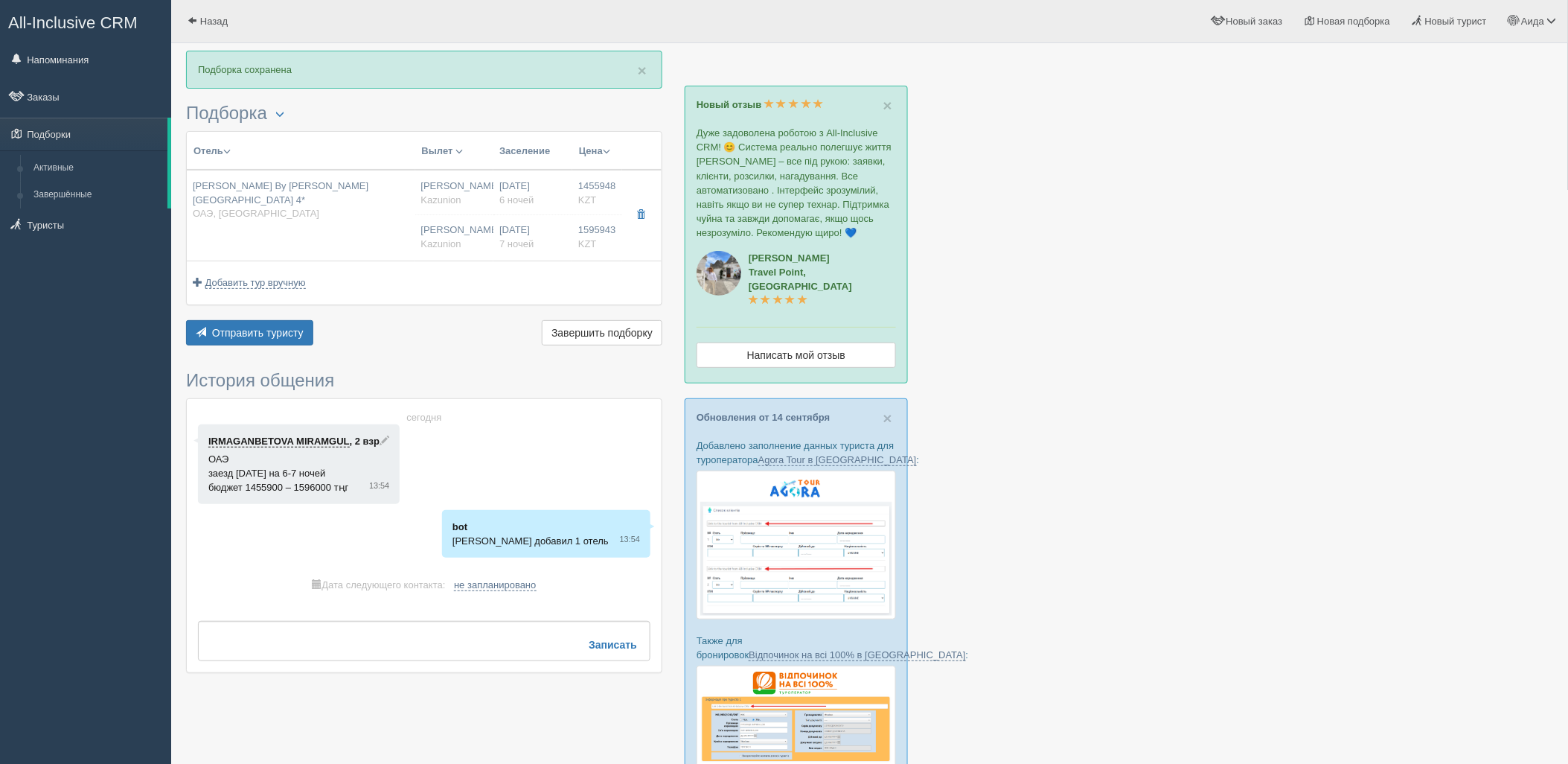
click at [250, 317] on div "Отель Разделить отели... Вылет Выезд Авиа Автобус Заселение Цена Дешёвые вначале" at bounding box center [424, 239] width 476 height 218
click at [252, 327] on span "Отправить туристу" at bounding box center [258, 332] width 91 height 12
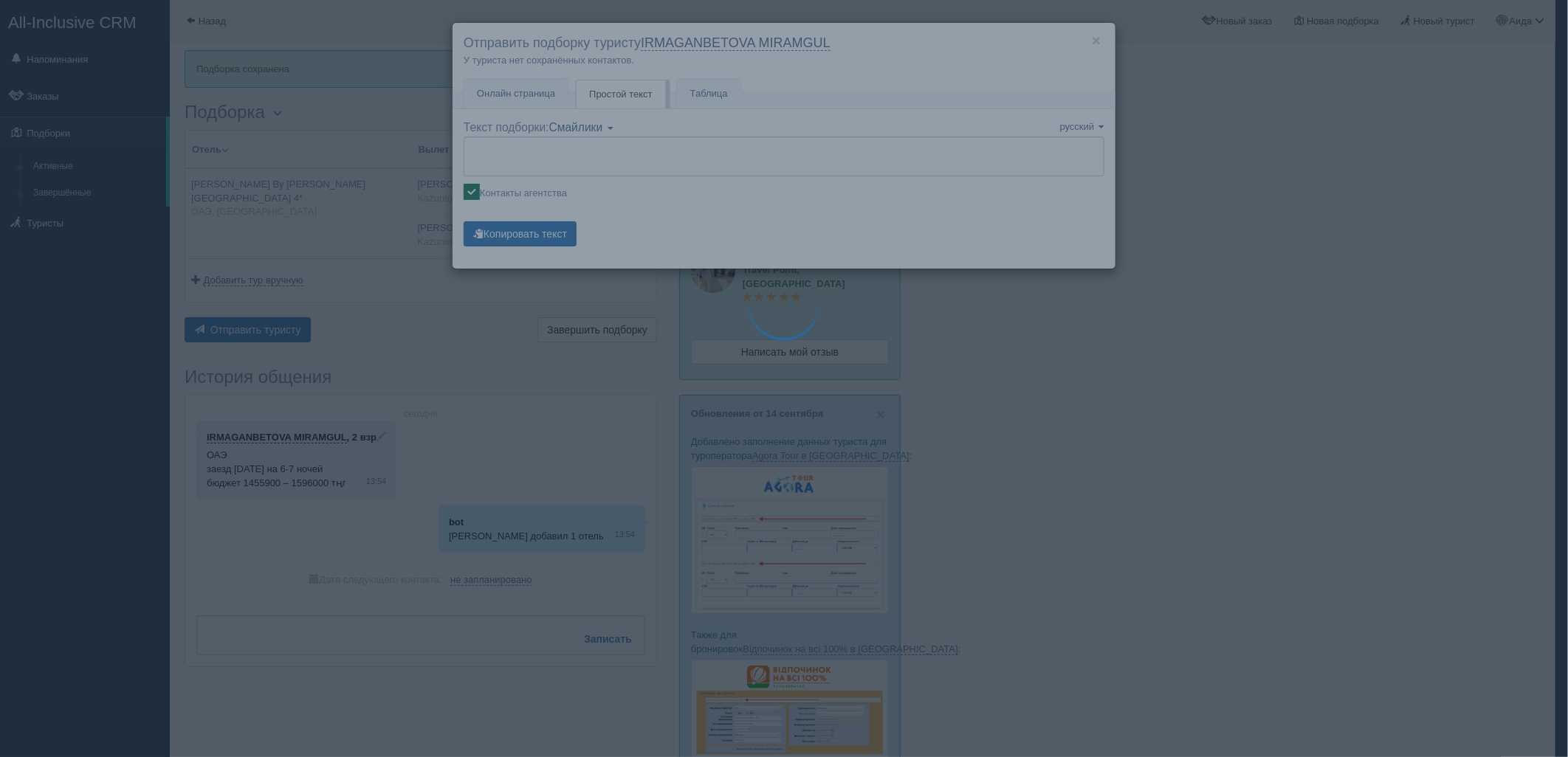
type textarea "🌞 Loremi dolo! Sitametcon Adi elitseddoei temporinc utlabore: 🌎 ETD, Mag-ali-En…"
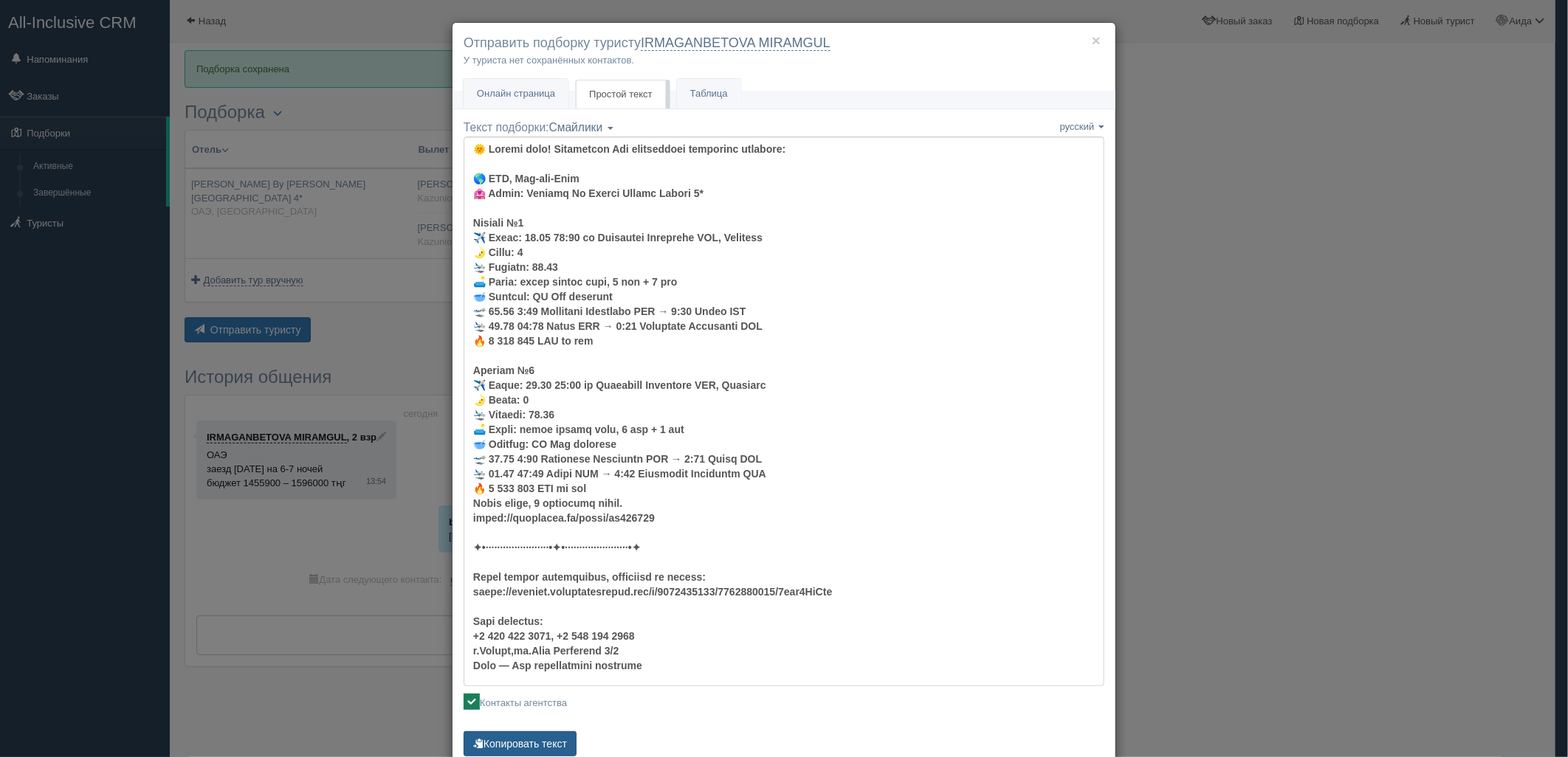
click at [554, 745] on button "Копировать текст" at bounding box center [519, 743] width 113 height 25
